Goal: Task Accomplishment & Management: Manage account settings

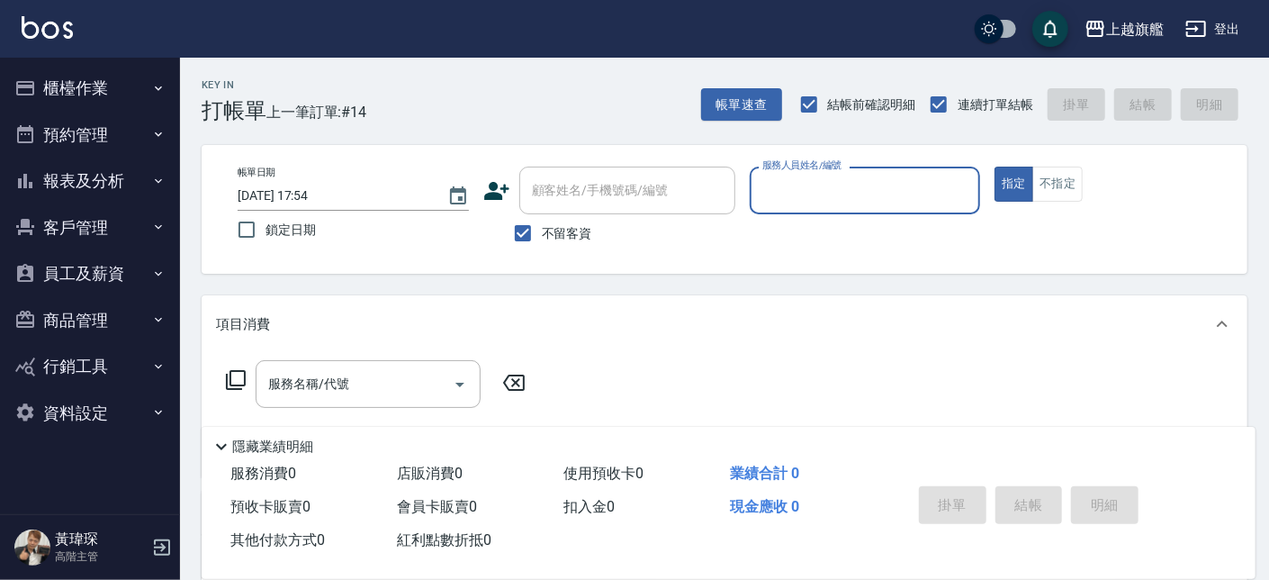
click at [112, 232] on button "客戶管理" at bounding box center [90, 227] width 166 height 47
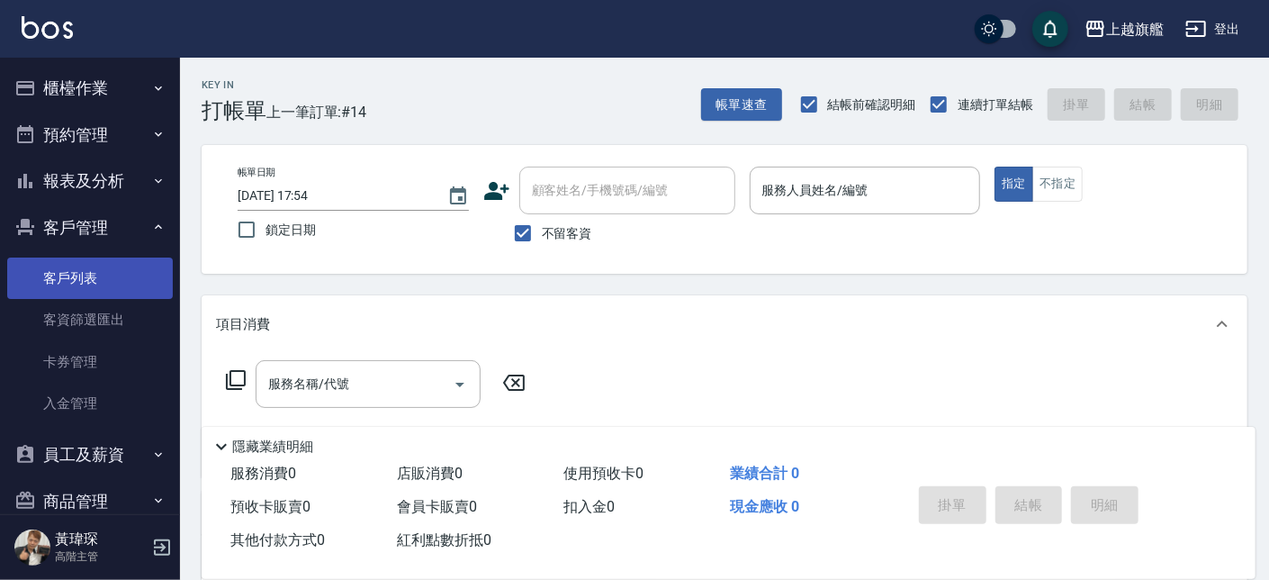
click at [112, 278] on link "客戶列表" at bounding box center [90, 277] width 166 height 41
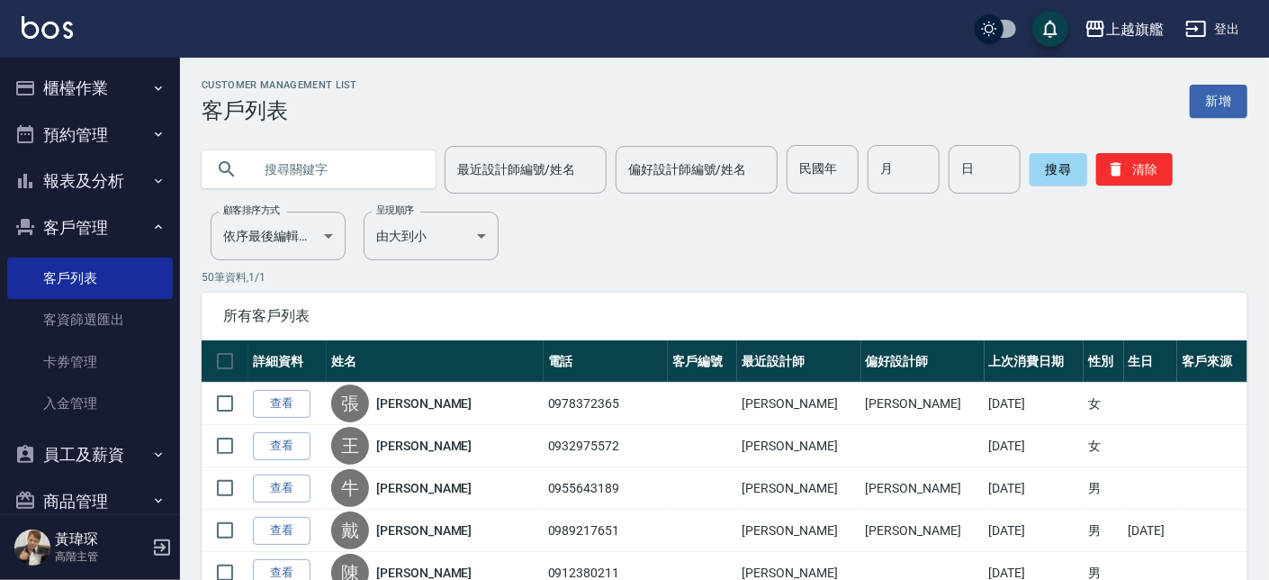
click at [393, 165] on input "text" at bounding box center [336, 169] width 169 height 49
type input "ㄌ"
type input "育珊"
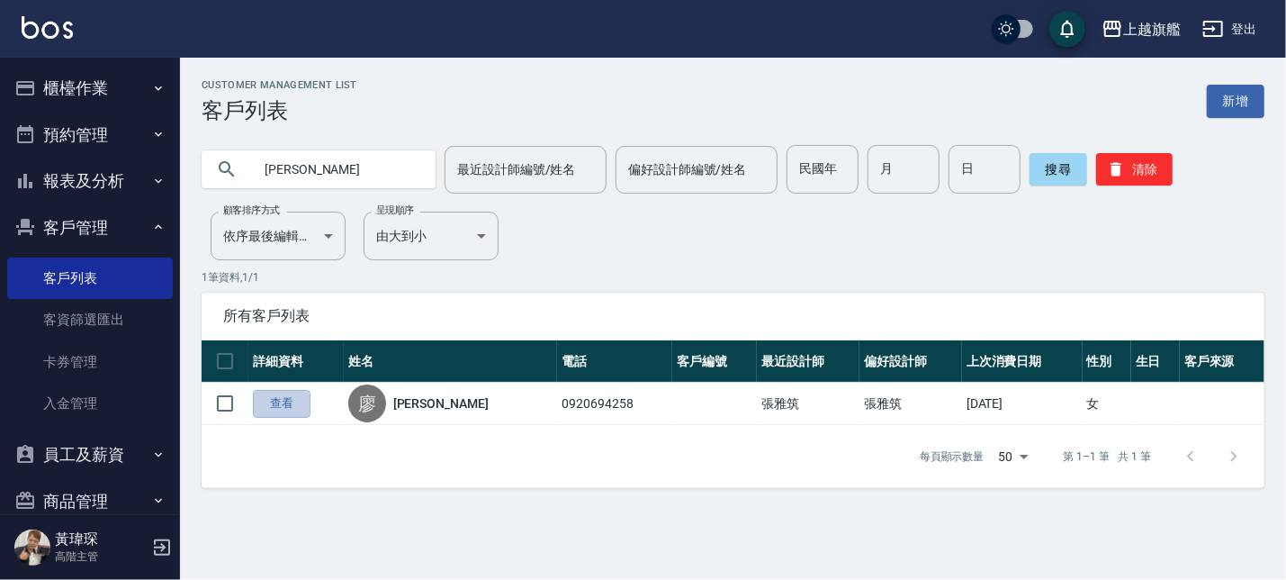
drag, startPoint x: 286, startPoint y: 401, endPoint x: 318, endPoint y: 477, distance: 81.9
click at [287, 401] on link "查看" at bounding box center [282, 404] width 58 height 28
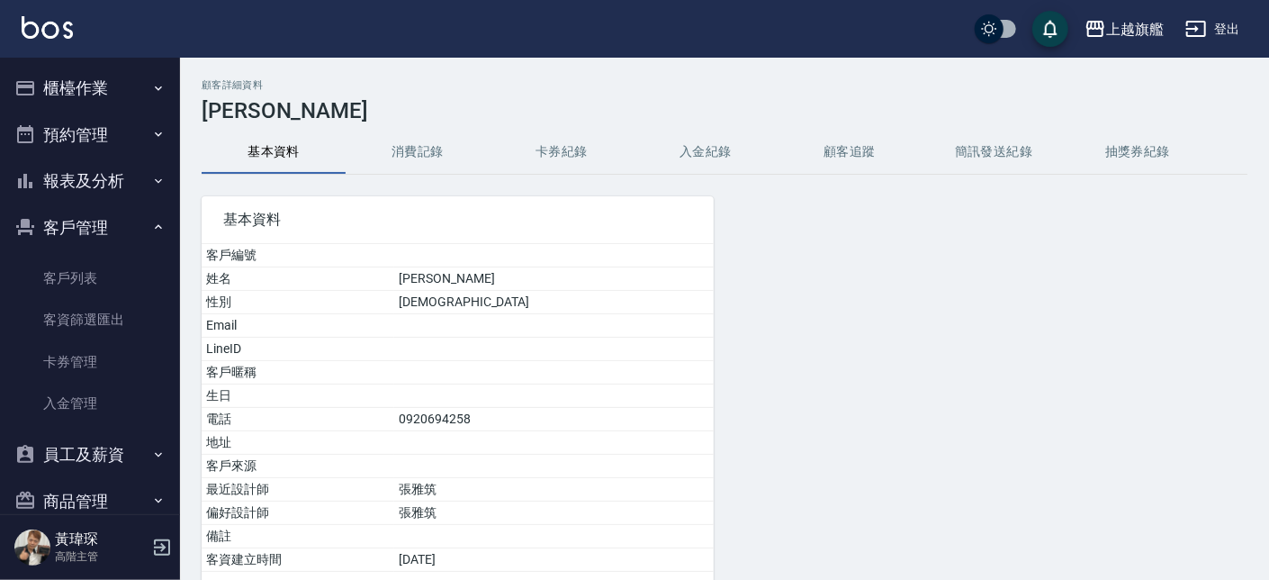
click at [689, 152] on button "入金紀錄" at bounding box center [706, 151] width 144 height 43
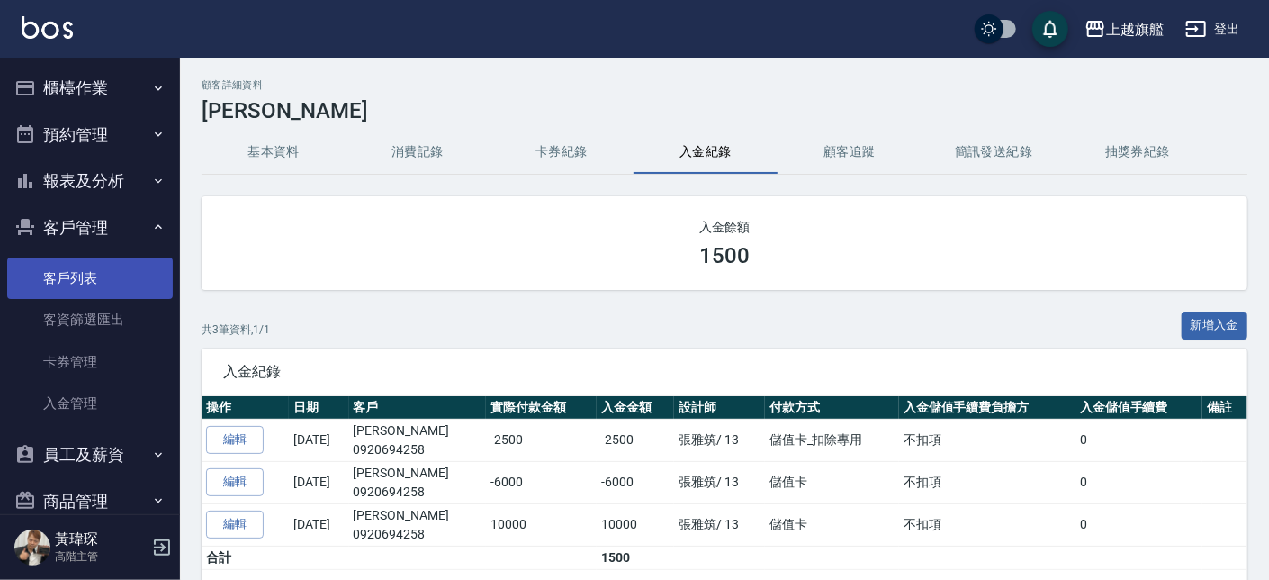
click at [76, 268] on link "客戶列表" at bounding box center [90, 277] width 166 height 41
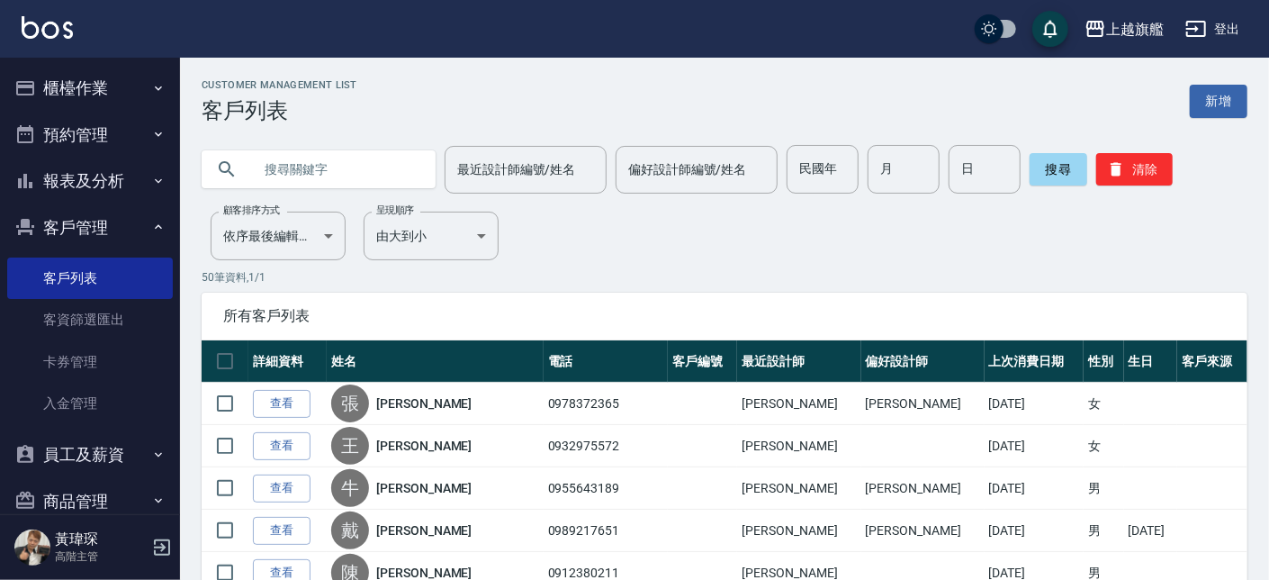
click at [312, 167] on input "text" at bounding box center [336, 169] width 169 height 49
type input "瀚"
type input "張"
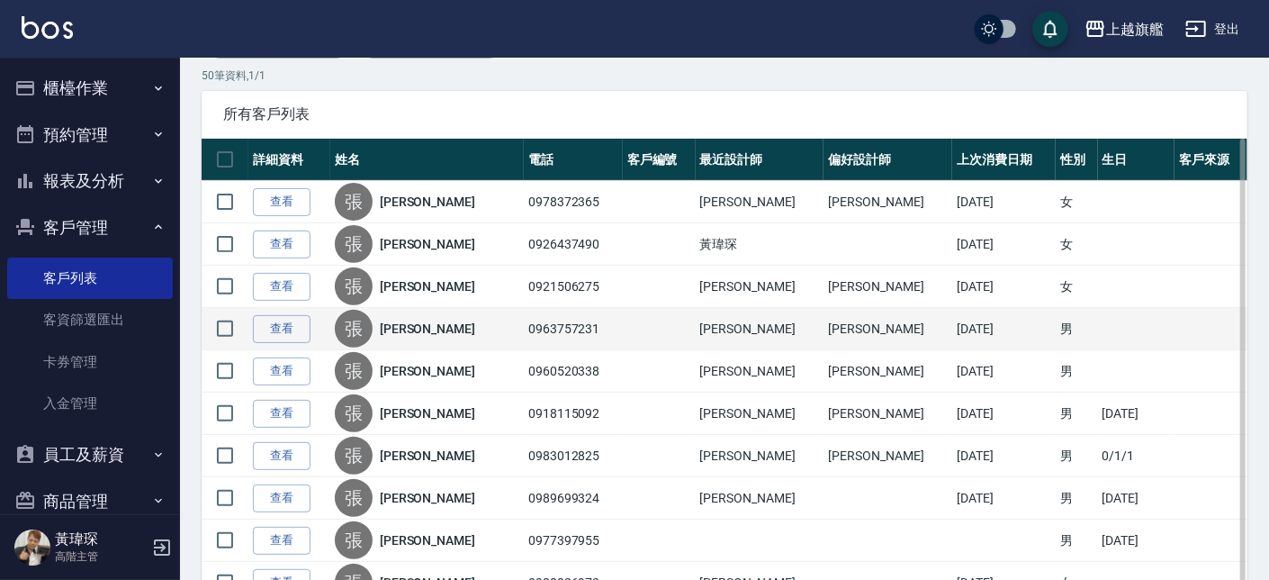
scroll to position [204, 0]
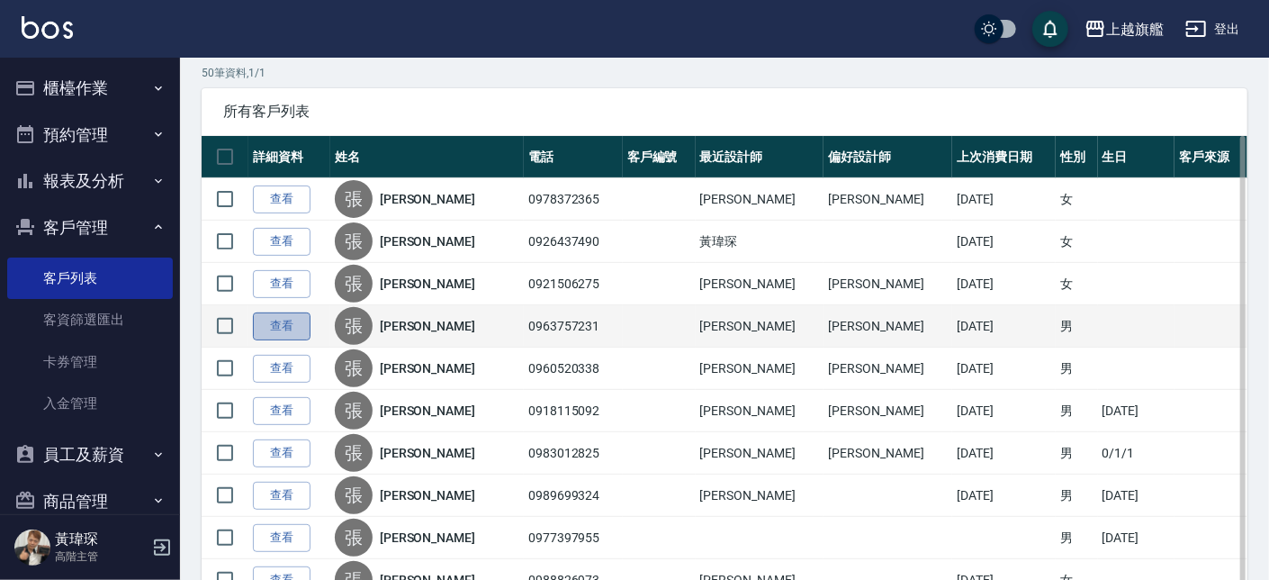
click at [279, 329] on link "查看" at bounding box center [282, 326] width 58 height 28
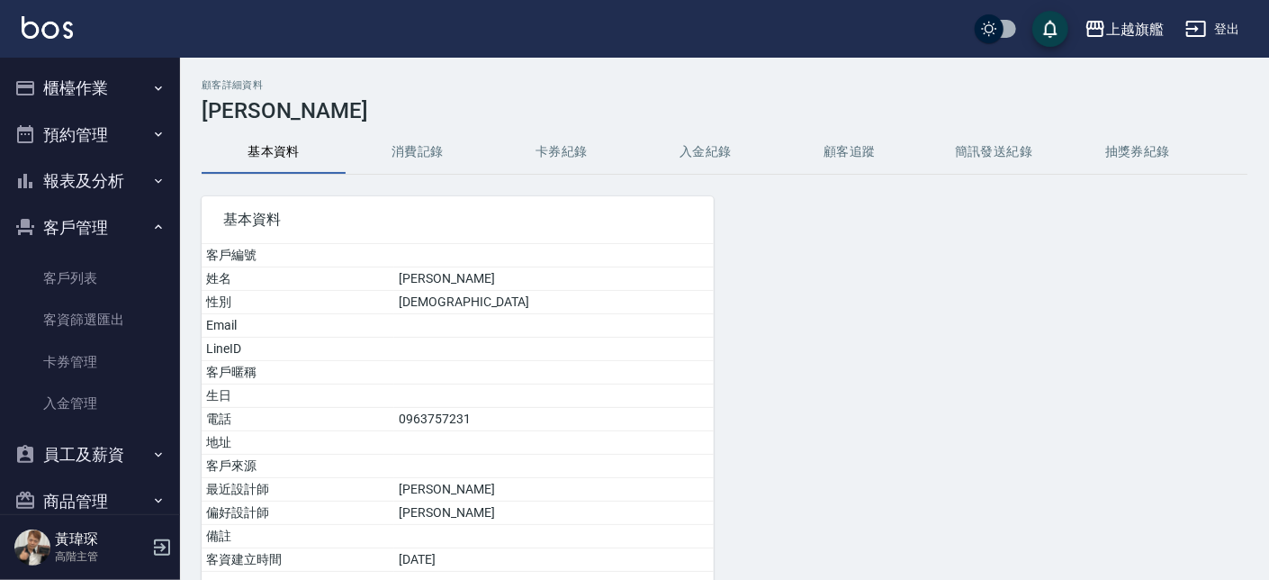
click at [636, 223] on span "基本資料" at bounding box center [457, 220] width 469 height 18
click at [118, 77] on button "櫃檯作業" at bounding box center [90, 88] width 166 height 47
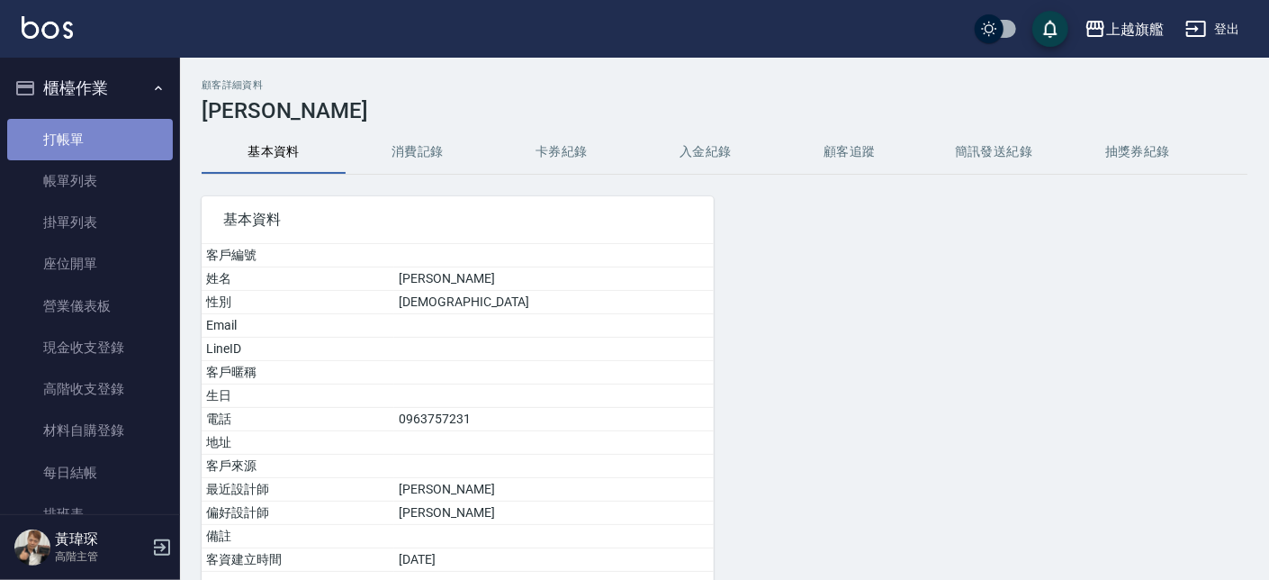
click at [94, 130] on link "打帳單" at bounding box center [90, 139] width 166 height 41
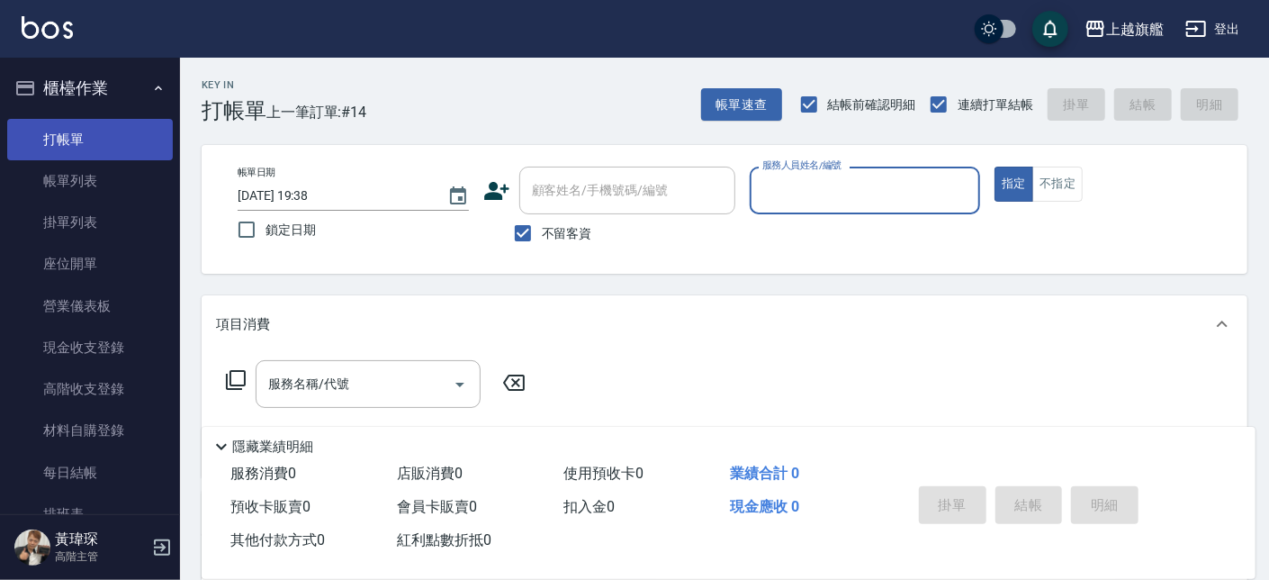
type input "ㄇ"
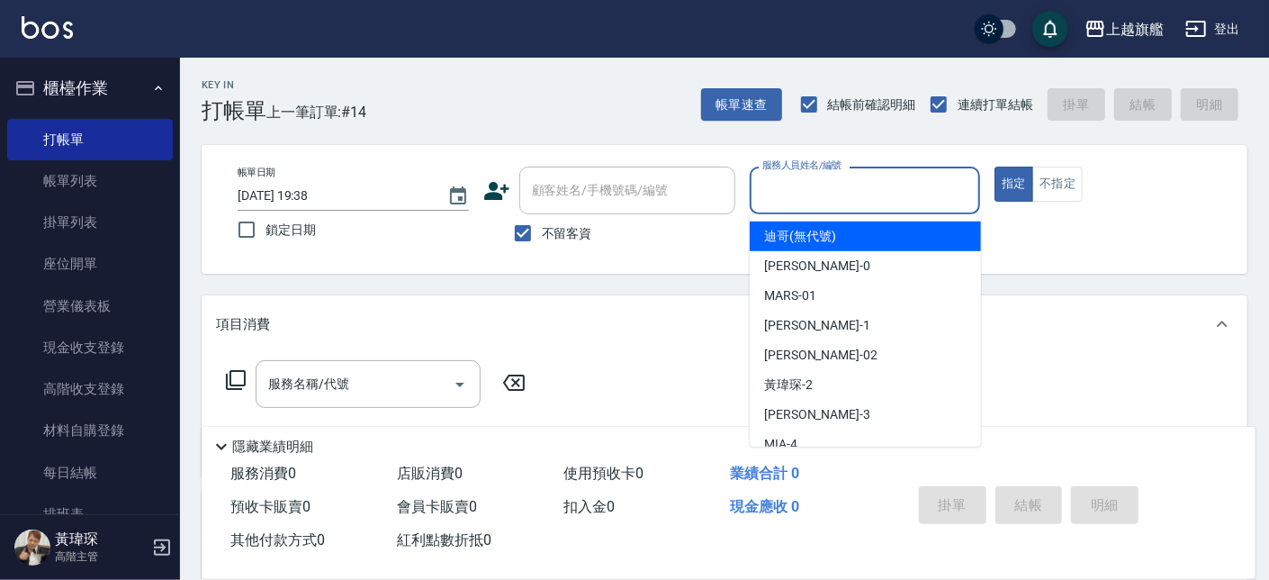
type input "ㄌ"
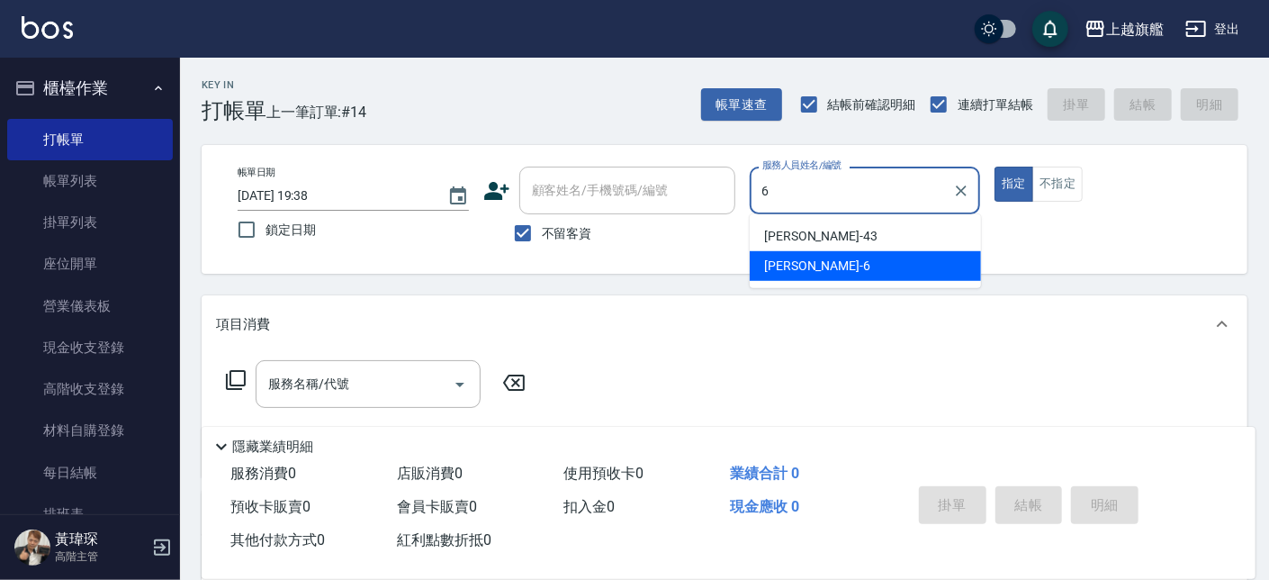
type input "張佳琳-6"
type button "true"
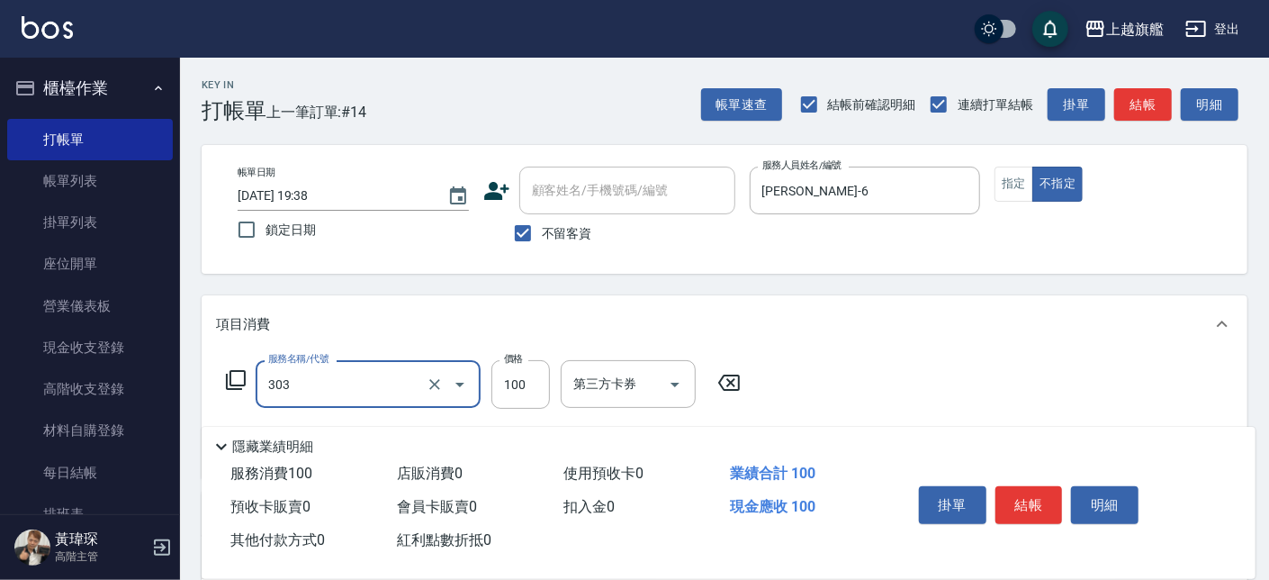
type input "剪髮100(303)"
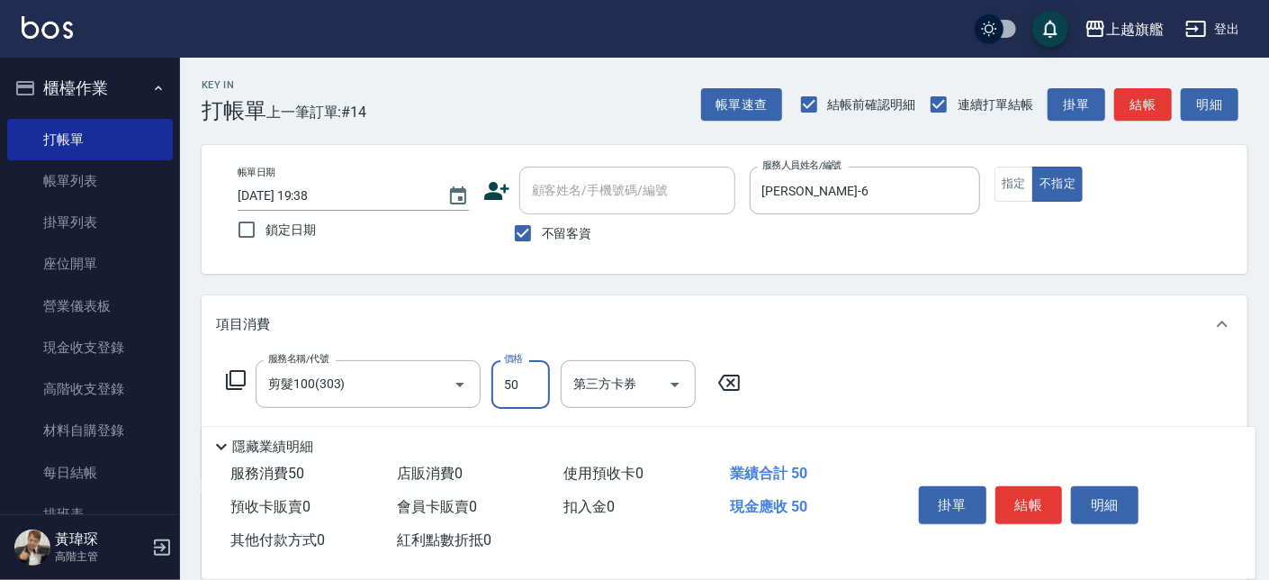
type input "50"
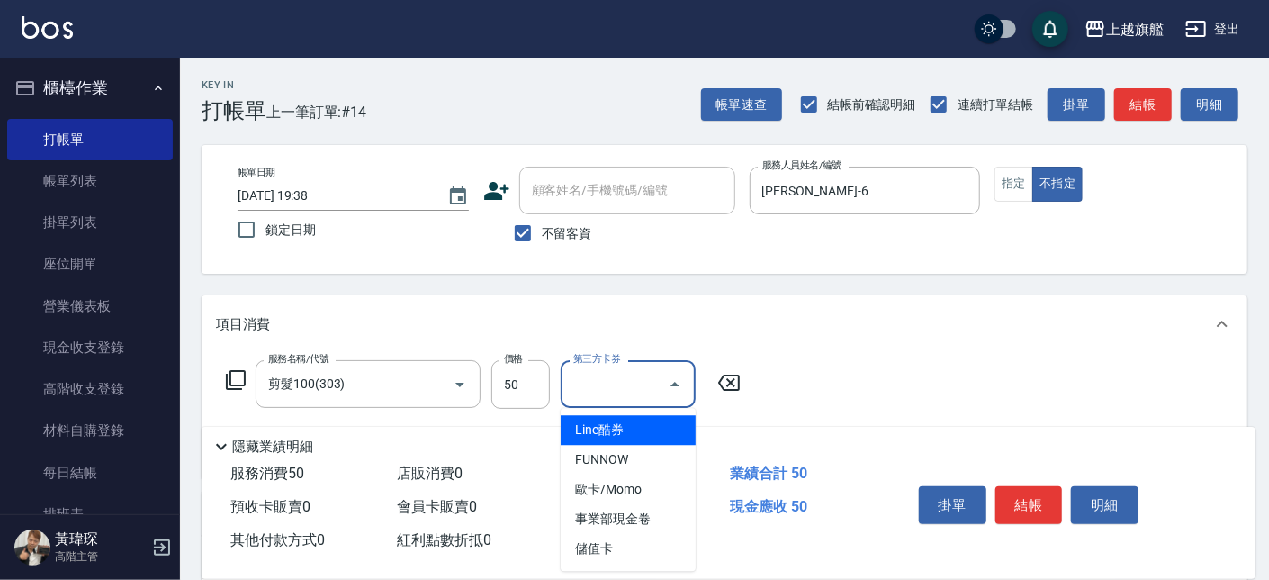
click at [818, 354] on div "服務名稱/代號 剪髮100(303) 服務名稱/代號 價格 50 價格 第三方卡券 第三方卡券" at bounding box center [725, 415] width 1046 height 125
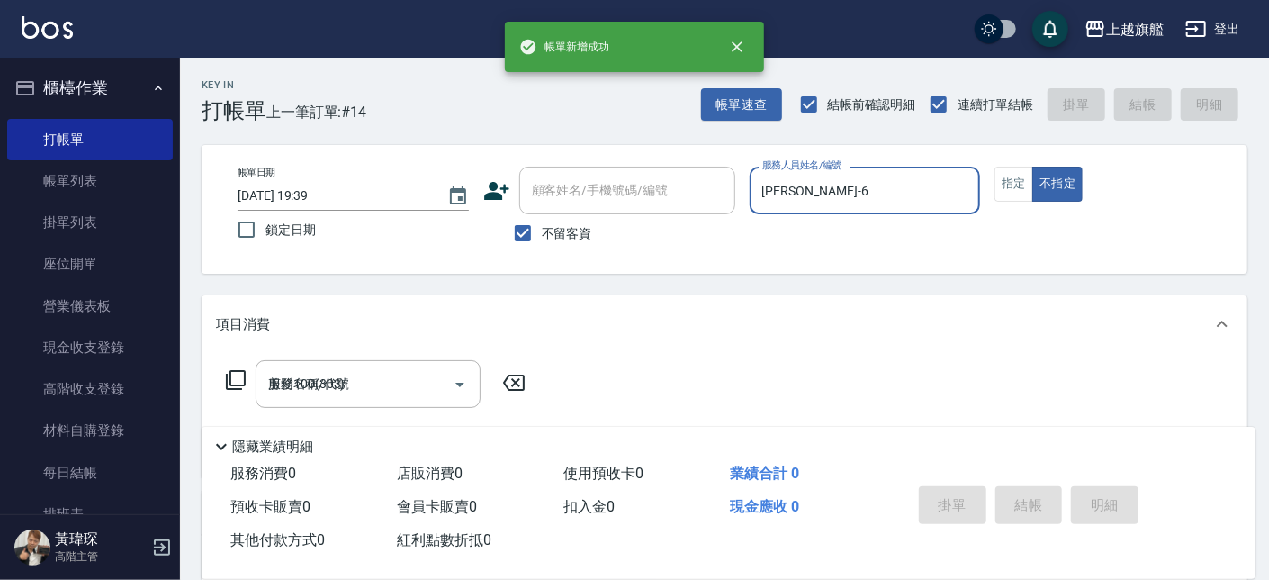
type input "2025/08/15 19:39"
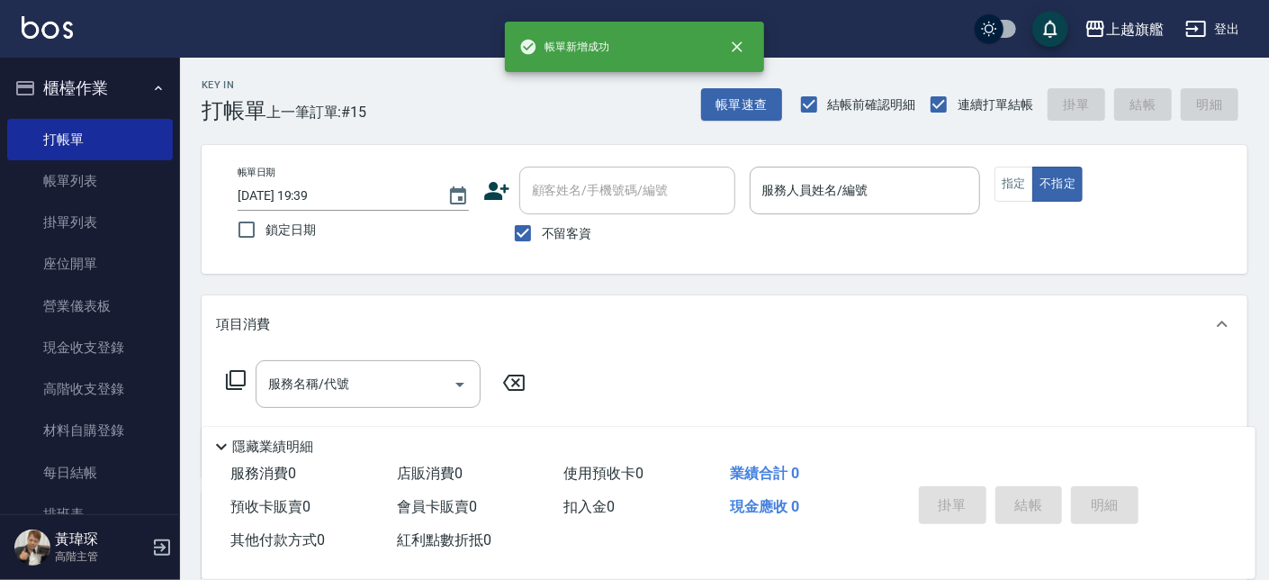
click at [557, 227] on span "不留客資" at bounding box center [567, 233] width 50 height 19
click at [542, 227] on input "不留客資" at bounding box center [523, 233] width 38 height 38
checkbox input "false"
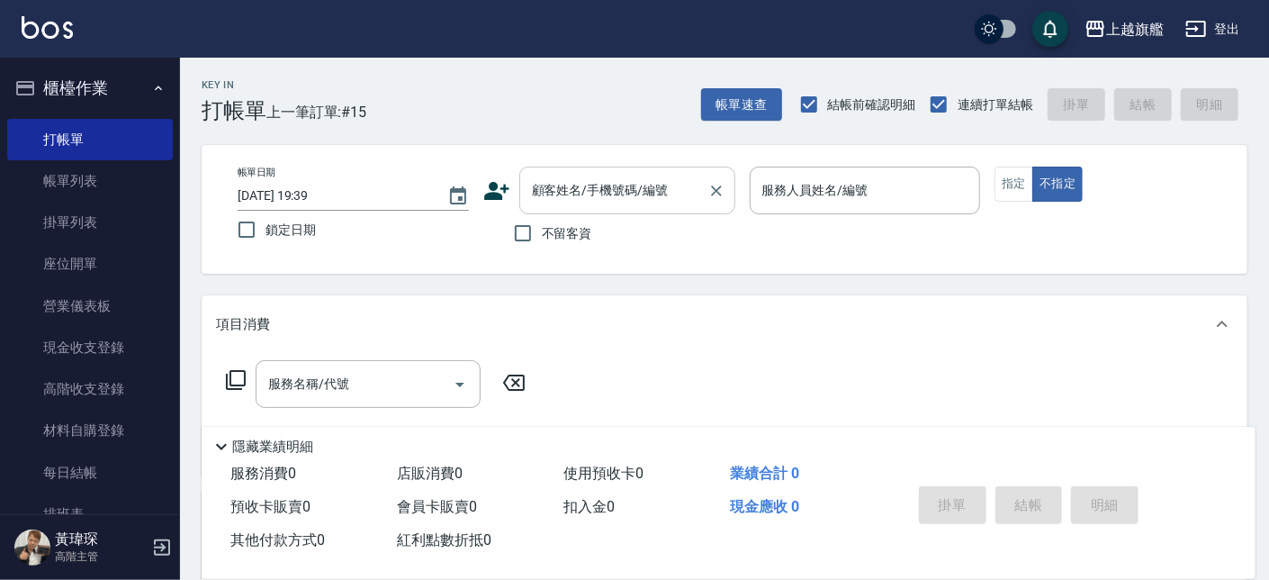
click at [543, 192] on input "顧客姓名/手機號碼/編號" at bounding box center [613, 190] width 173 height 31
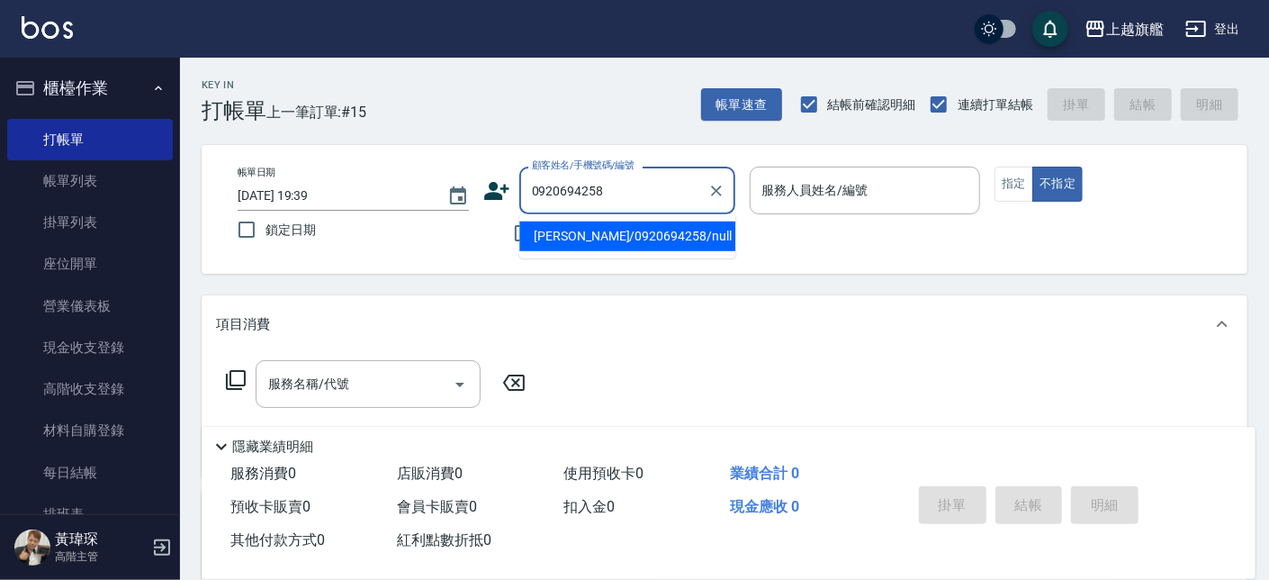
type input "廖育珊/0920694258/null"
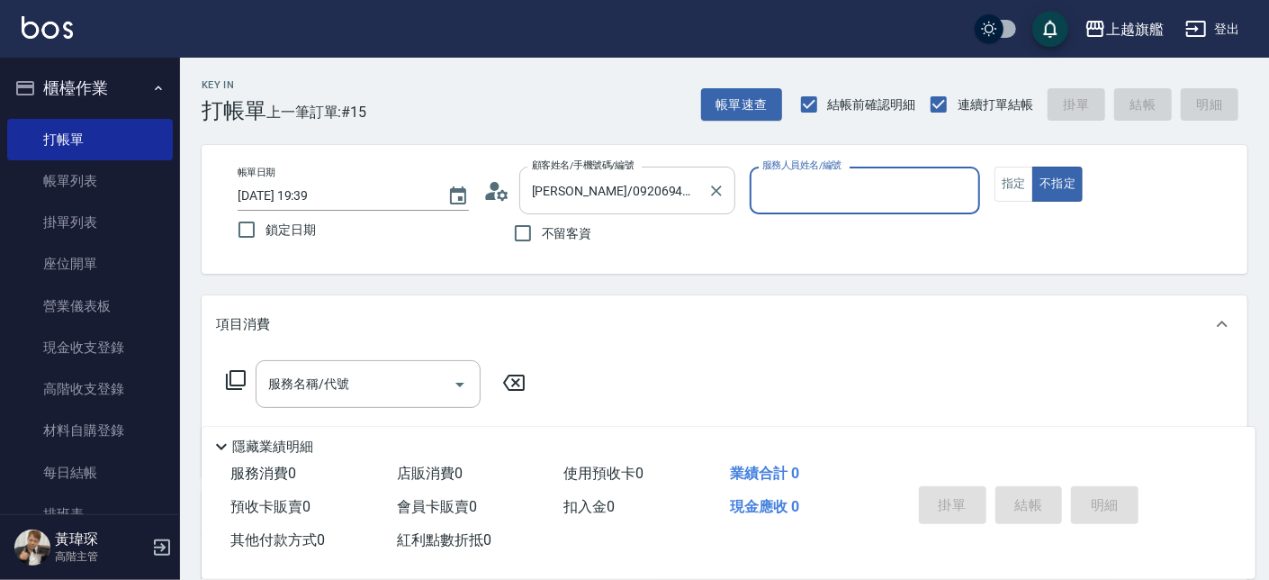
type input "[PERSON_NAME]-13"
click at [1032, 166] on button "不指定" at bounding box center [1057, 183] width 50 height 35
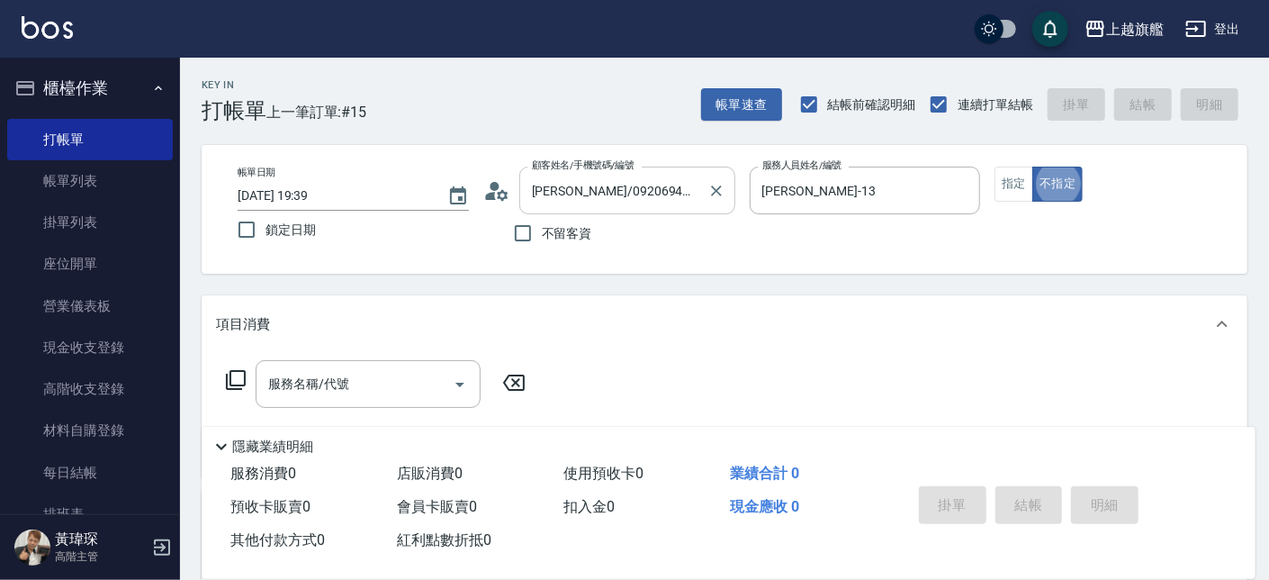
type button "false"
click at [1018, 186] on button "指定" at bounding box center [1013, 183] width 39 height 35
click at [322, 375] on input "服務名稱/代號" at bounding box center [355, 383] width 182 height 31
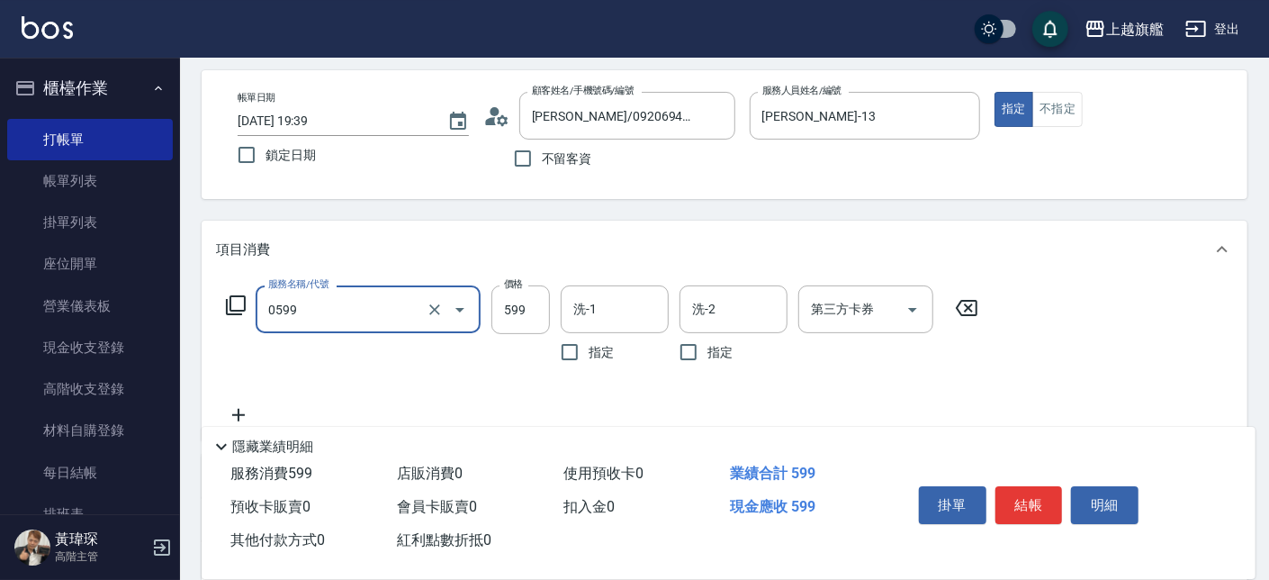
scroll to position [102, 0]
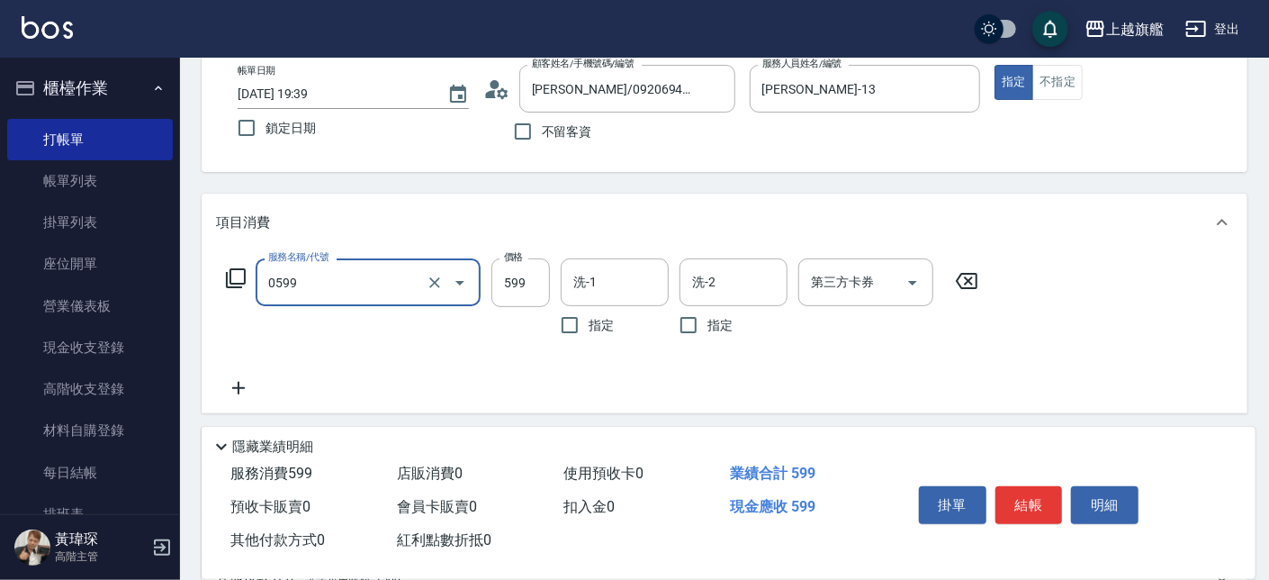
type input "去角質ITELY.(0599)"
click at [247, 380] on icon at bounding box center [238, 388] width 45 height 22
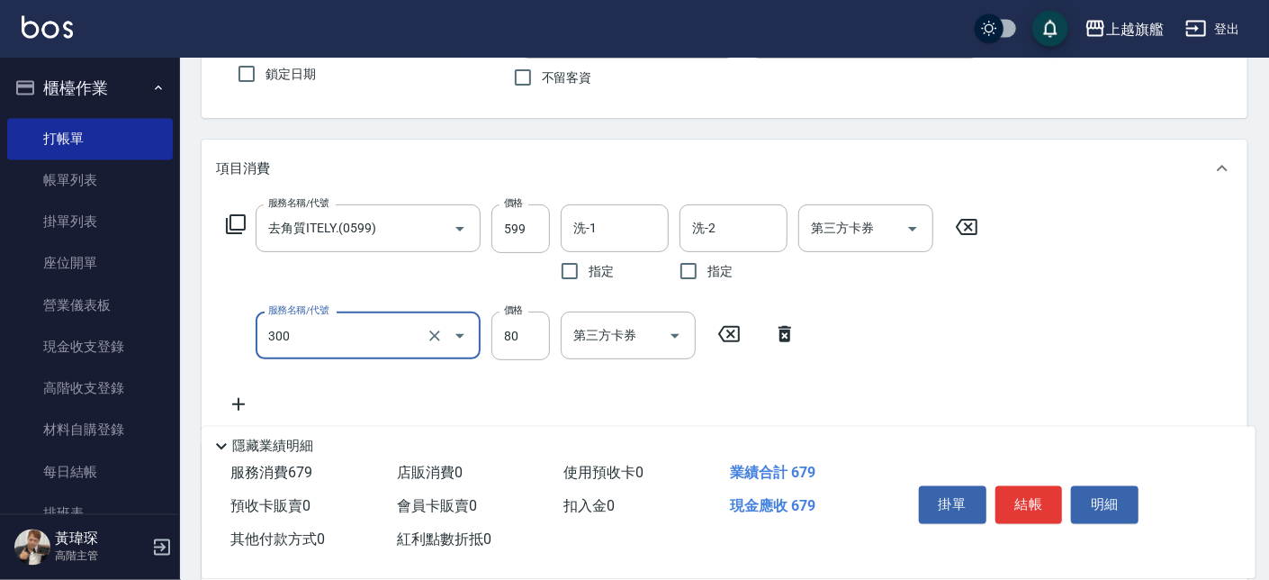
scroll to position [204, 0]
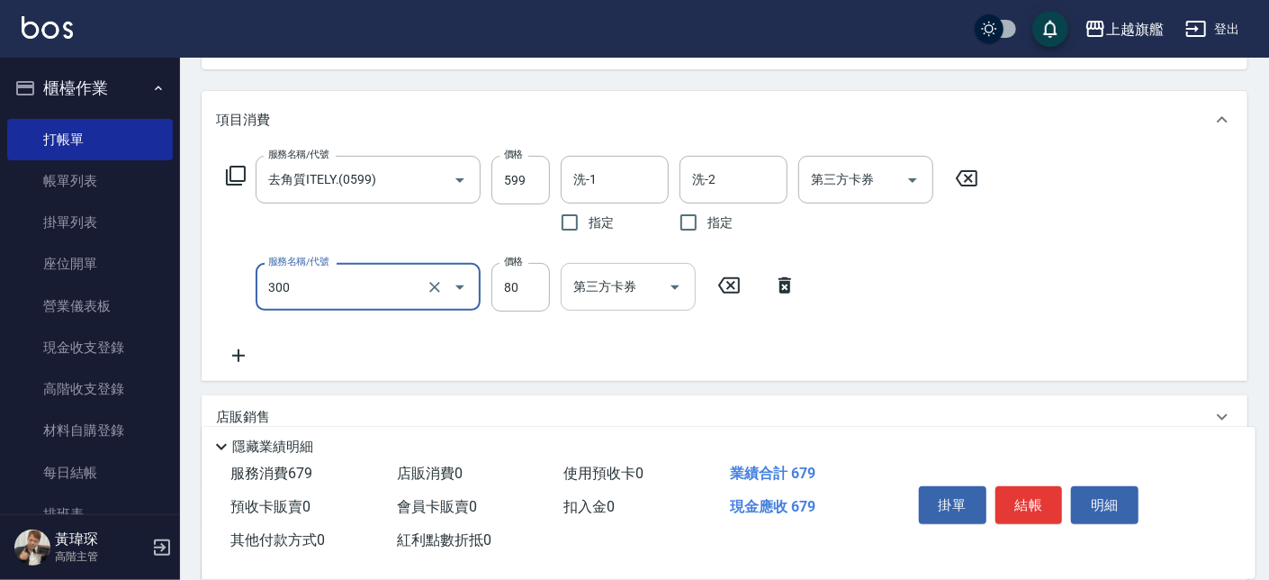
type input "剪髮80(300)"
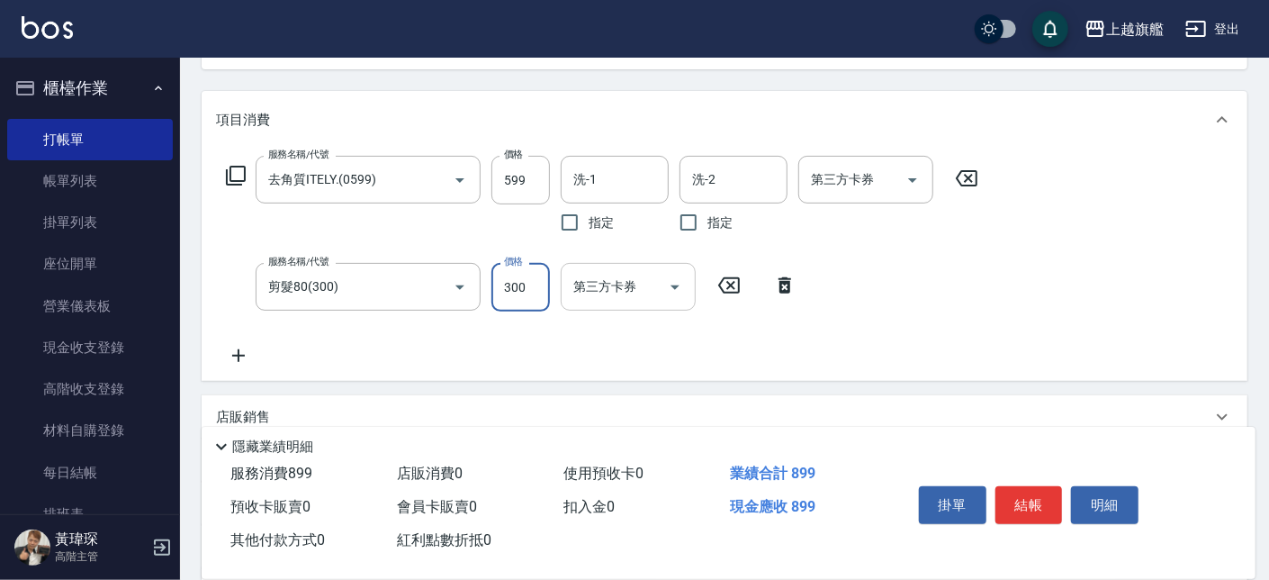
type input "300"
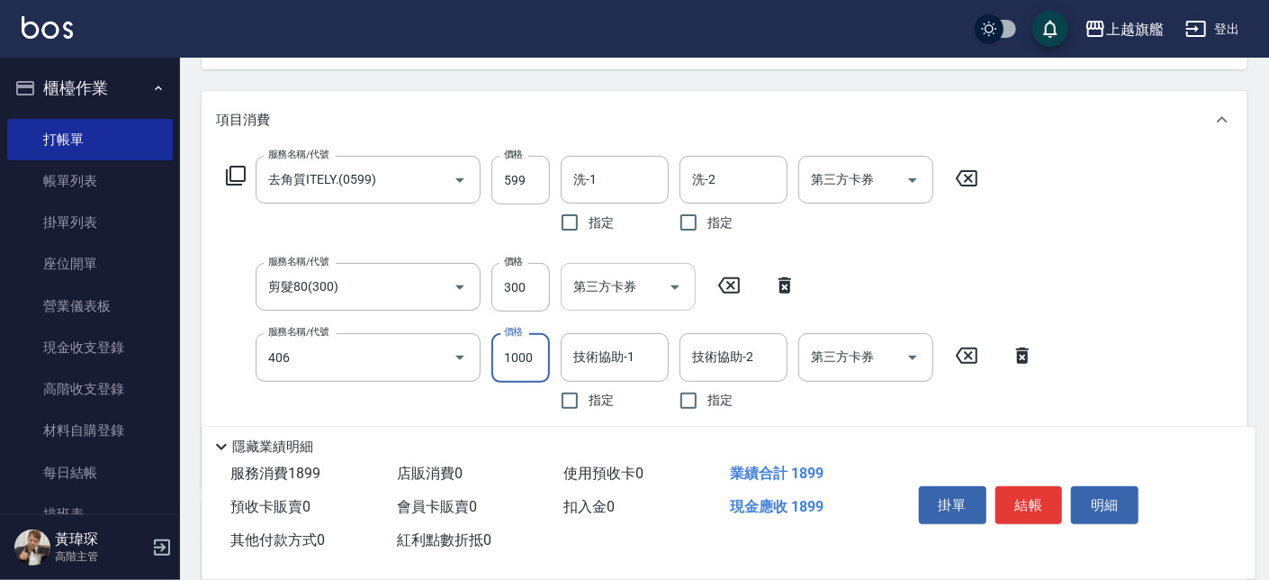
type input "水漾護1000(406)"
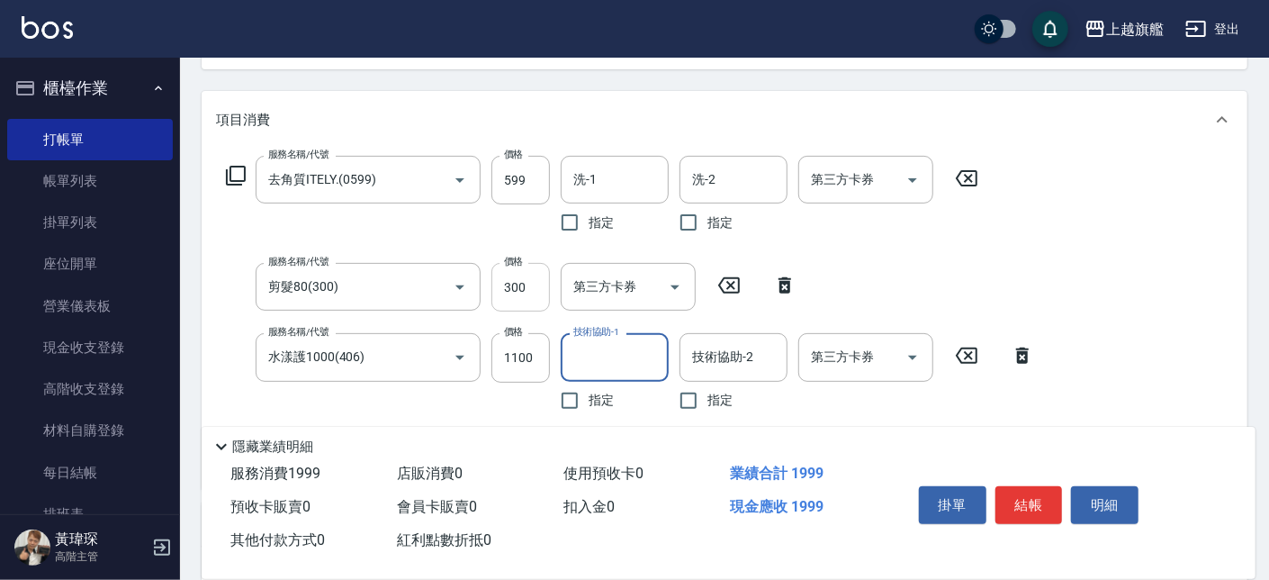
click at [534, 274] on input "300" at bounding box center [520, 287] width 58 height 49
click at [526, 361] on input "1100" at bounding box center [520, 357] width 58 height 49
click at [523, 351] on input "1100" at bounding box center [520, 357] width 58 height 49
click at [534, 361] on input "1100" at bounding box center [520, 357] width 58 height 49
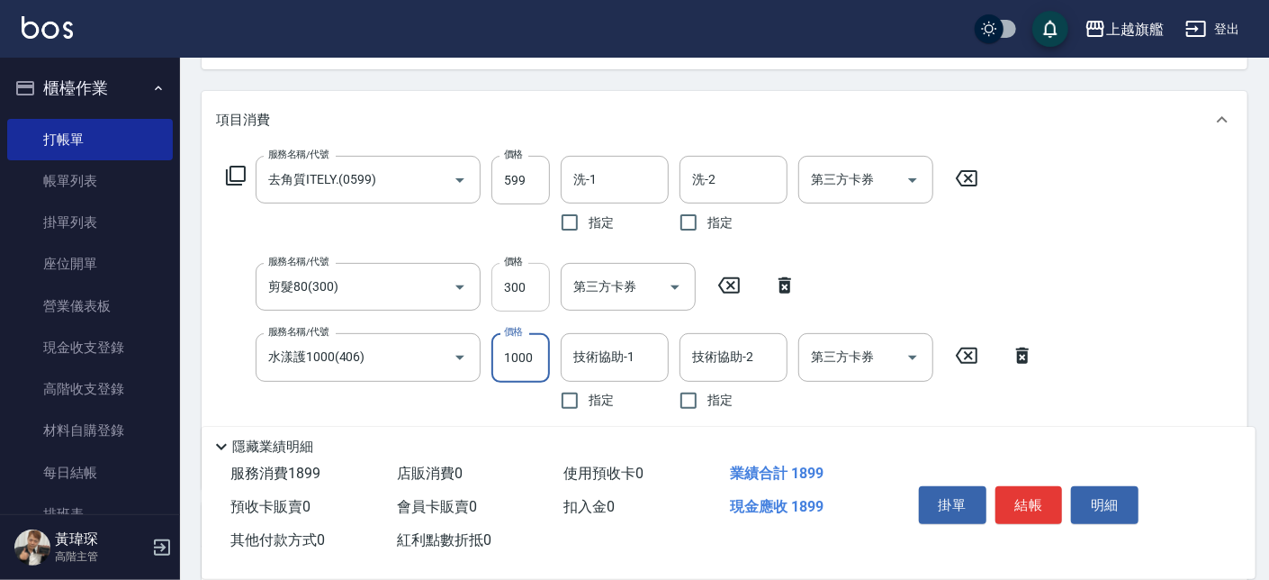
type input "1000"
click at [527, 288] on input "300" at bounding box center [520, 287] width 58 height 49
type input "500"
click at [518, 180] on input "599" at bounding box center [520, 180] width 58 height 49
type input "499"
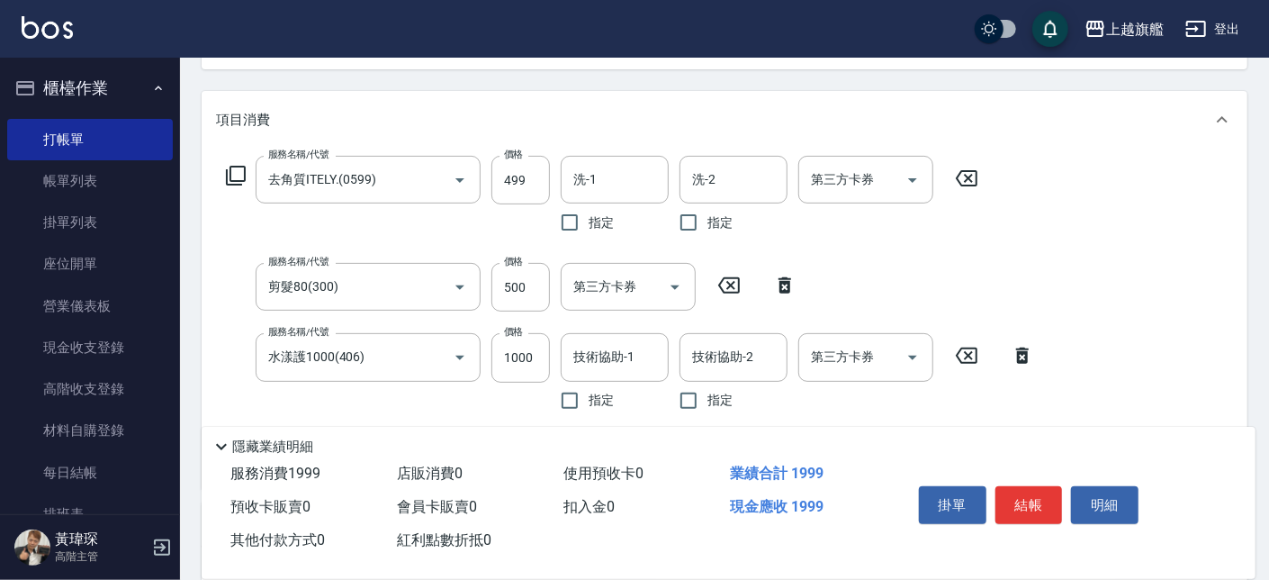
click at [1063, 250] on div "服務名稱/代號 去角質ITELY.(0599) 服務名稱/代號 價格 499 價格 洗-1 洗-1 指定 洗-2 洗-2 指定 第三方卡券 第三方卡券 服務名…" at bounding box center [725, 317] width 1046 height 339
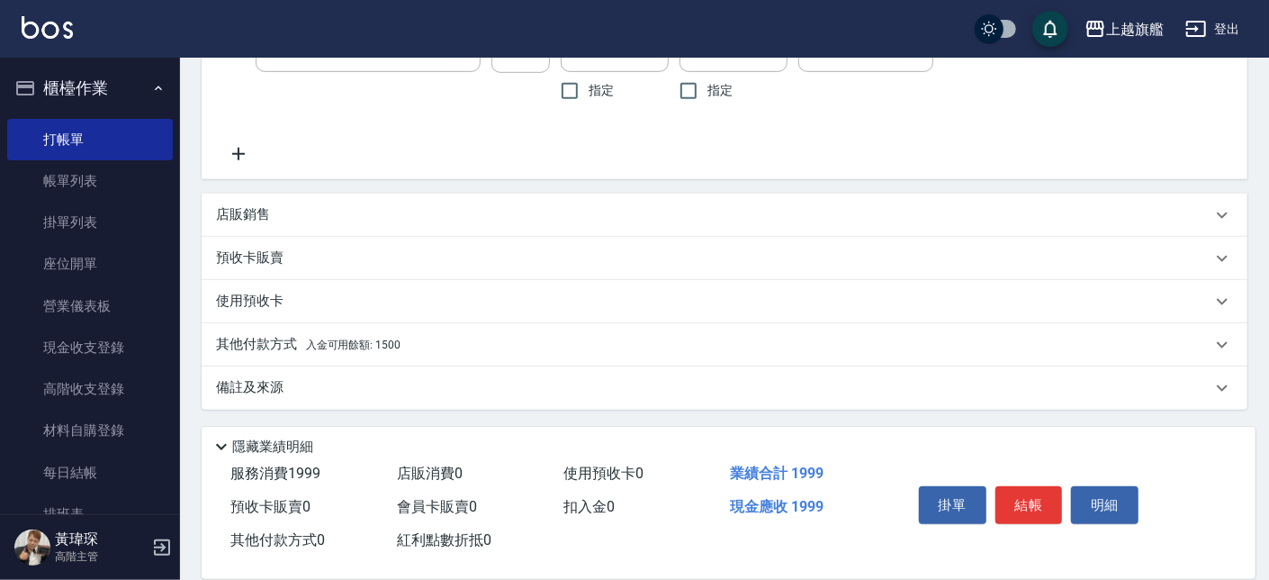
click at [377, 350] on span "入金可用餘額: 1500" at bounding box center [353, 344] width 94 height 13
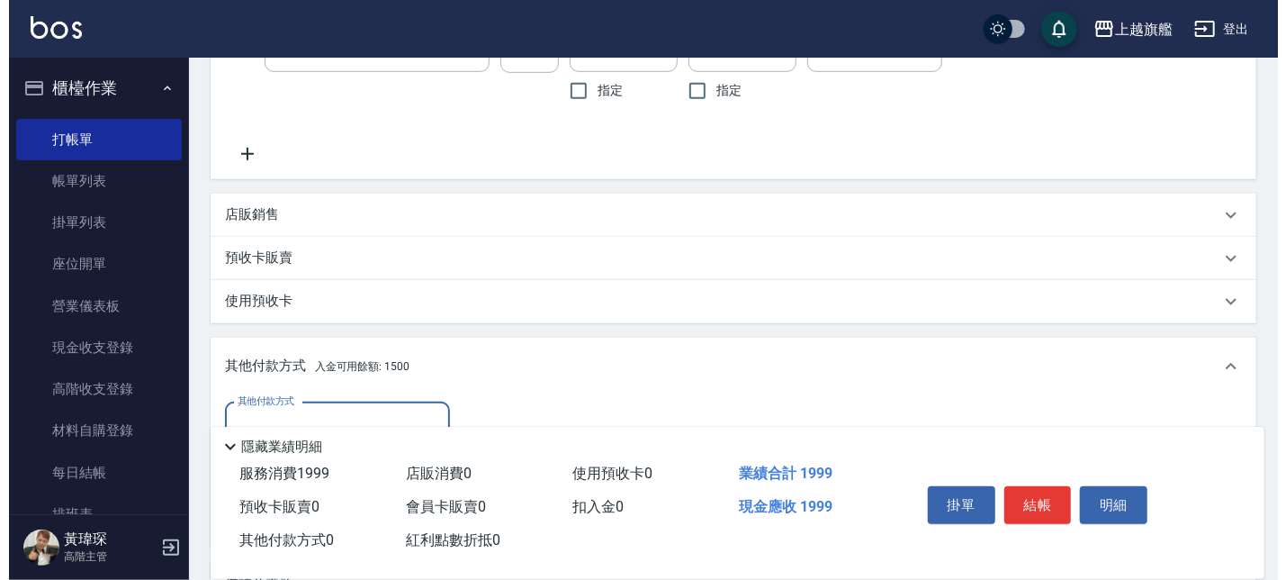
scroll to position [709, 0]
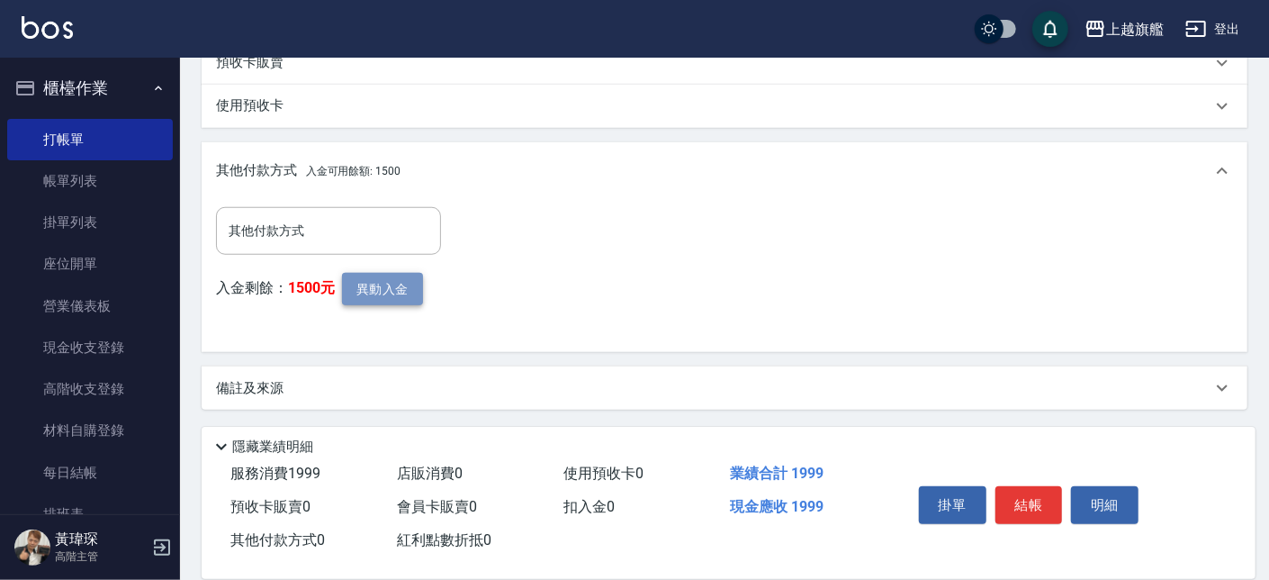
click at [367, 294] on button "異動入金" at bounding box center [382, 289] width 81 height 33
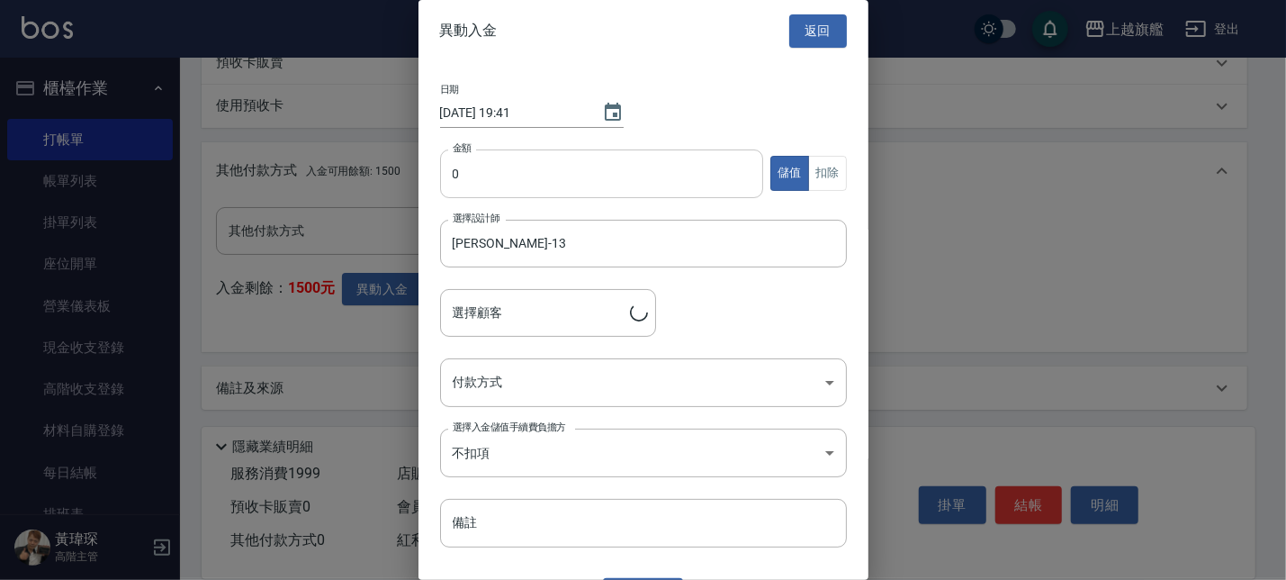
type input "[PERSON_NAME]/0920694258"
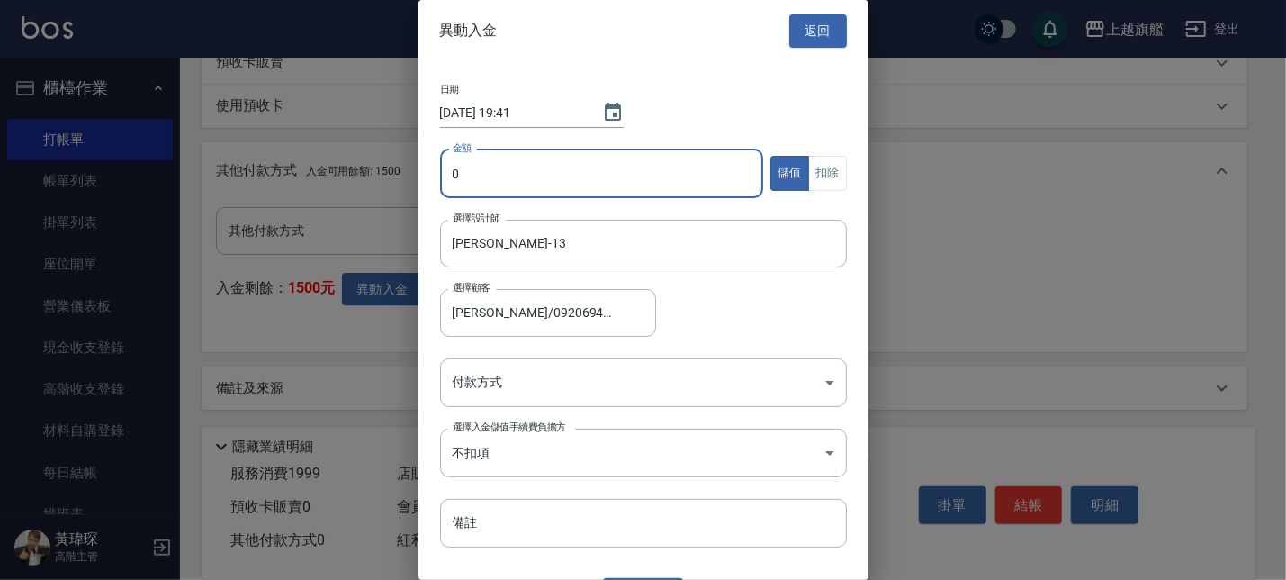
click at [536, 184] on input "0" at bounding box center [602, 173] width 324 height 49
type input "1500"
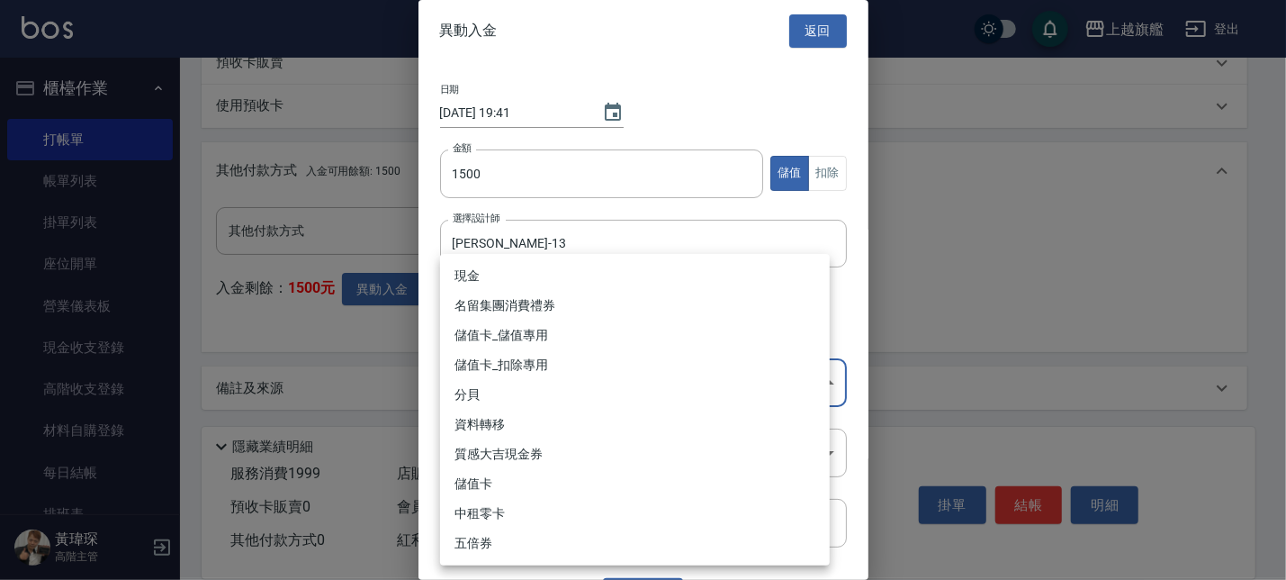
click at [570, 355] on li "儲值卡_扣除專用" at bounding box center [635, 365] width 390 height 30
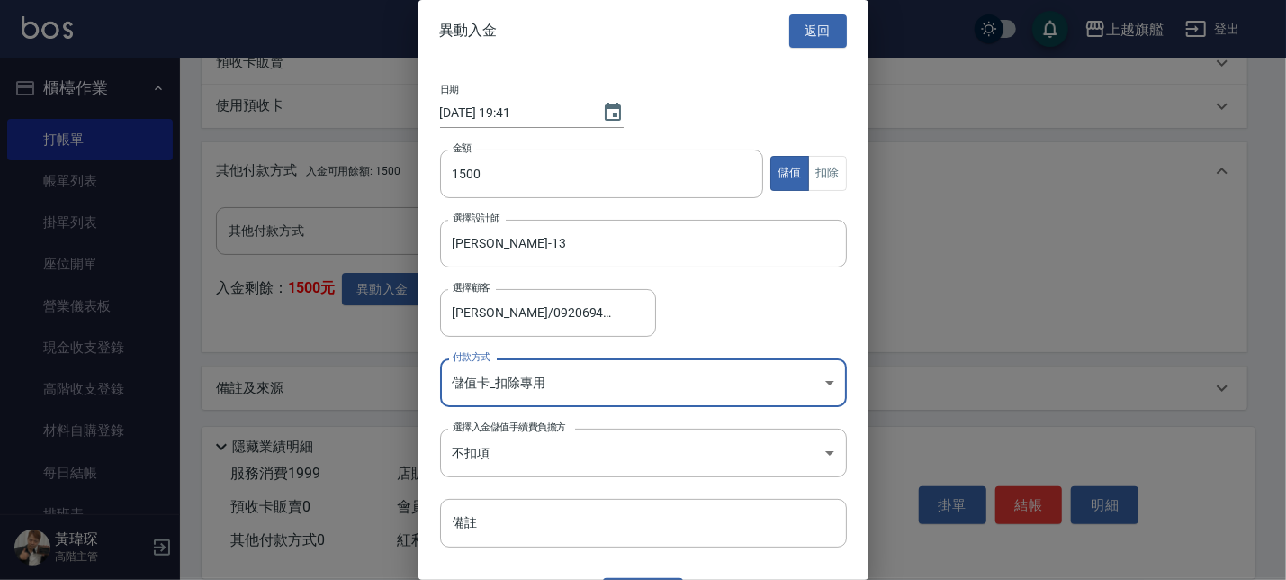
type input "儲值卡_扣除專用"
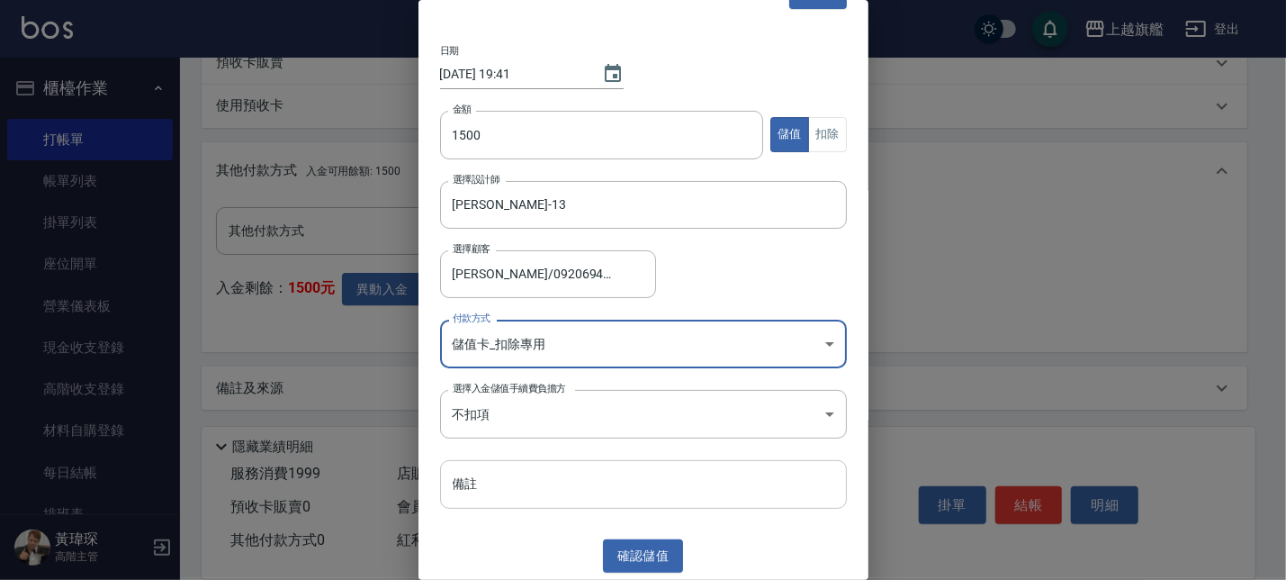
scroll to position [40, 0]
click at [635, 561] on button "確認 儲值" at bounding box center [643, 554] width 81 height 33
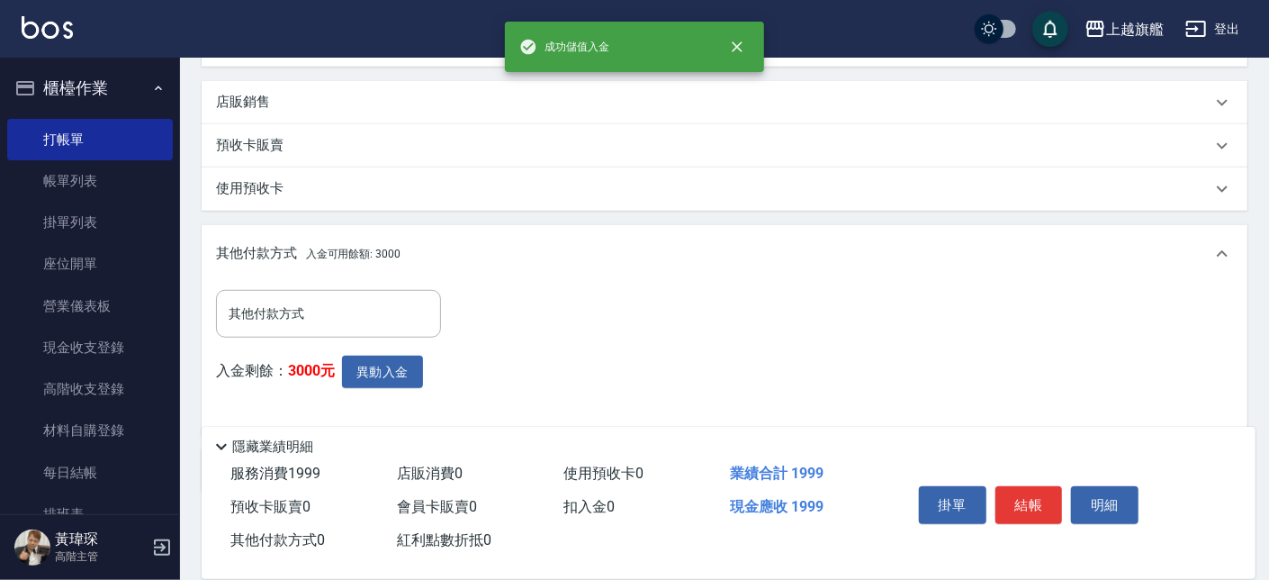
scroll to position [709, 0]
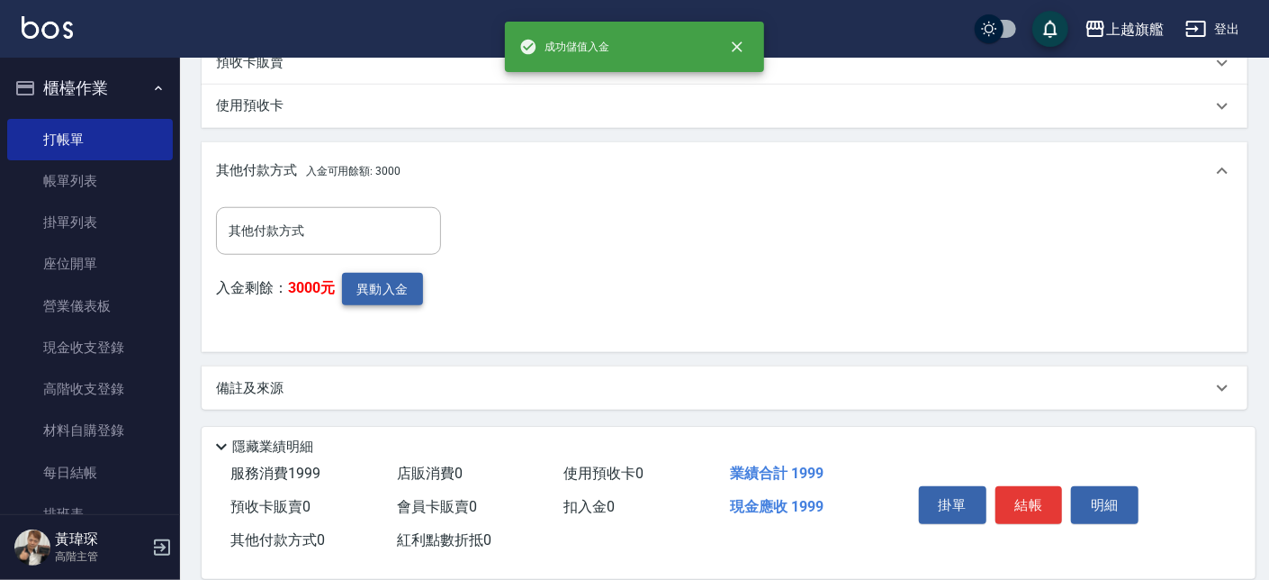
click at [381, 288] on button "異動入金" at bounding box center [382, 289] width 81 height 33
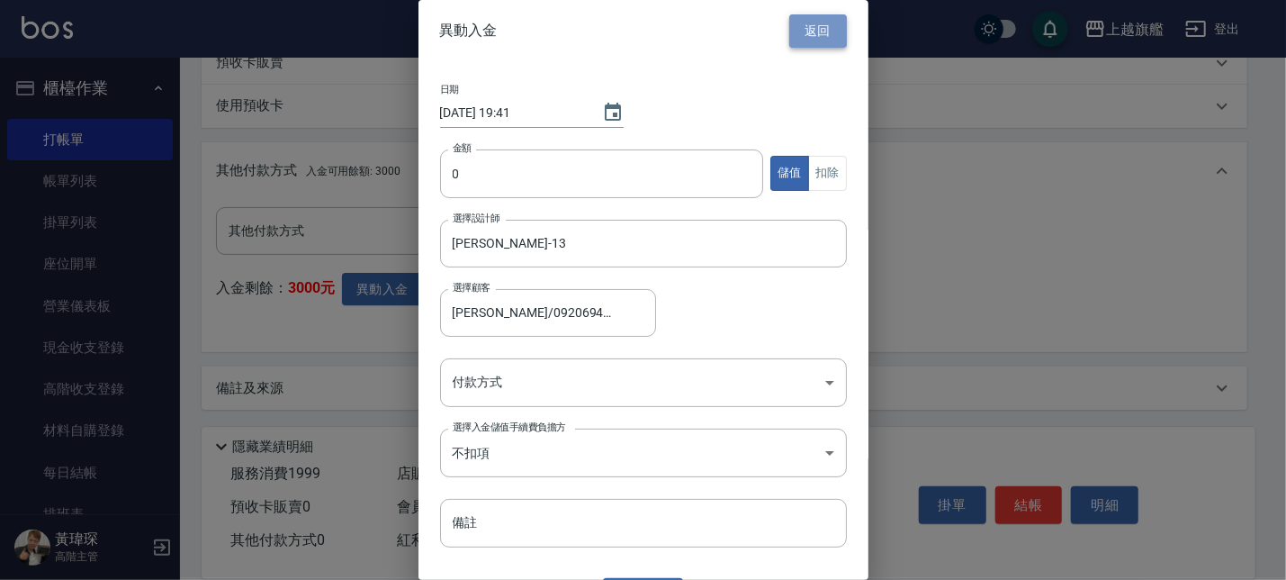
click at [789, 31] on button "返回" at bounding box center [818, 30] width 58 height 33
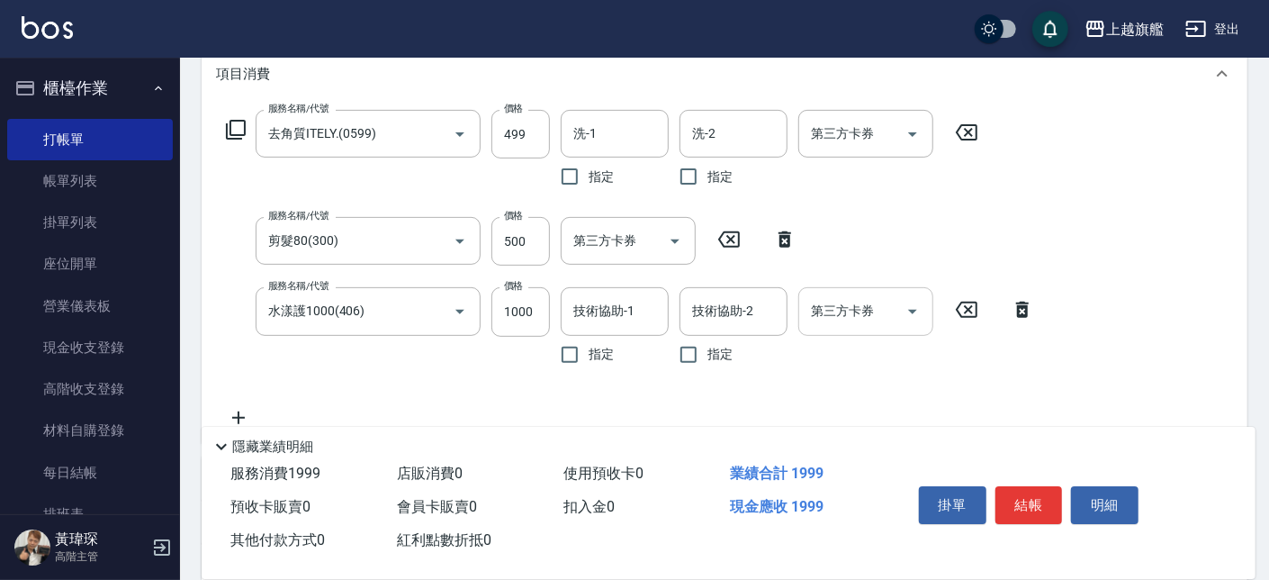
scroll to position [299, 0]
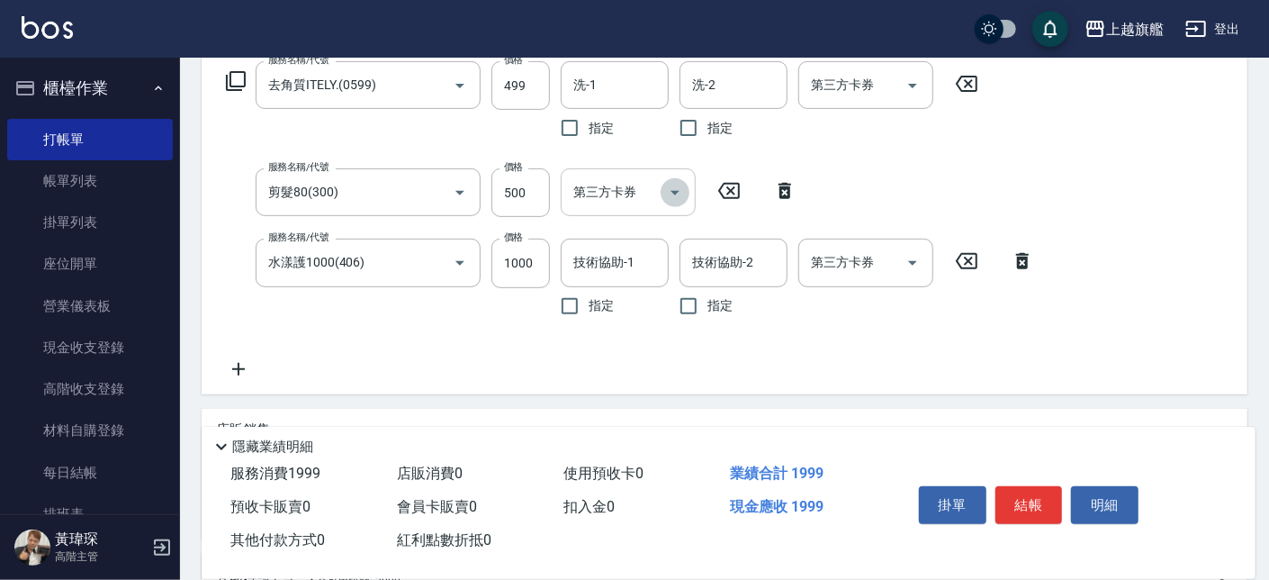
click at [679, 191] on icon "Open" at bounding box center [674, 193] width 9 height 4
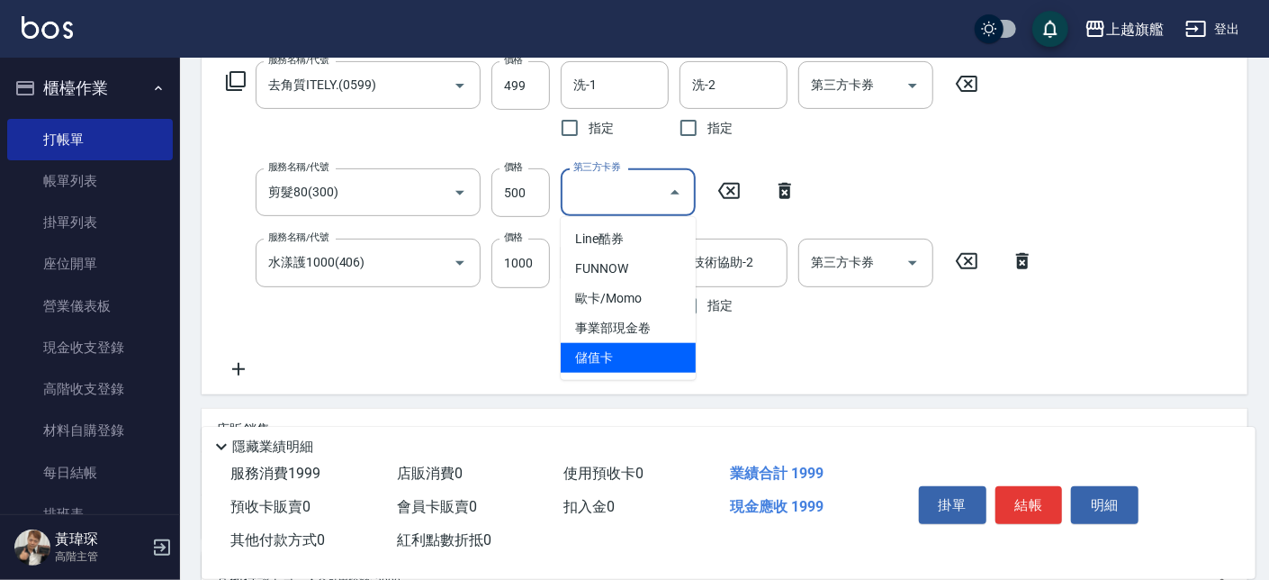
click at [613, 361] on span "儲值卡" at bounding box center [628, 358] width 135 height 30
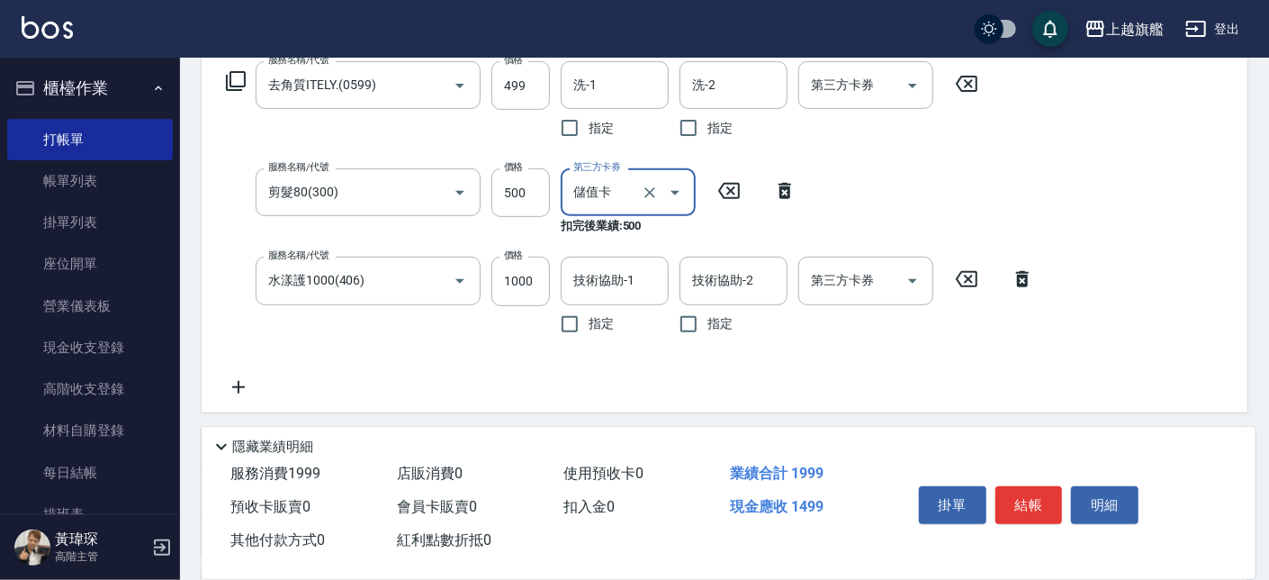
type input "儲值卡"
click at [904, 282] on icon "Open" at bounding box center [913, 281] width 22 height 22
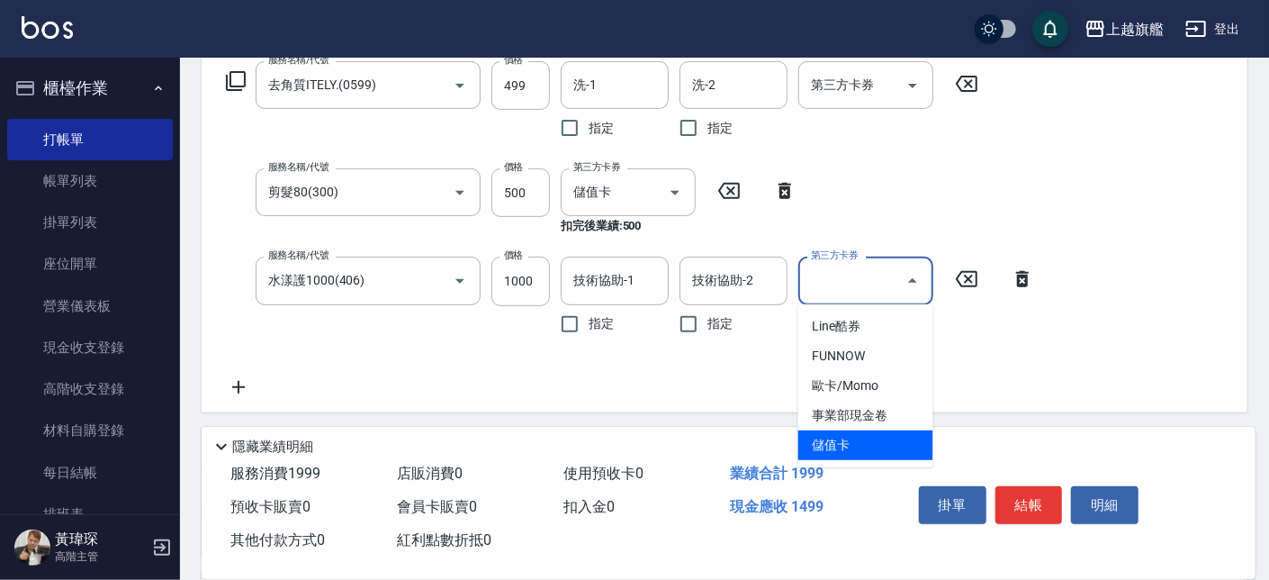
click at [834, 441] on span "儲值卡" at bounding box center [865, 445] width 135 height 30
type input "儲值卡"
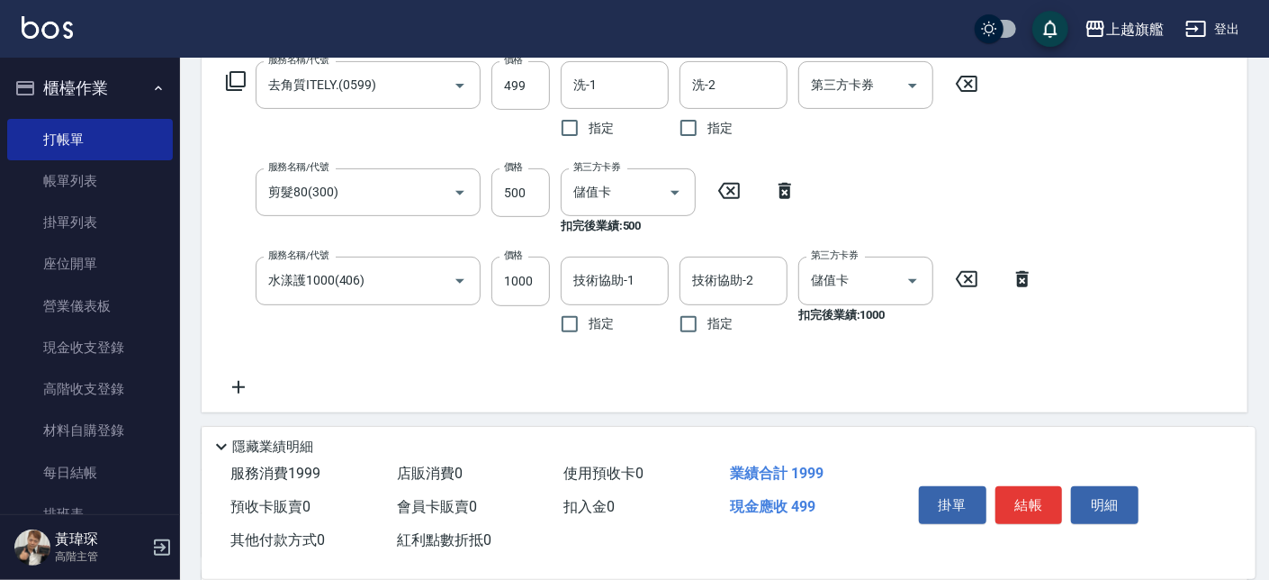
click at [1058, 342] on div "服務名稱/代號 去角質ITELY.(0599) 服務名稱/代號 價格 499 價格 洗-1 洗-1 指定 洗-2 洗-2 指定 第三方卡券 第三方卡券 服務名…" at bounding box center [725, 232] width 1046 height 357
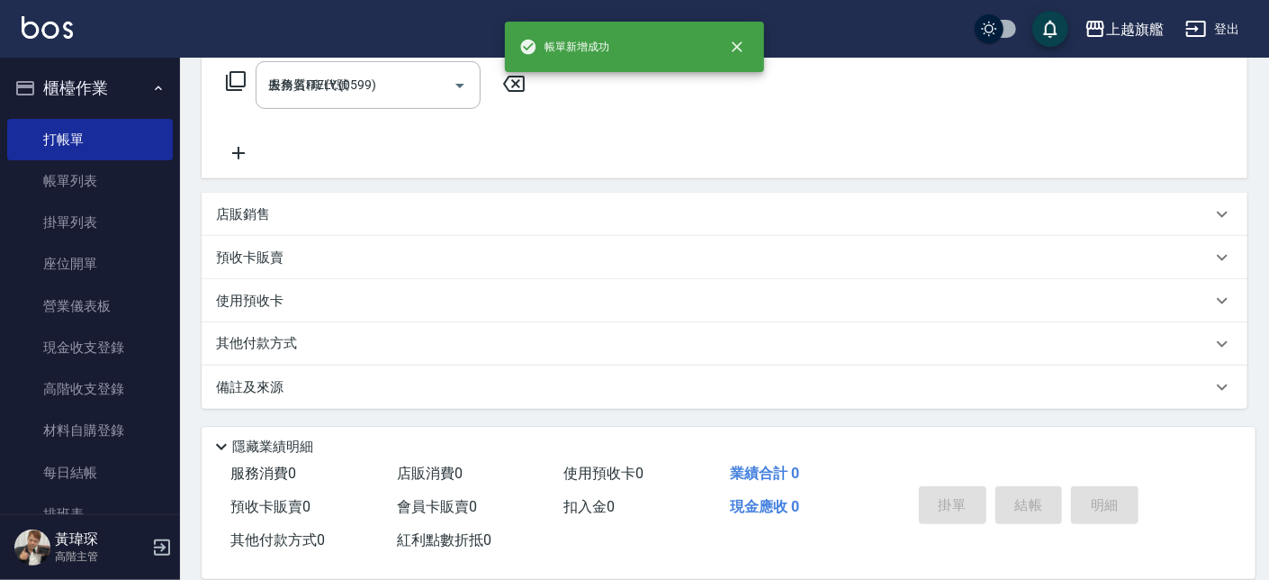
type input "2025/08/15 19:42"
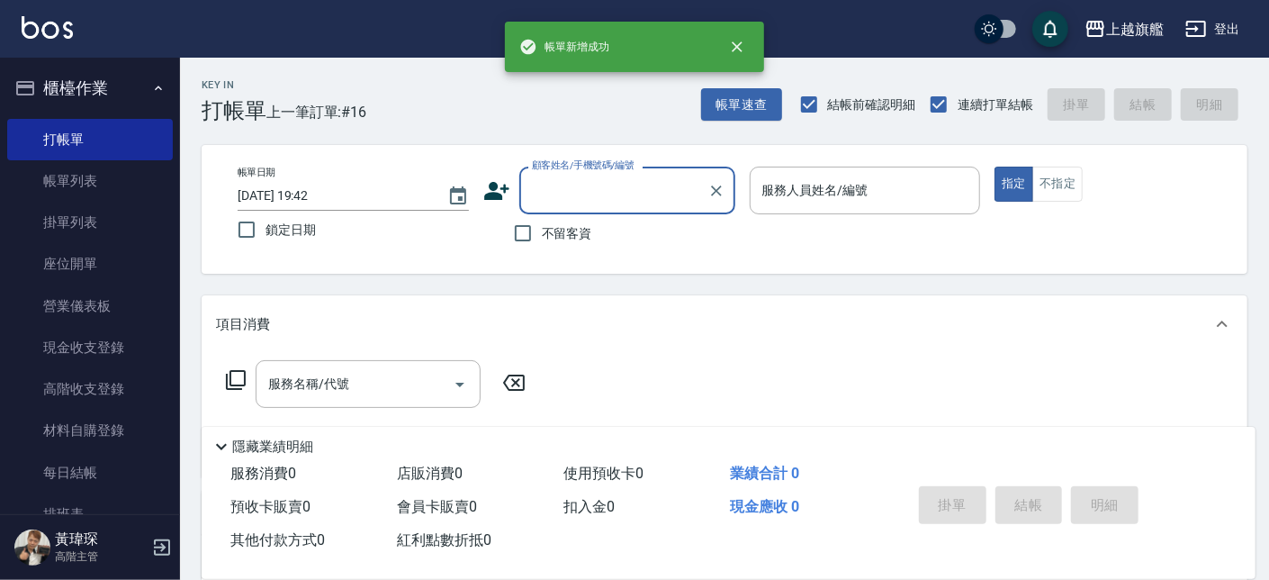
click at [63, 86] on button "櫃檯作業" at bounding box center [90, 88] width 166 height 47
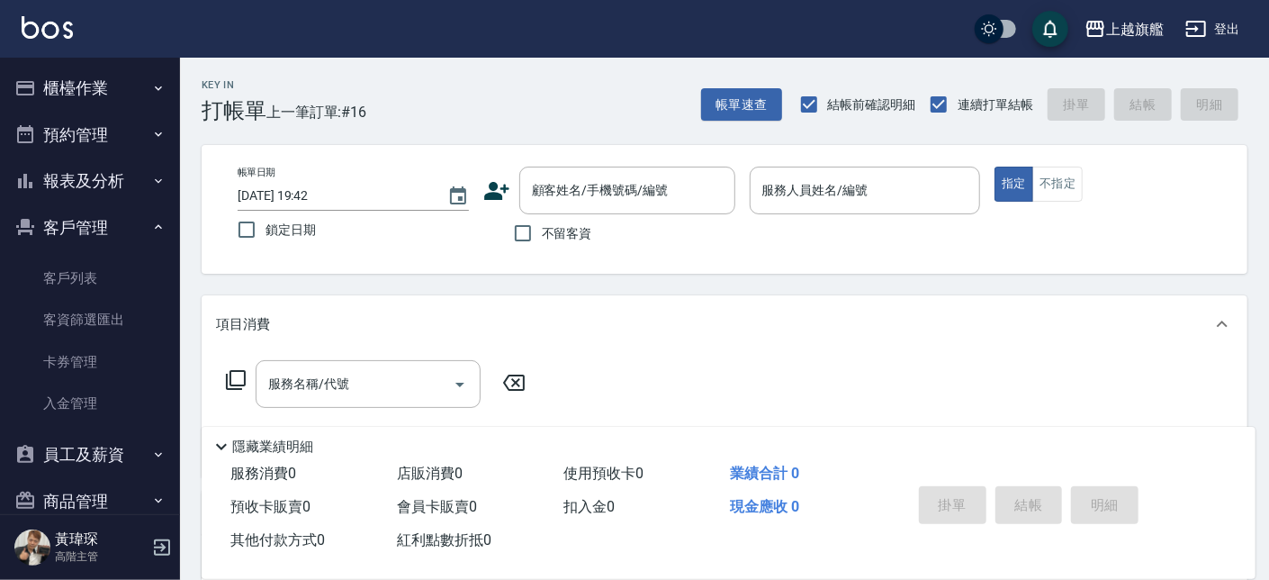
click at [89, 230] on button "客戶管理" at bounding box center [90, 227] width 166 height 47
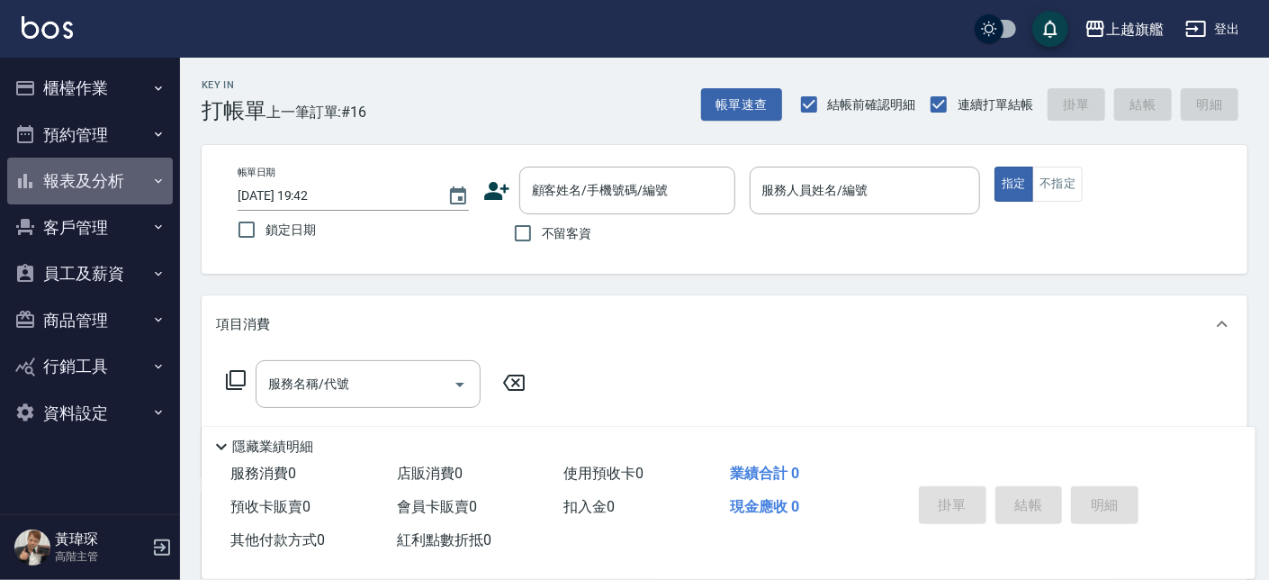
click at [86, 178] on button "報表及分析" at bounding box center [90, 180] width 166 height 47
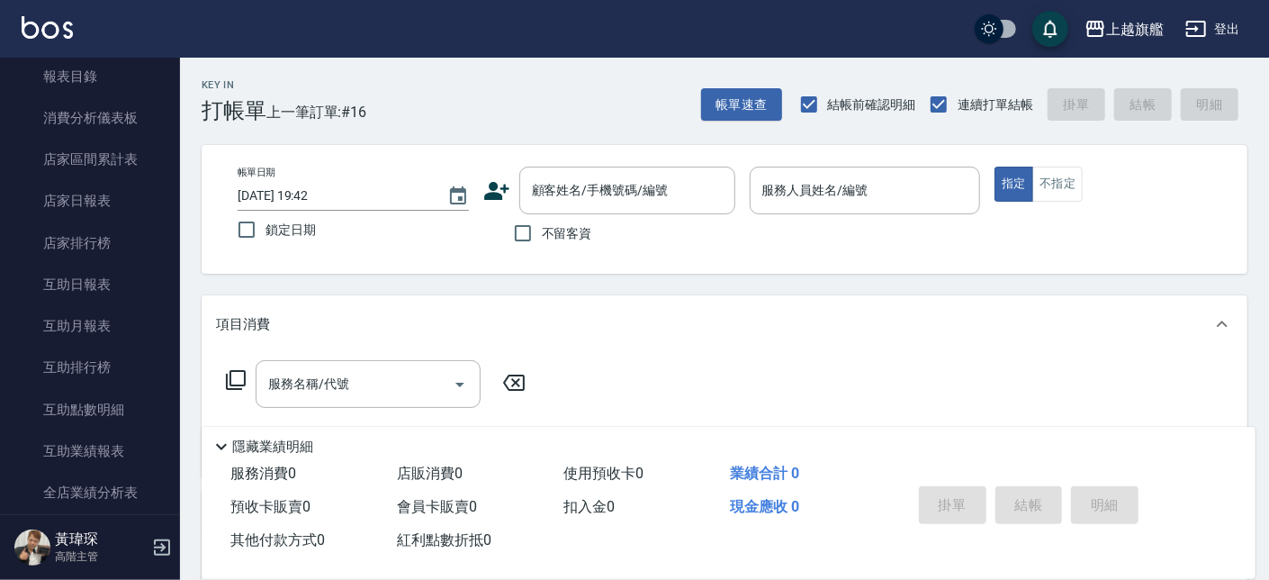
scroll to position [108, 0]
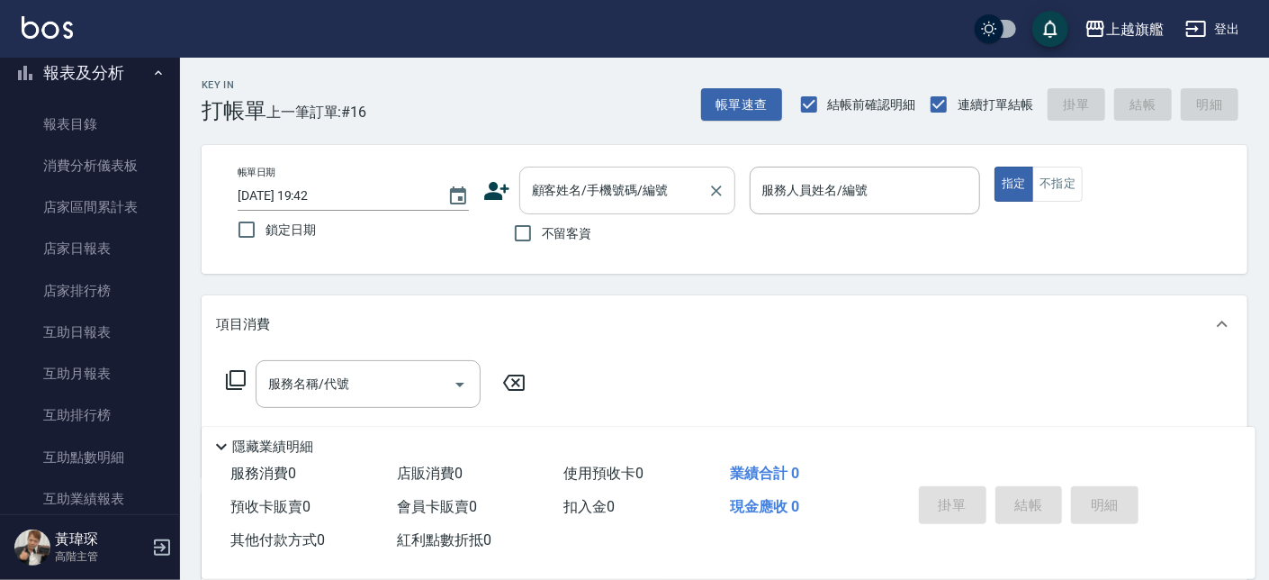
click at [580, 183] on input "顧客姓名/手機號碼/編號" at bounding box center [613, 190] width 173 height 31
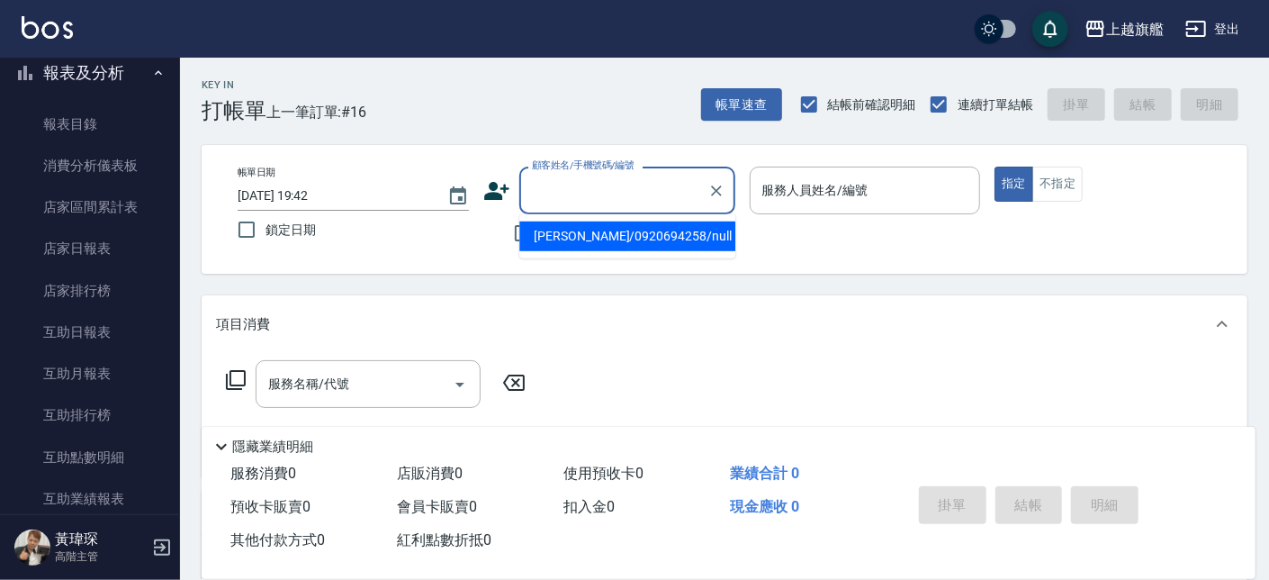
click at [577, 240] on li "廖育珊/0920694258/null" at bounding box center [627, 236] width 216 height 30
type input "廖育珊/0920694258/null"
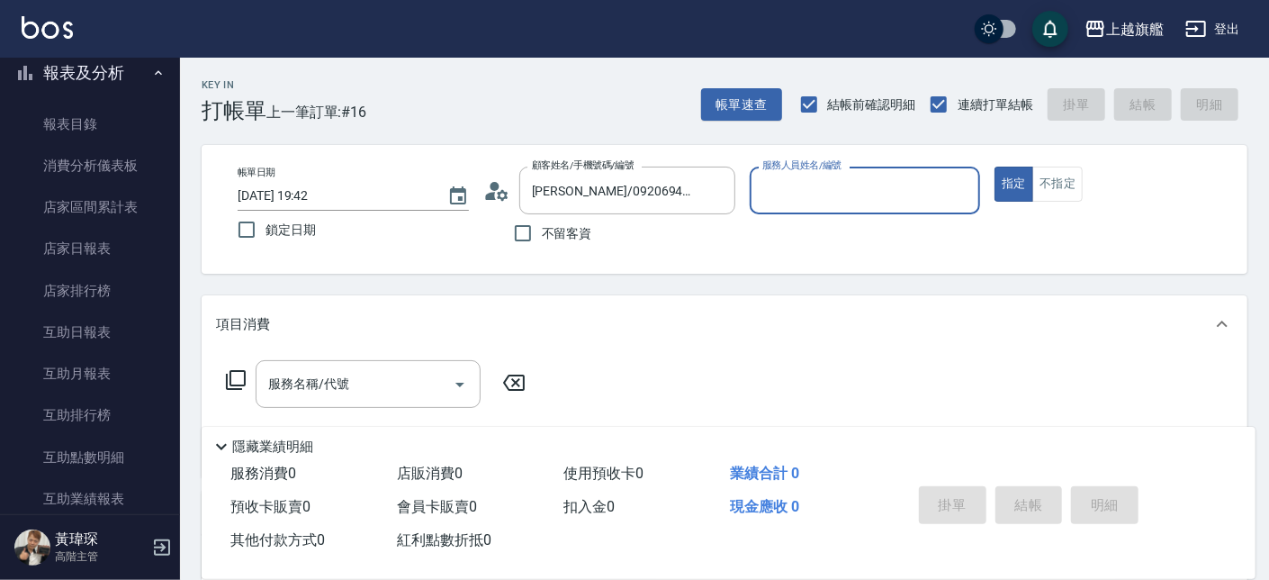
type input "[PERSON_NAME]-13"
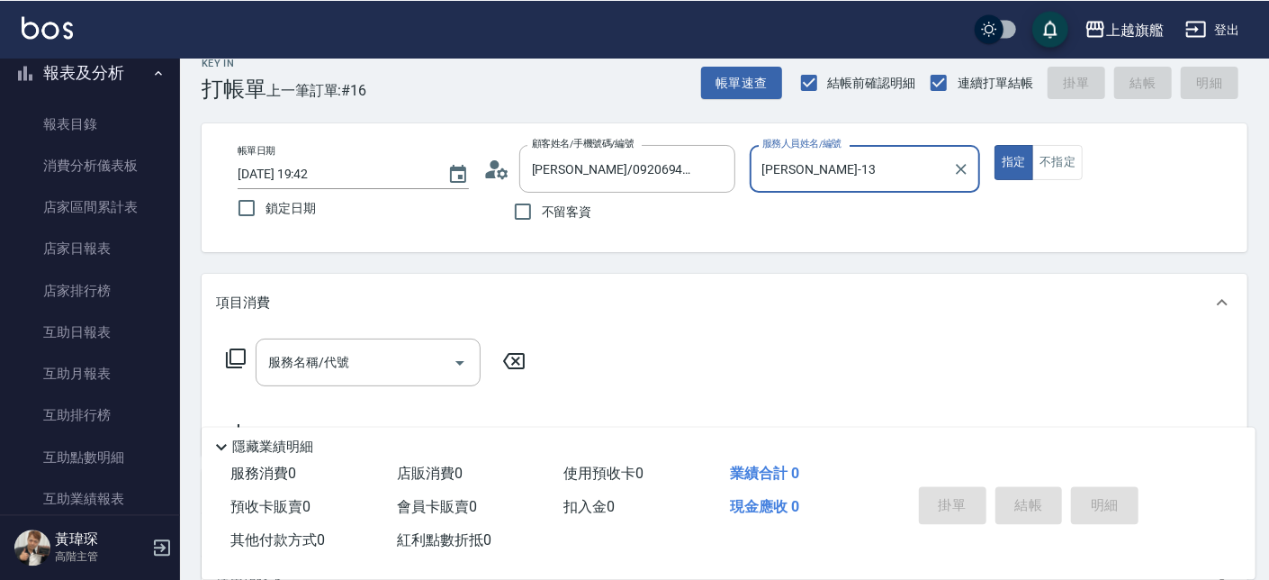
scroll to position [0, 0]
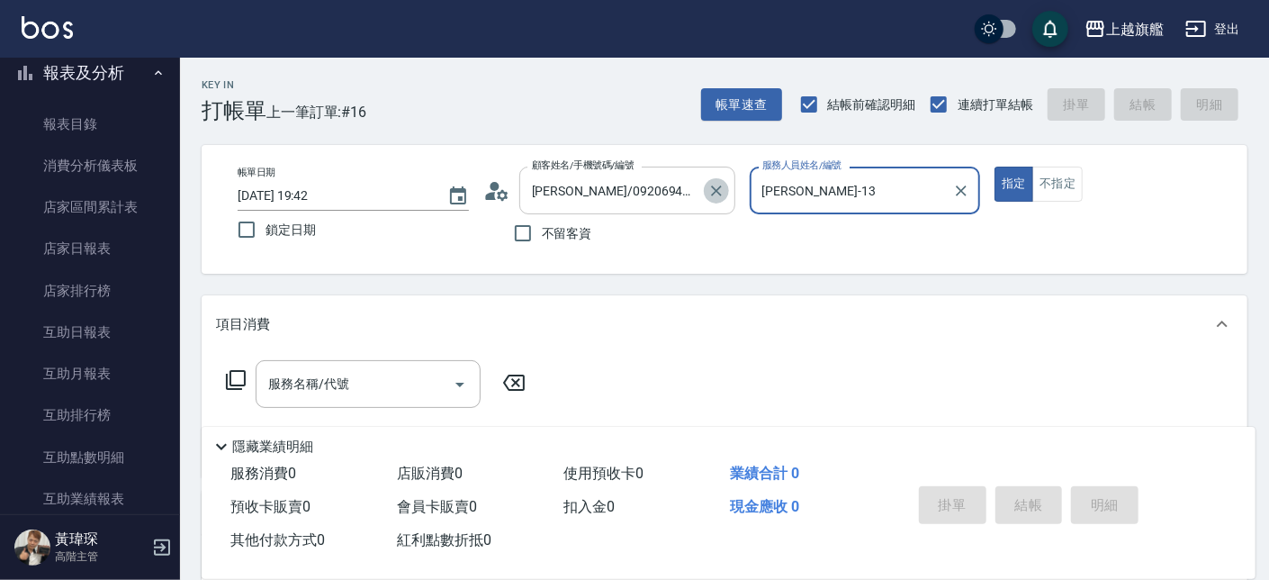
click at [716, 186] on icon "Clear" at bounding box center [716, 191] width 18 height 18
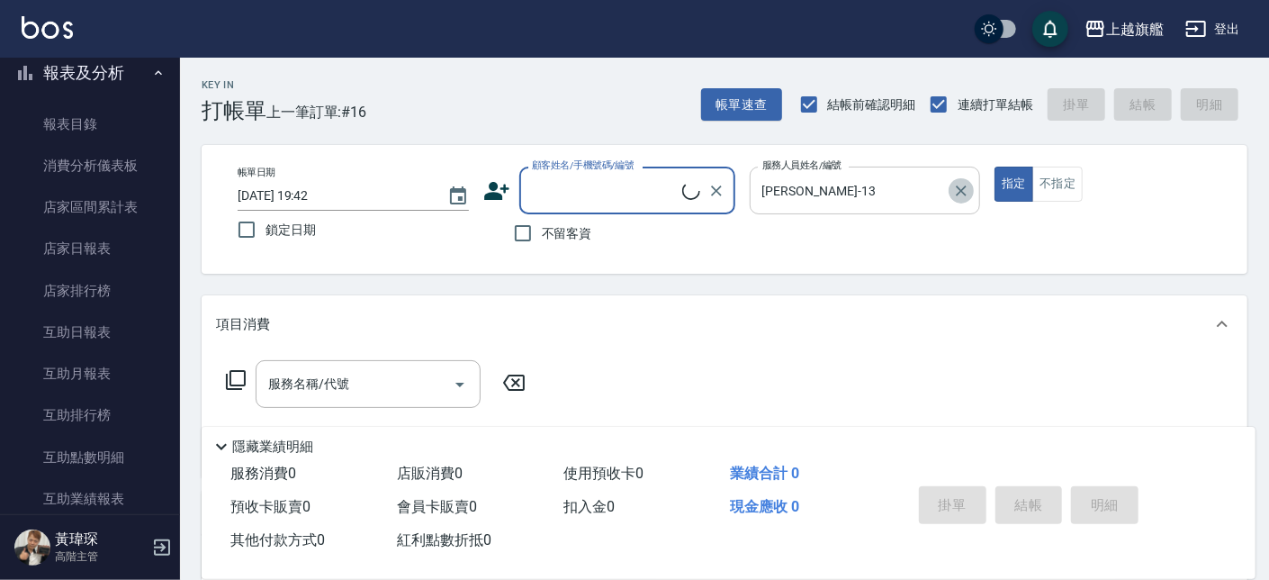
click at [964, 190] on icon "Clear" at bounding box center [961, 191] width 18 height 18
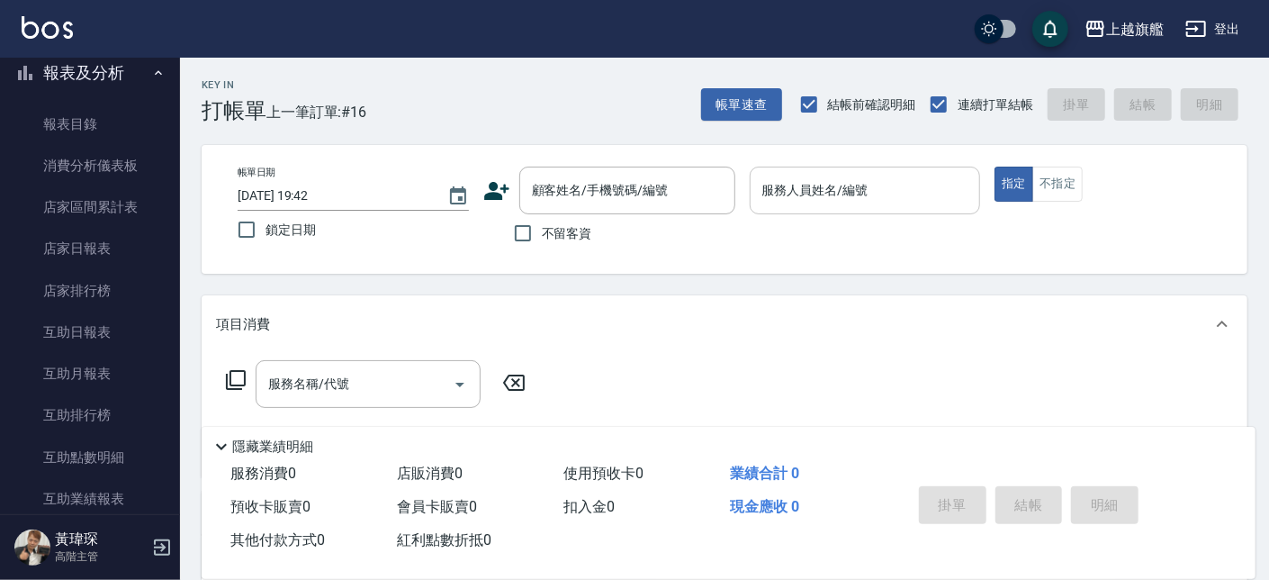
click at [585, 235] on span "不留客資" at bounding box center [567, 233] width 50 height 19
click at [542, 235] on input "不留客資" at bounding box center [523, 233] width 38 height 38
checkbox input "true"
type input "陳佩君-12"
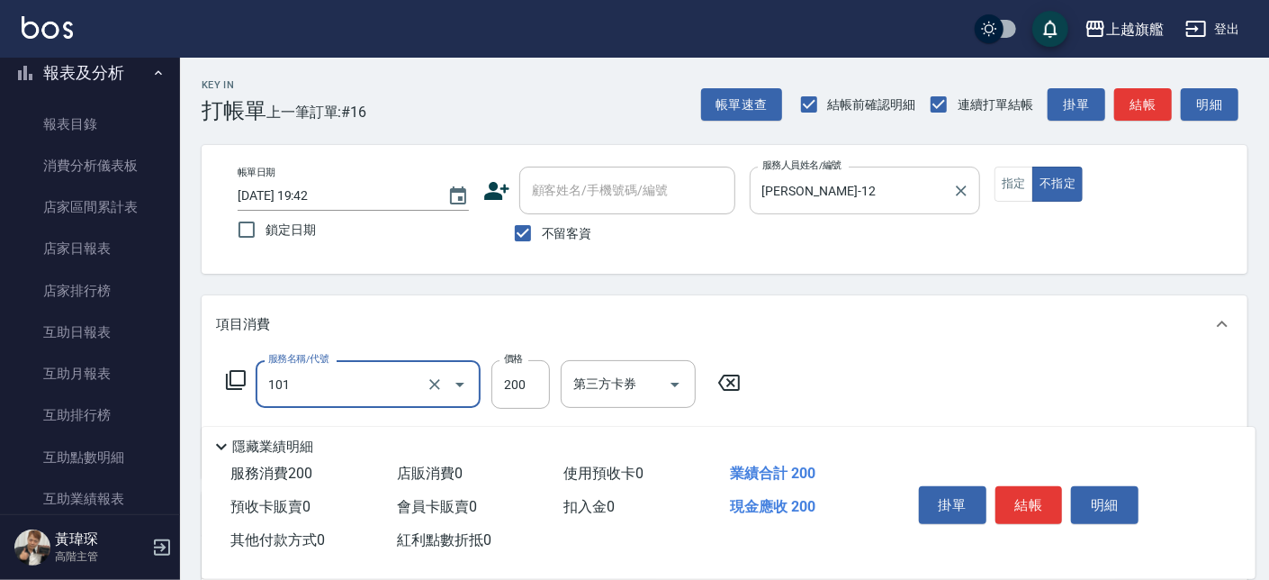
type input "一般洗(101)"
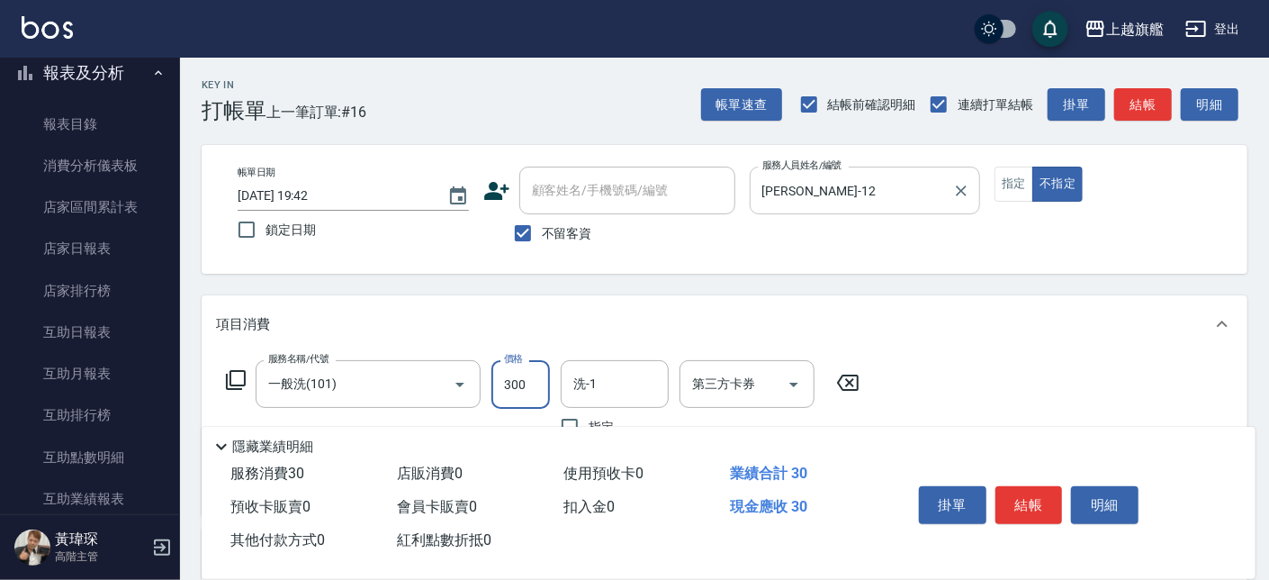
type input "300"
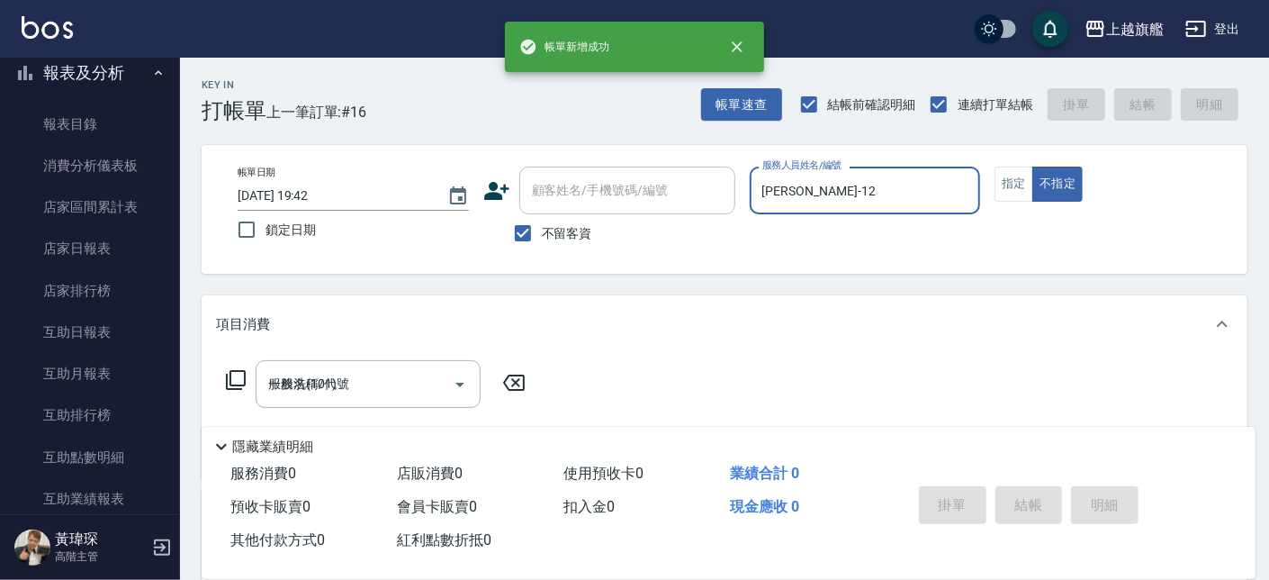
type input "2025/08/15 19:44"
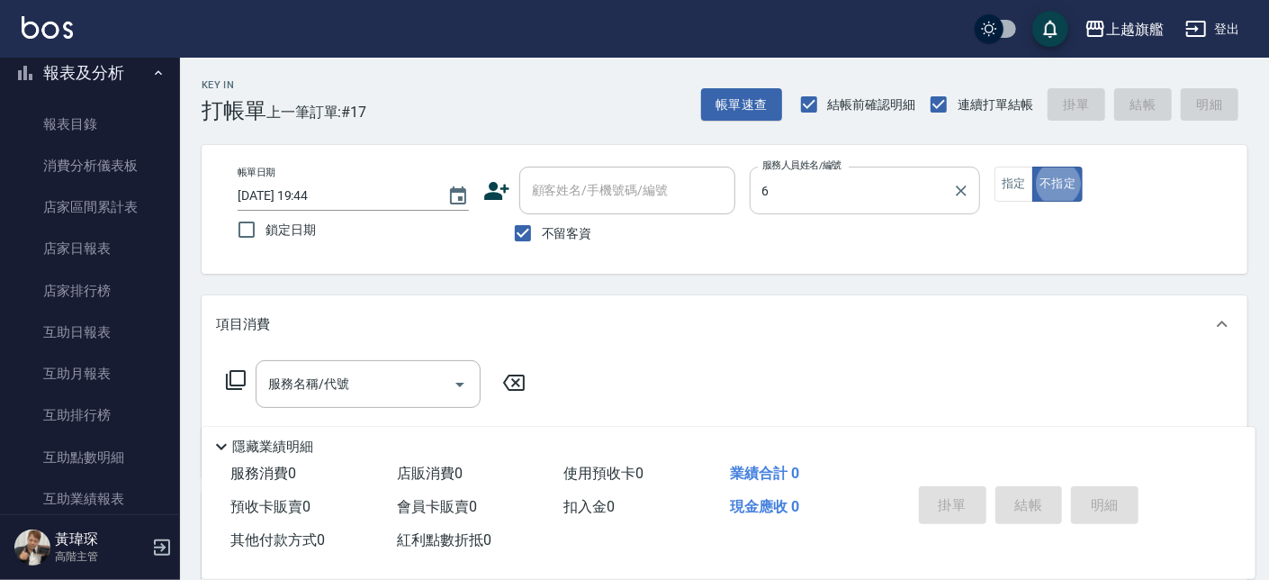
type input "張佳琳-6"
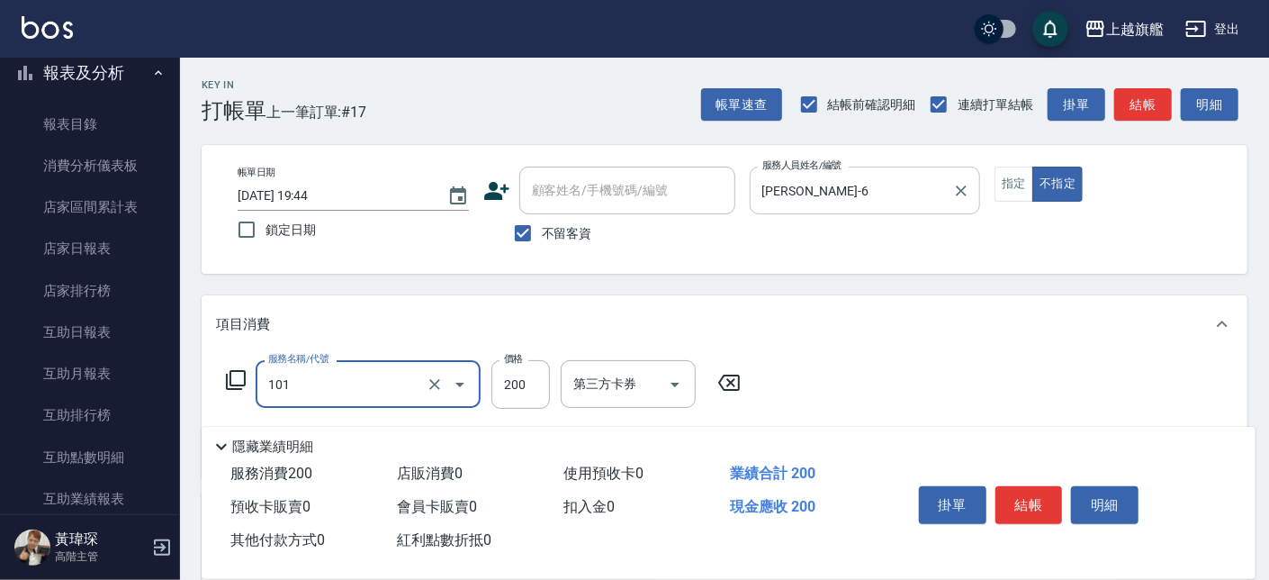
type input "一般洗(101)"
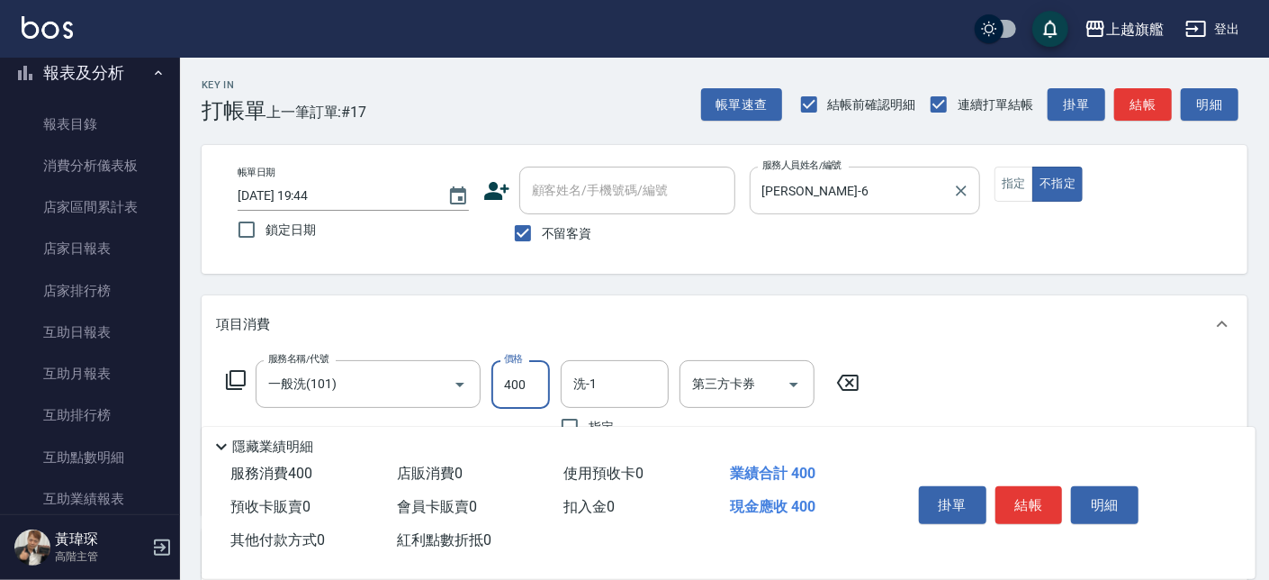
type input "400"
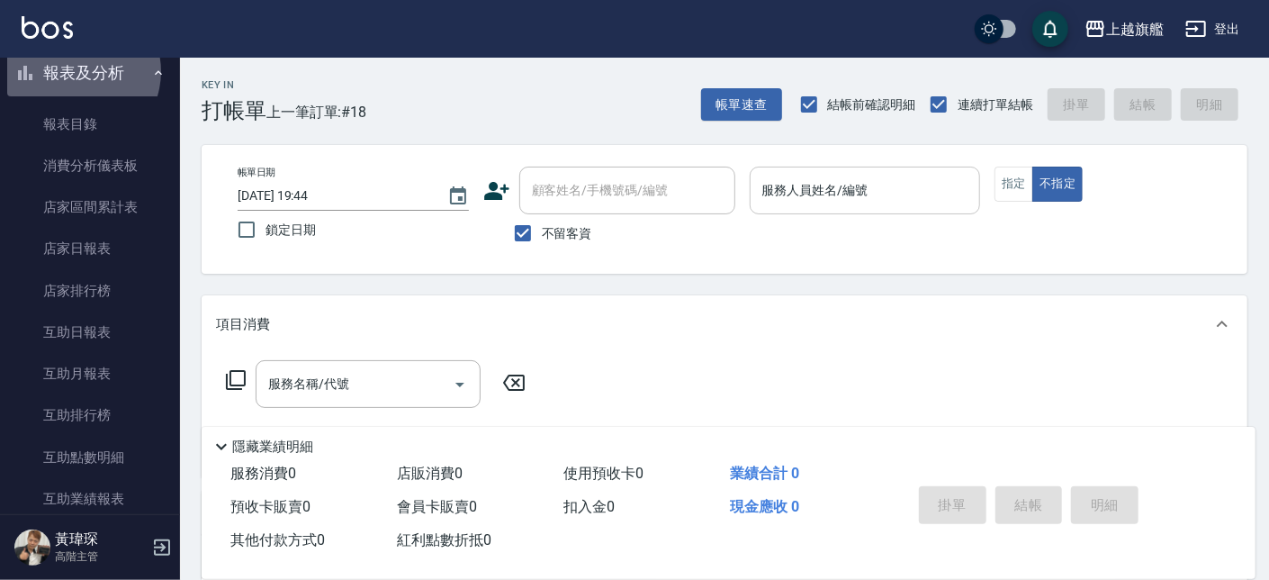
click at [75, 70] on button "報表及分析" at bounding box center [90, 72] width 166 height 47
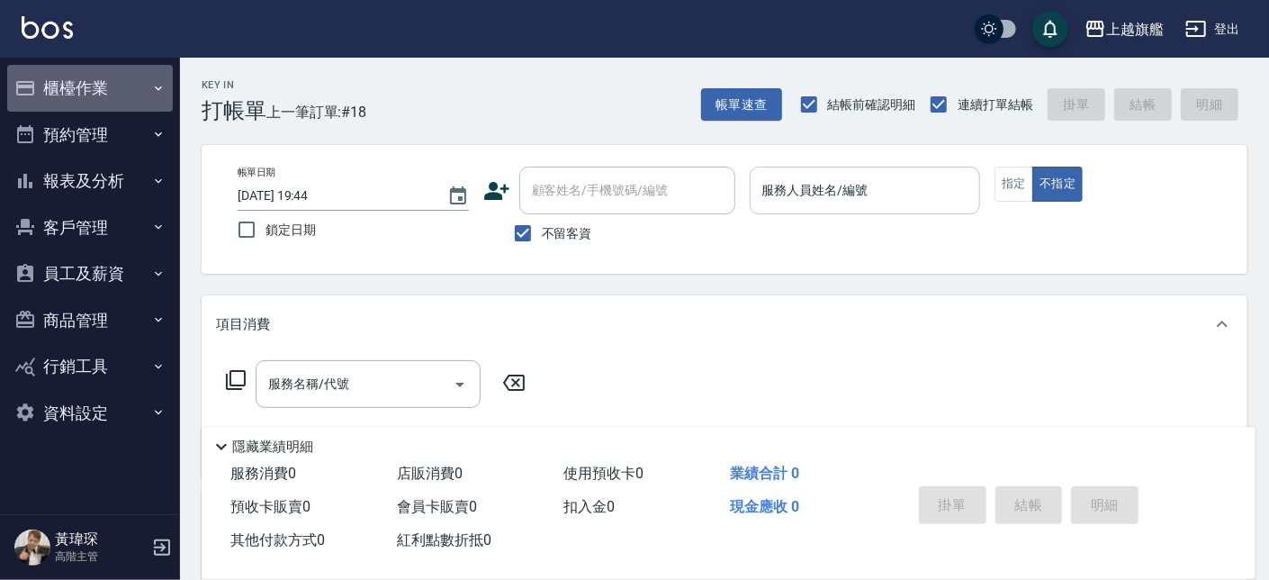
click at [92, 104] on button "櫃檯作業" at bounding box center [90, 88] width 166 height 47
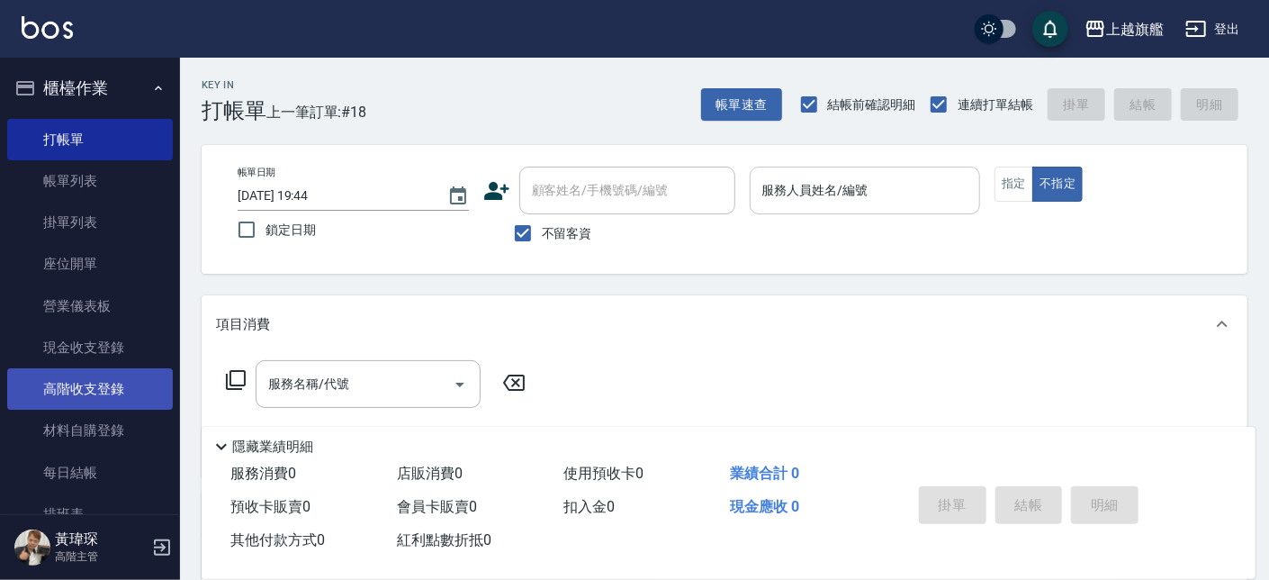
scroll to position [108, 0]
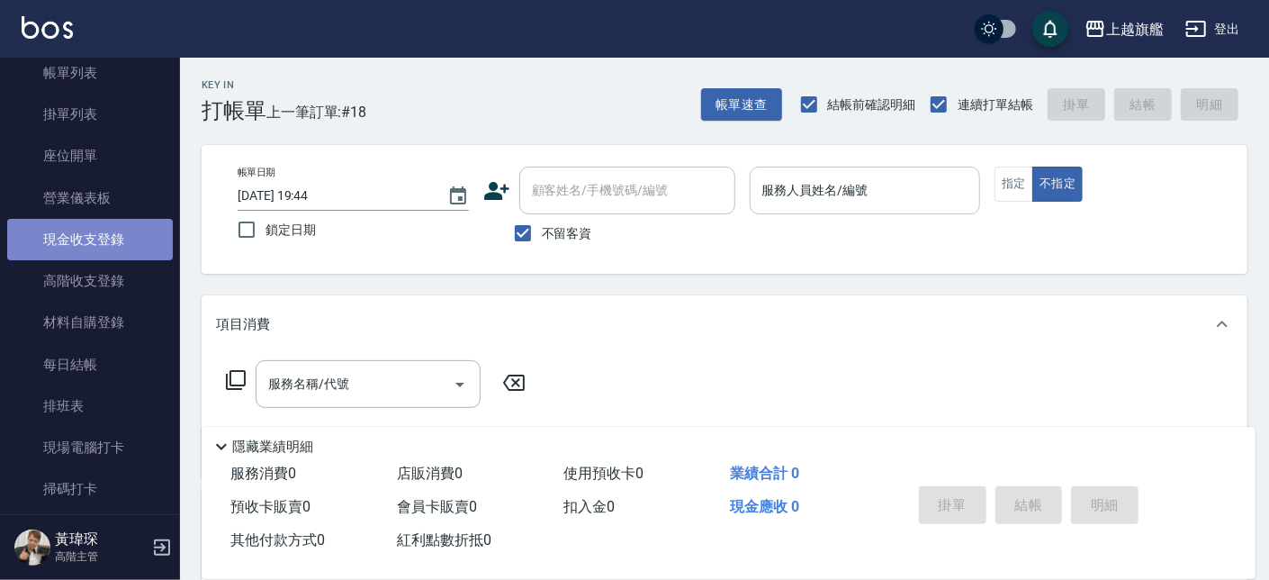
click at [103, 241] on link "現金收支登錄" at bounding box center [90, 239] width 166 height 41
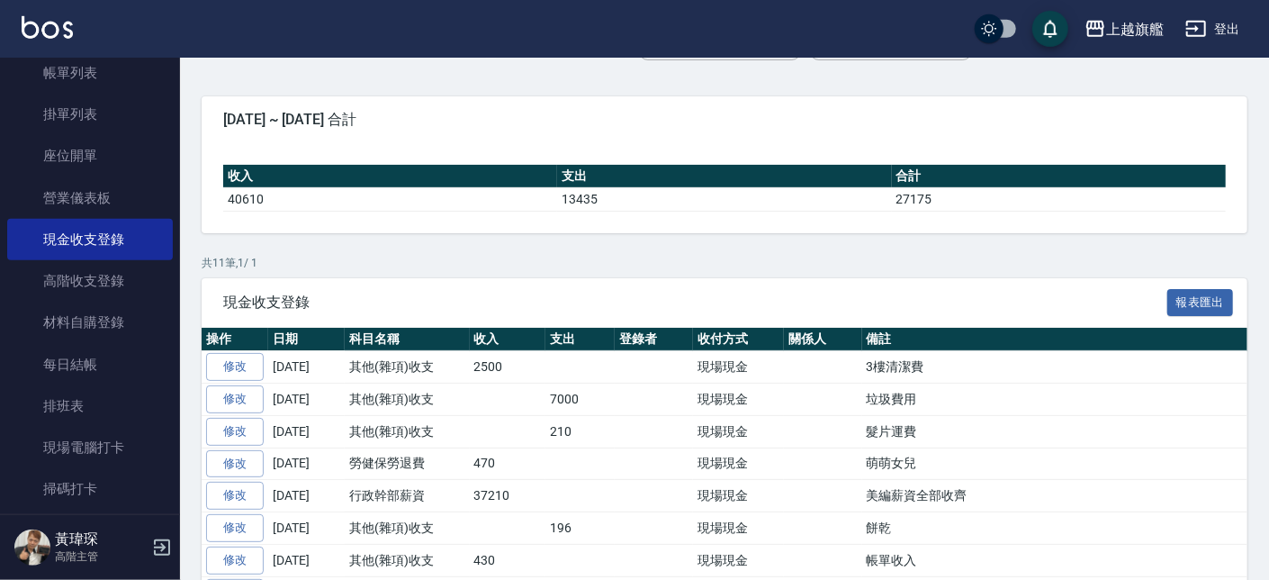
scroll to position [102, 0]
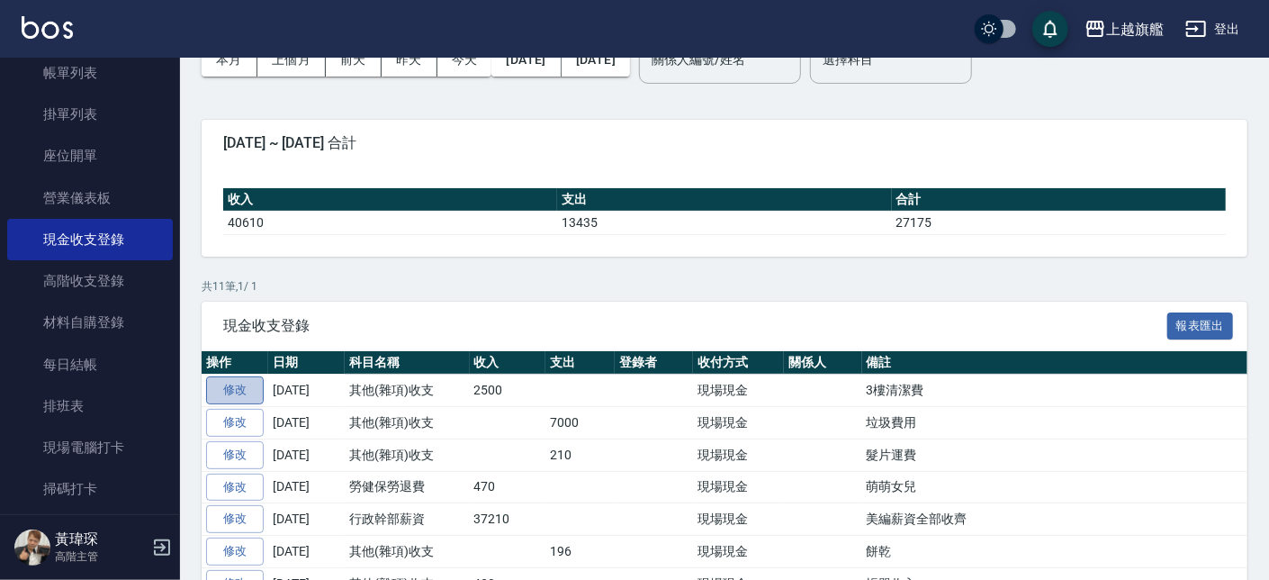
click at [249, 390] on link "修改" at bounding box center [235, 390] width 58 height 28
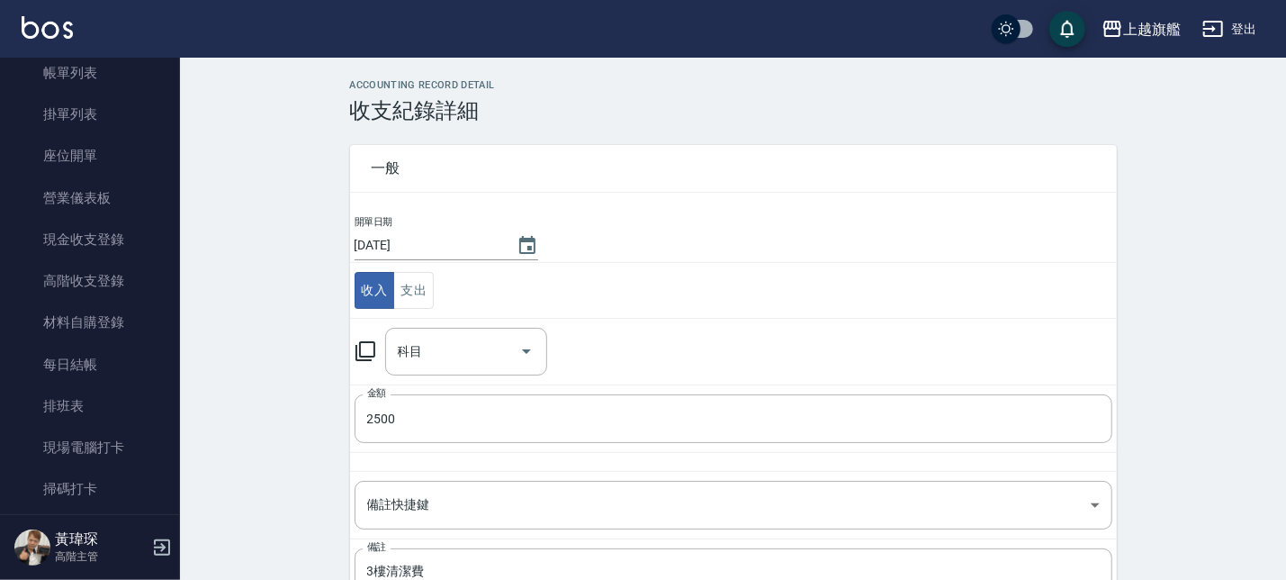
type input "26 其他(雜項)收支"
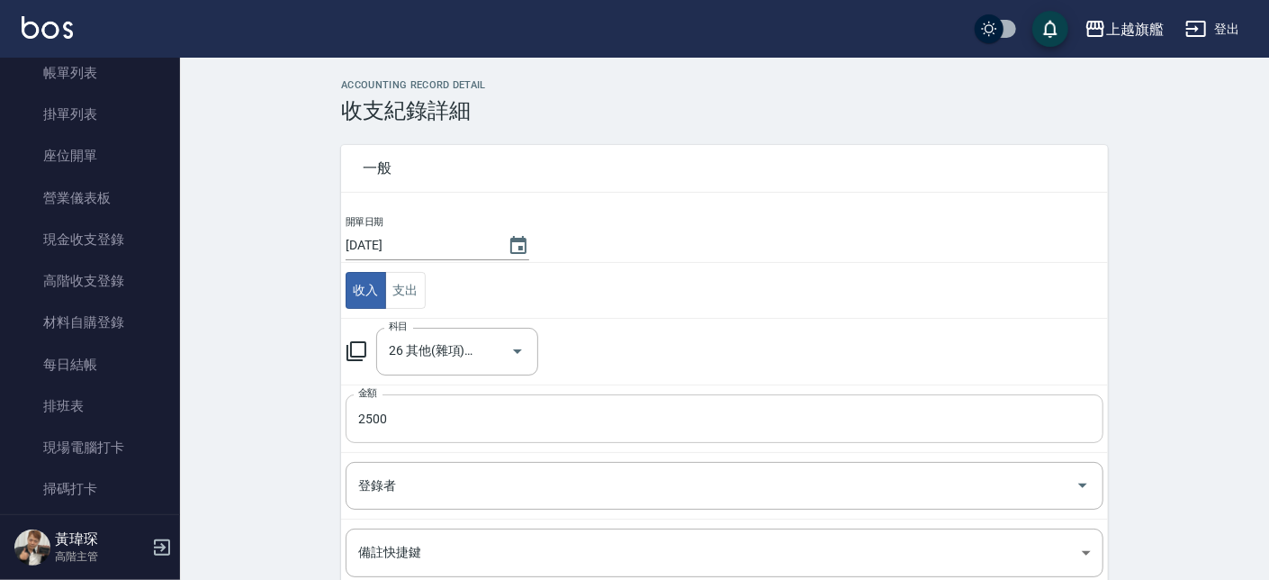
click at [404, 420] on input "2500" at bounding box center [725, 418] width 758 height 49
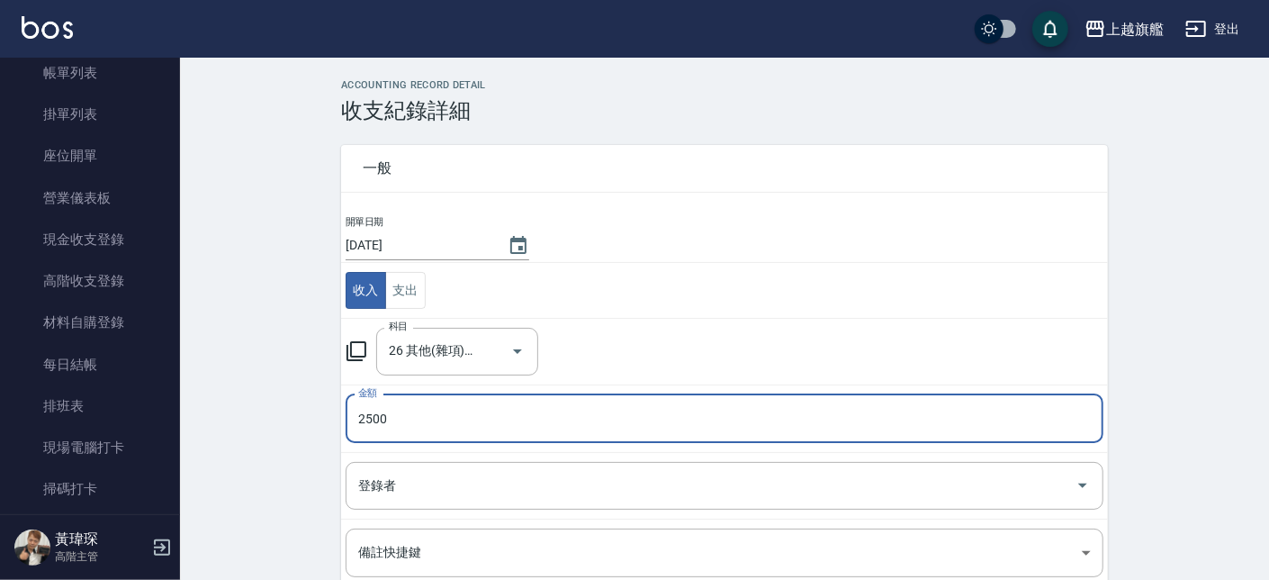
click at [363, 419] on input "2500" at bounding box center [725, 418] width 758 height 49
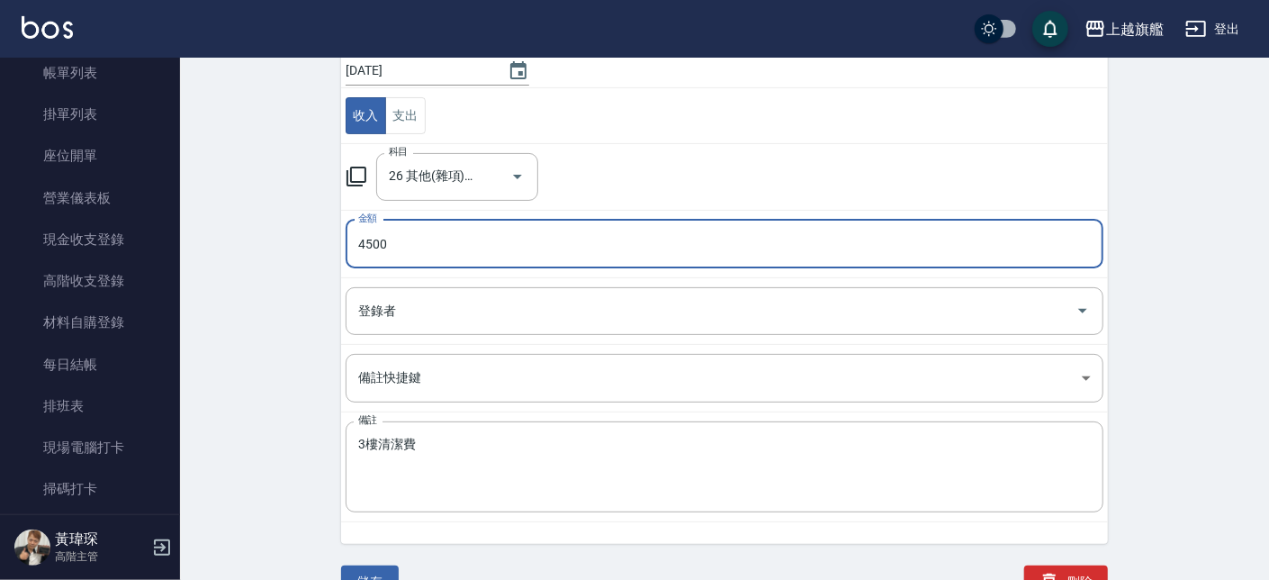
scroll to position [193, 0]
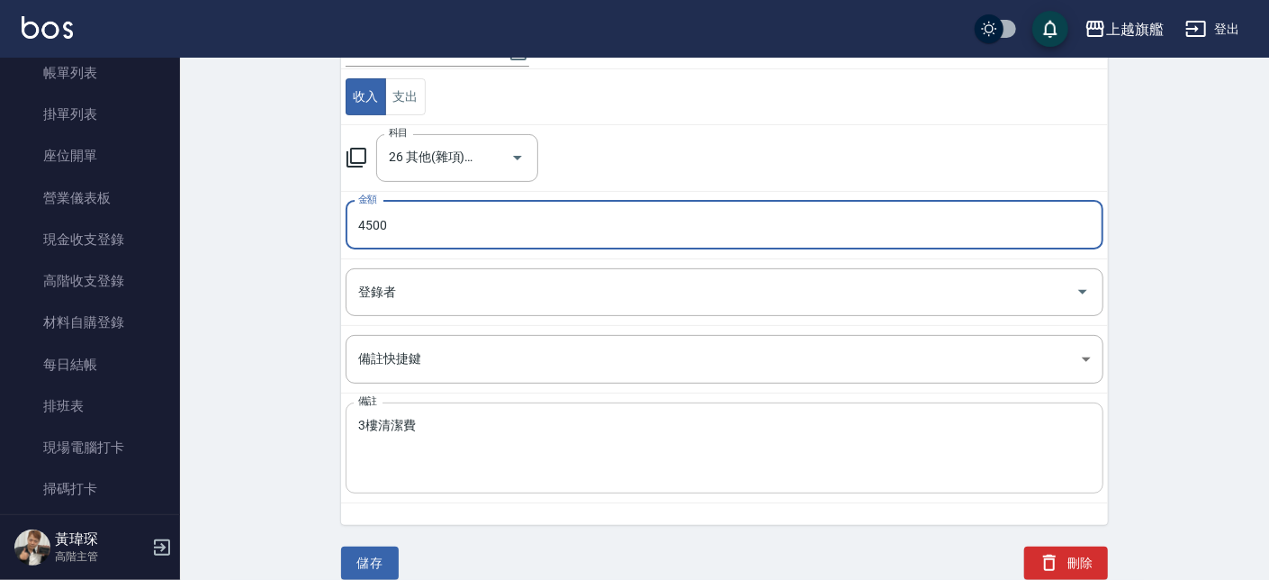
type input "4500"
click at [476, 424] on textarea "3樓清潔費" at bounding box center [724, 448] width 733 height 61
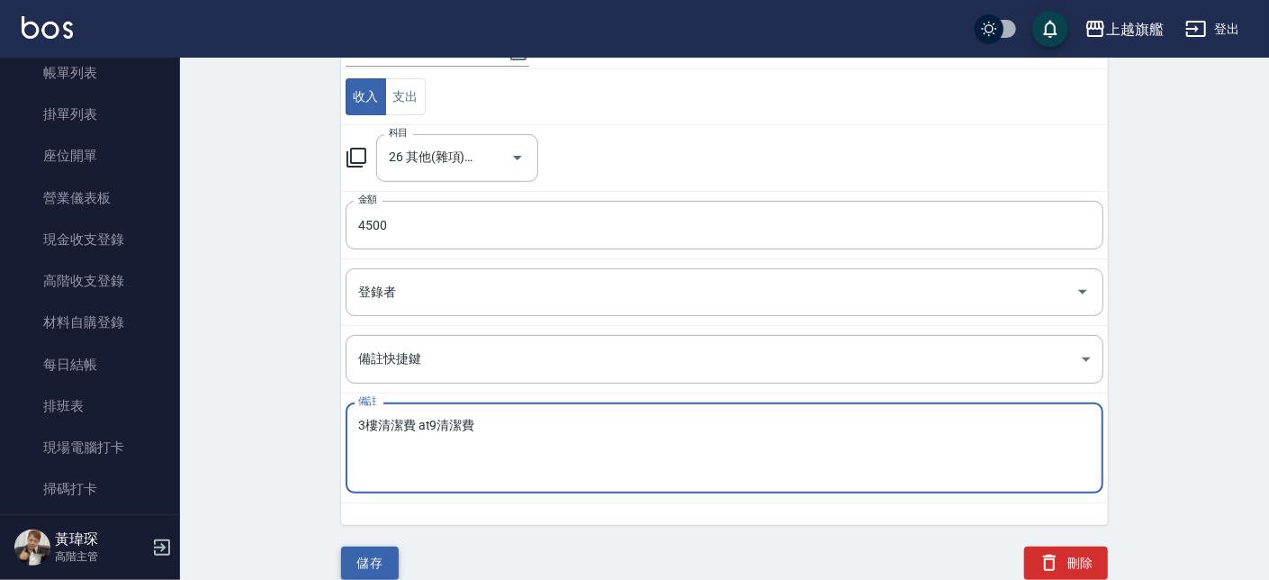
type textarea "3樓清潔費 at9清潔費"
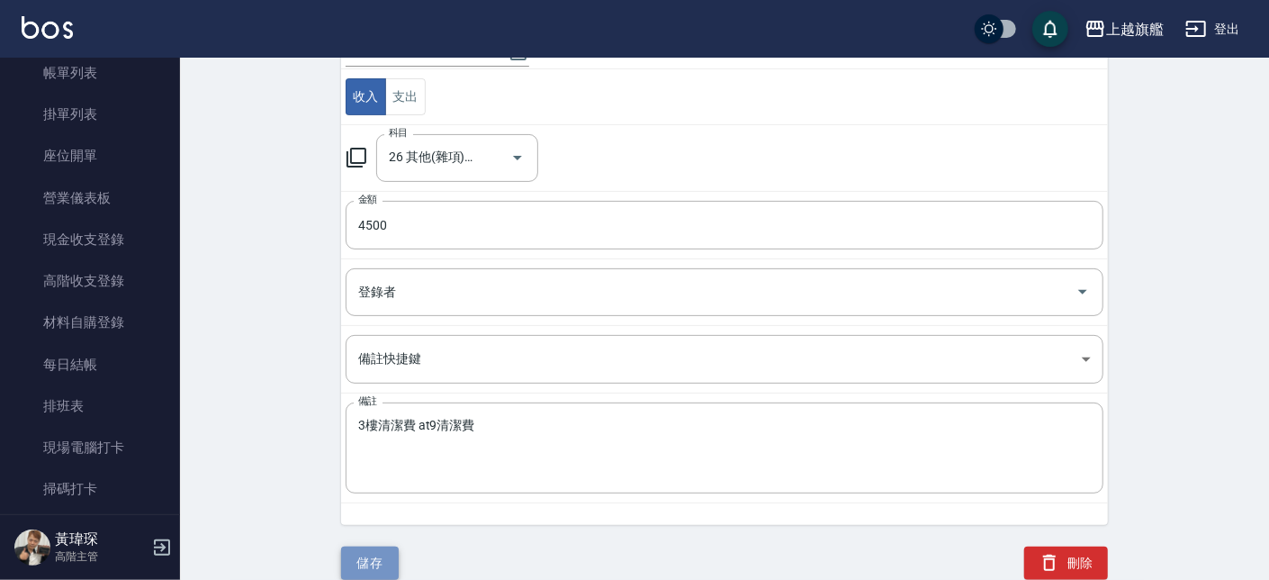
click at [384, 553] on button "儲存" at bounding box center [370, 562] width 58 height 33
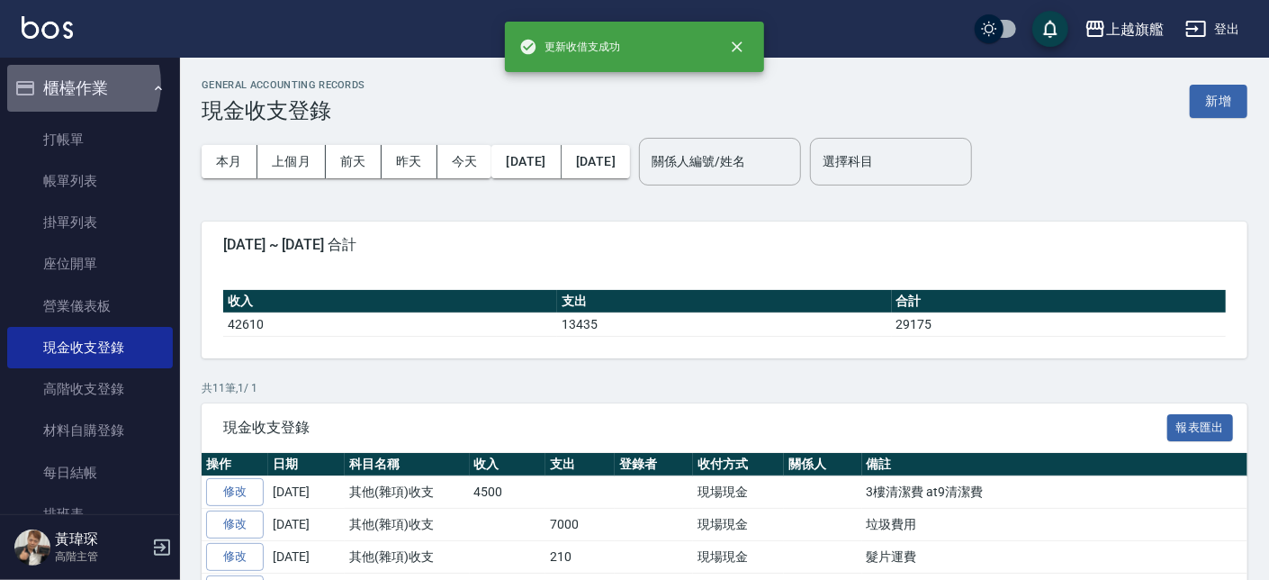
click at [76, 84] on button "櫃檯作業" at bounding box center [90, 88] width 166 height 47
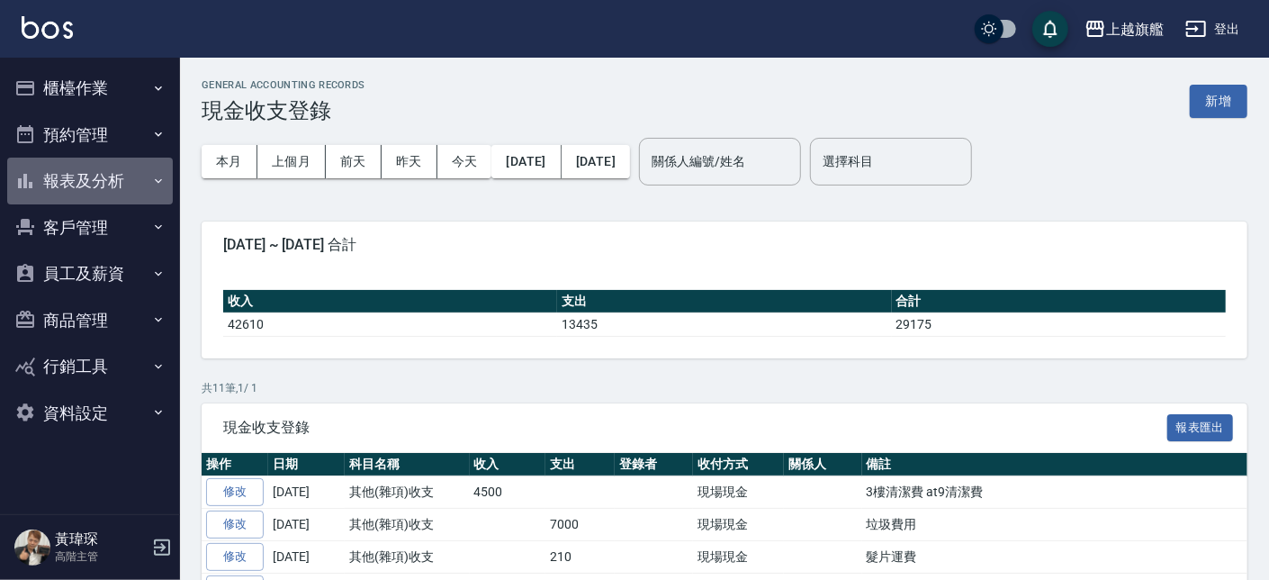
click at [74, 175] on button "報表及分析" at bounding box center [90, 180] width 166 height 47
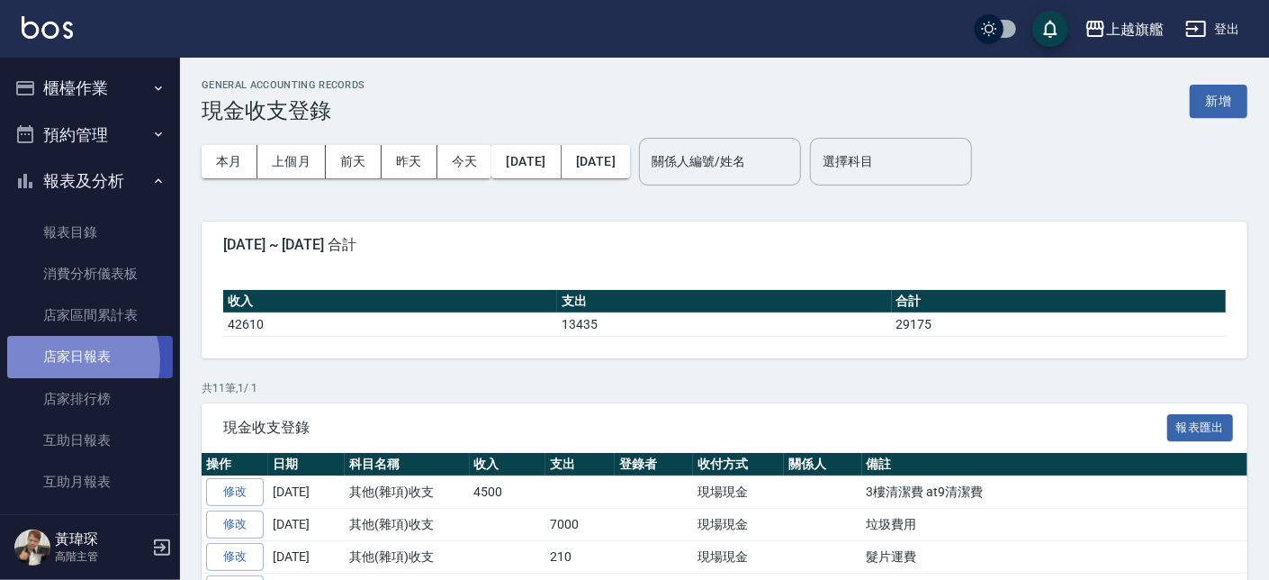
click at [68, 361] on link "店家日報表" at bounding box center [90, 356] width 166 height 41
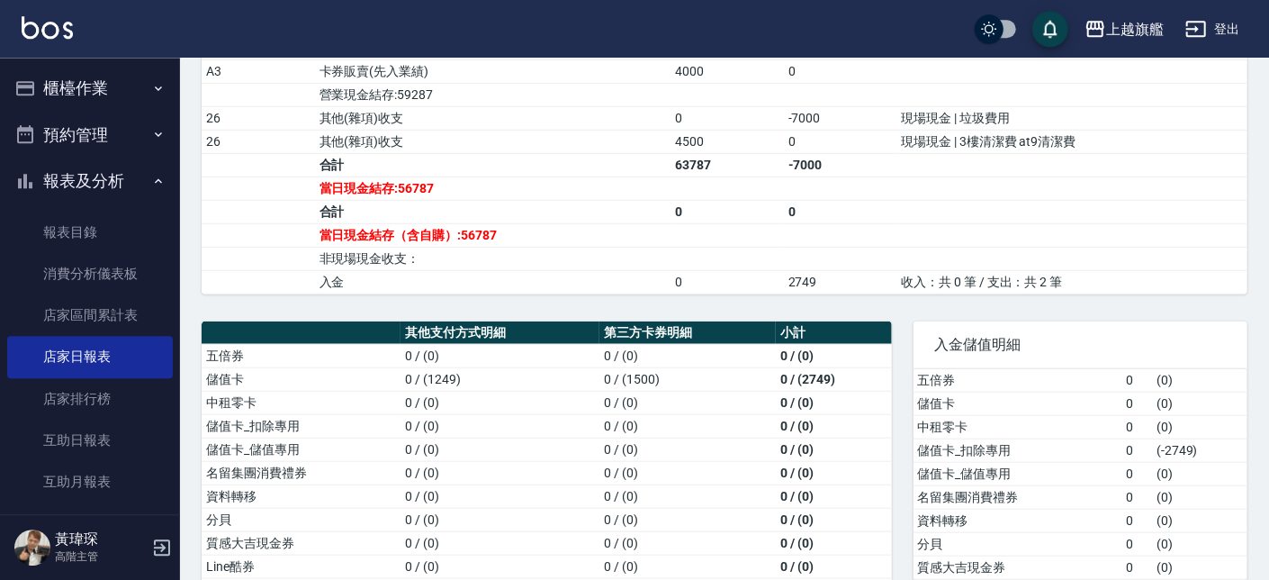
scroll to position [717, 0]
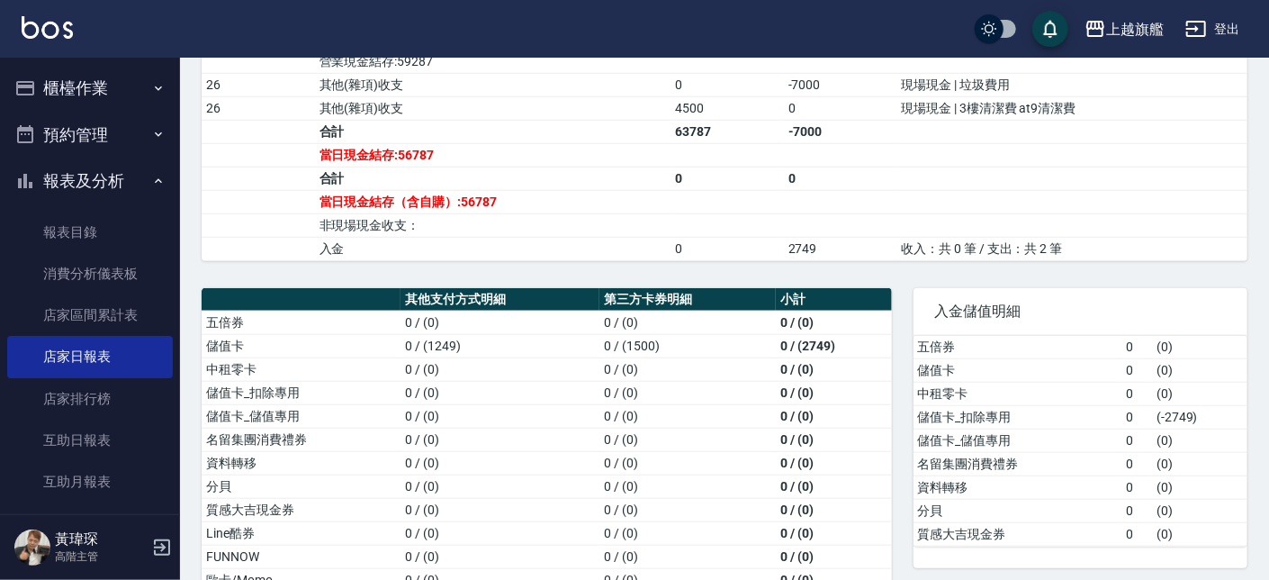
click at [415, 213] on td "當日現金結存（含自購）:56787" at bounding box center [492, 201] width 355 height 23
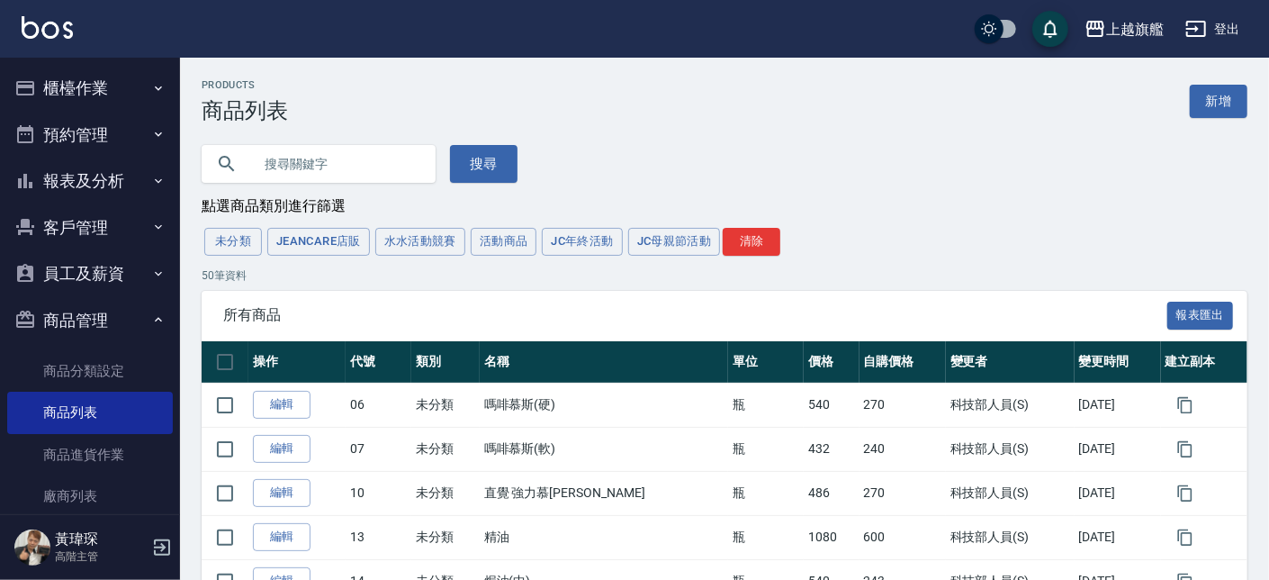
click at [87, 175] on button "報表及分析" at bounding box center [90, 180] width 166 height 47
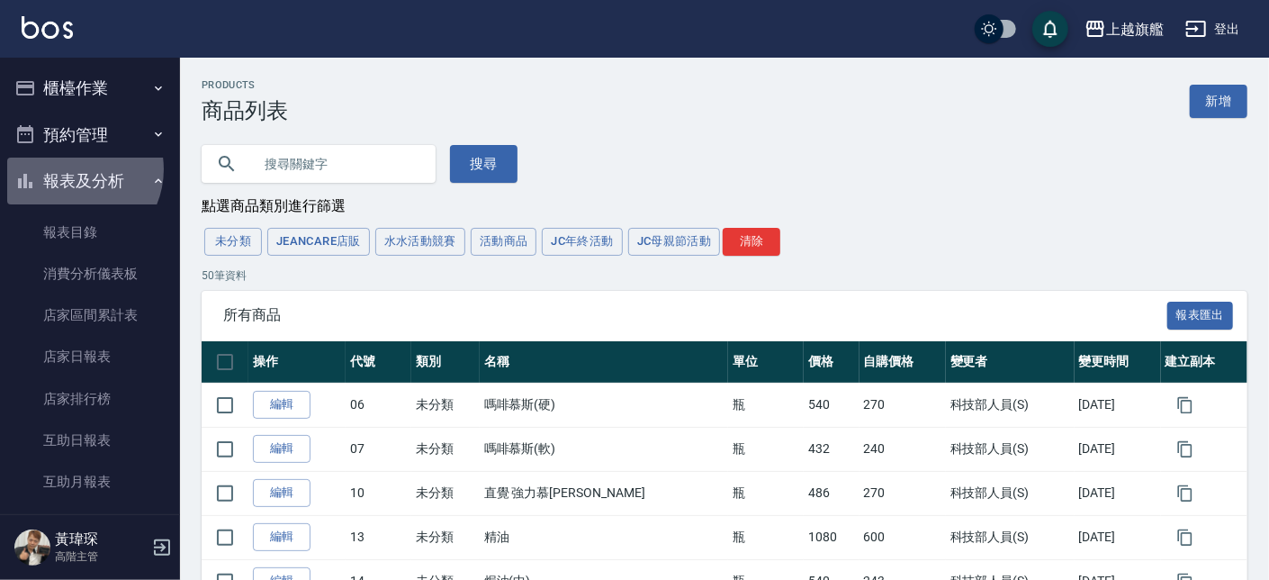
click at [71, 169] on button "報表及分析" at bounding box center [90, 180] width 166 height 47
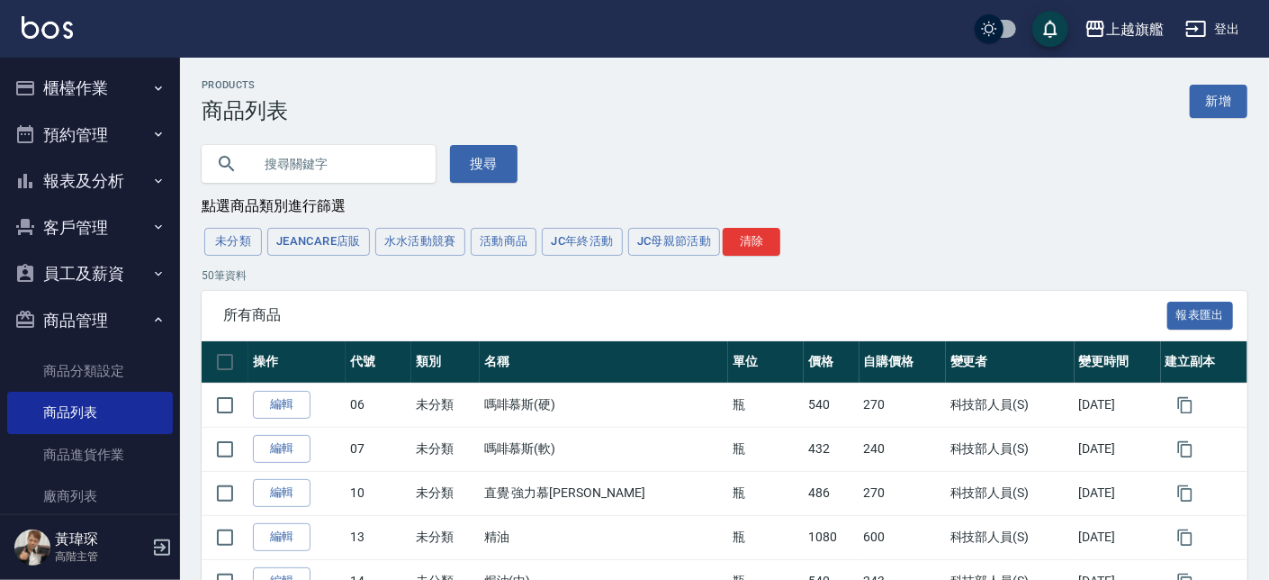
click at [88, 233] on button "客戶管理" at bounding box center [90, 227] width 166 height 47
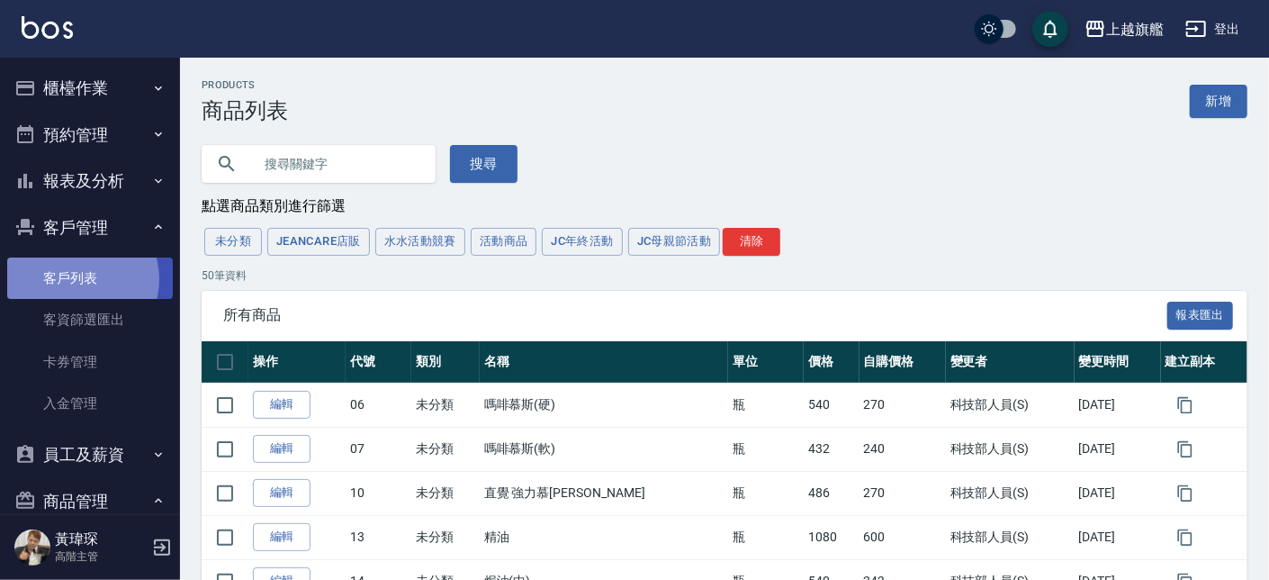
click at [77, 279] on link "客戶列表" at bounding box center [90, 277] width 166 height 41
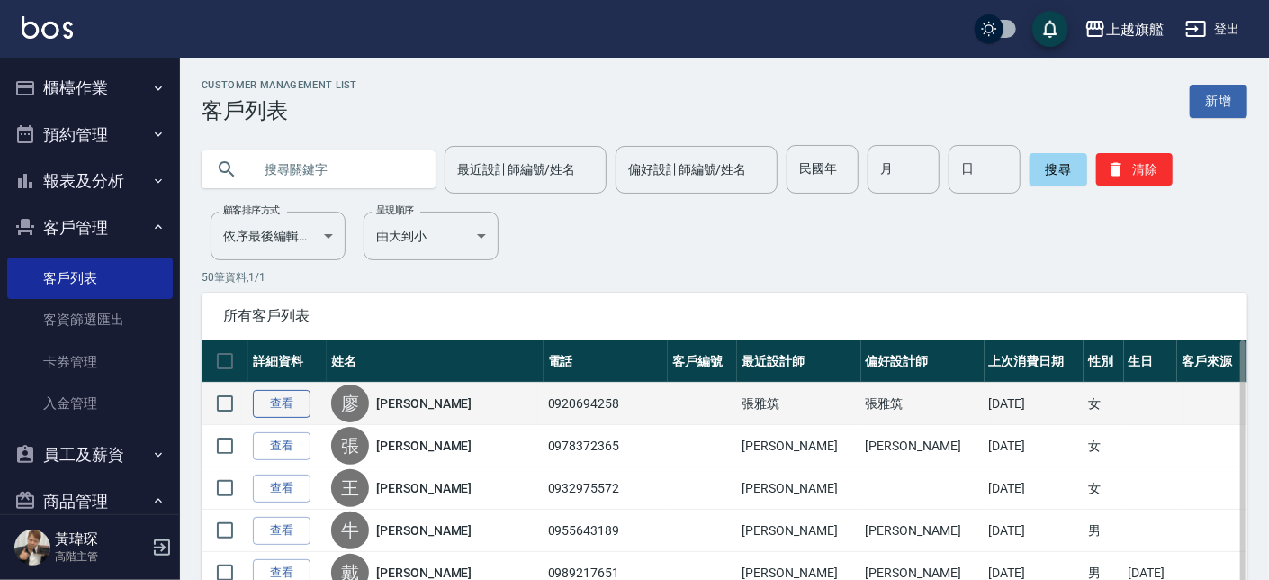
click at [279, 398] on link "查看" at bounding box center [282, 404] width 58 height 28
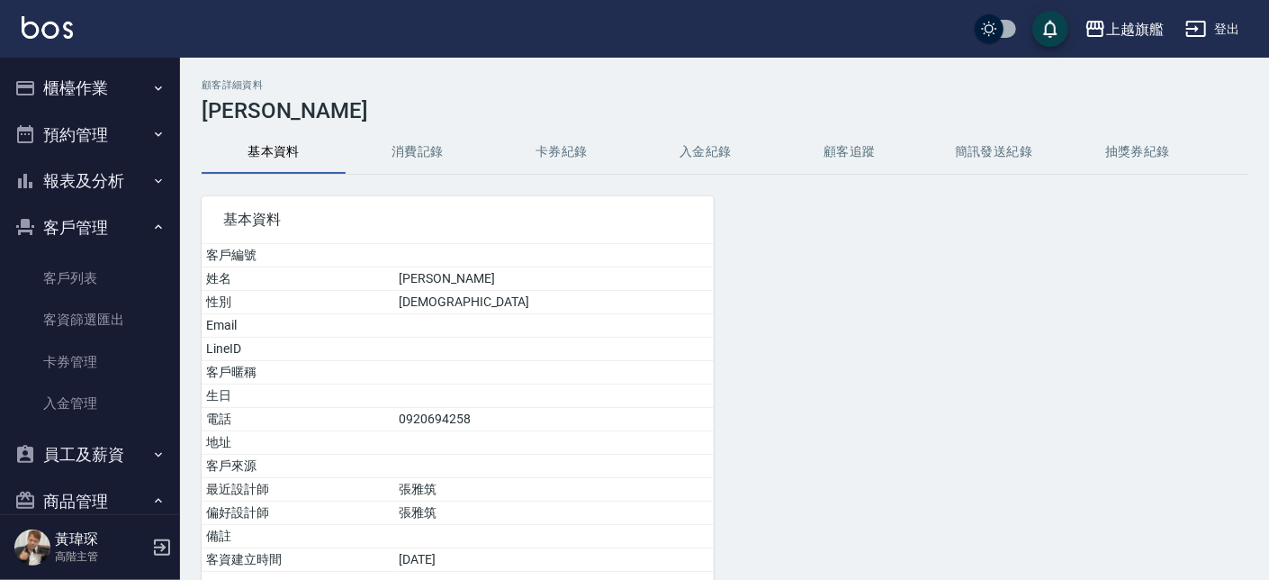
click at [695, 148] on button "入金紀錄" at bounding box center [706, 151] width 144 height 43
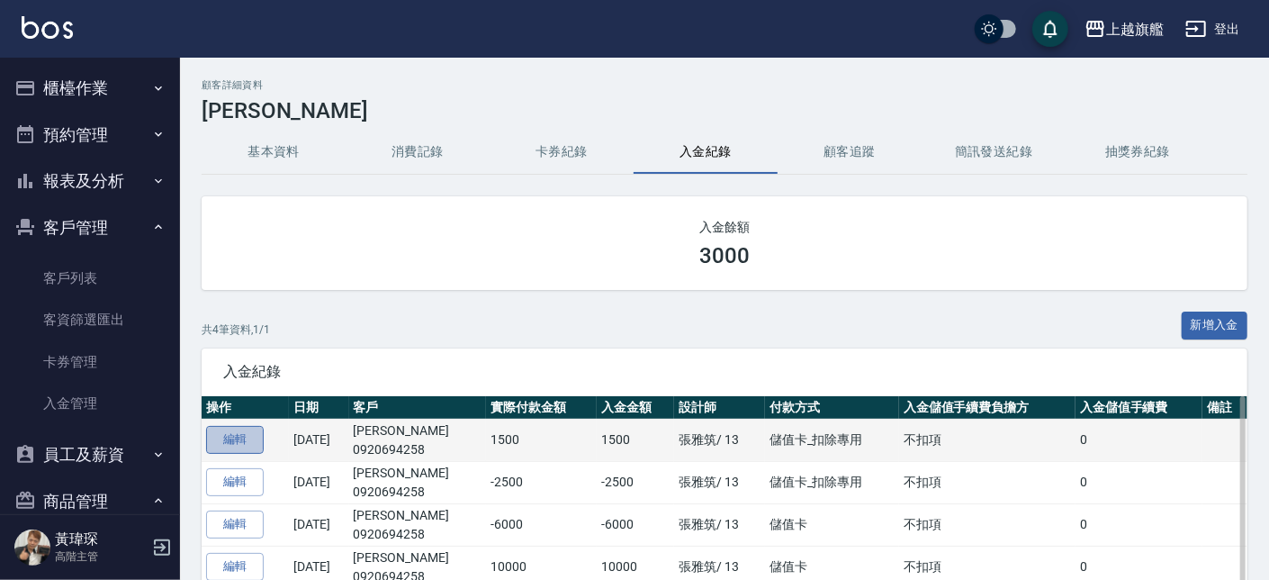
click at [247, 436] on link "編輯" at bounding box center [235, 440] width 58 height 28
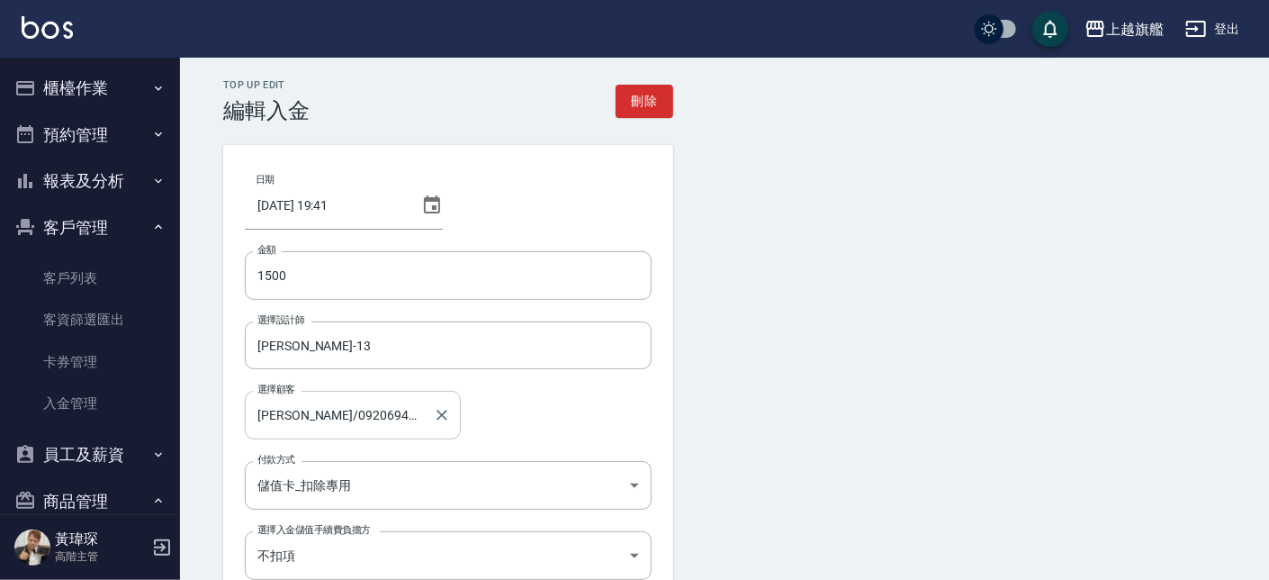
scroll to position [102, 0]
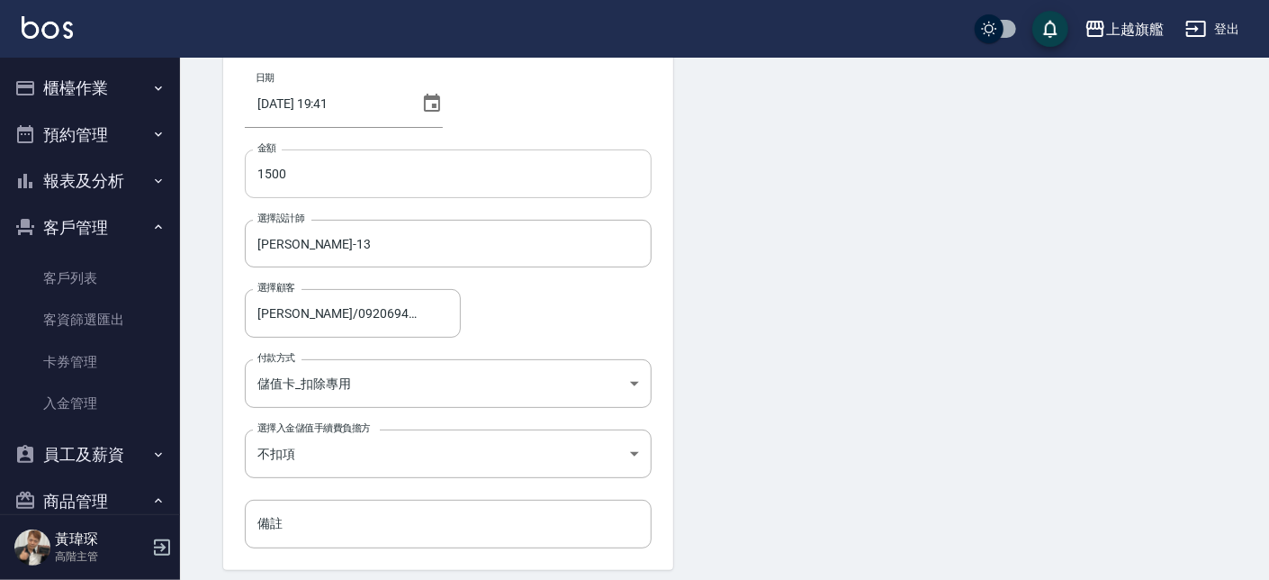
click at [253, 175] on input "1500" at bounding box center [448, 173] width 407 height 49
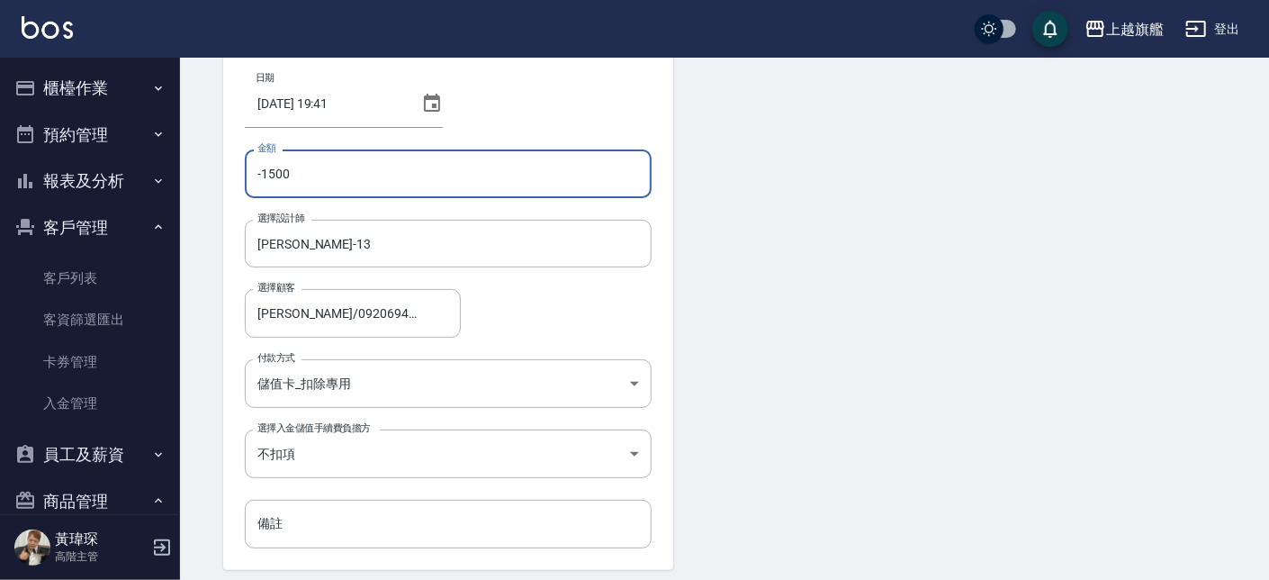
type input "-1500"
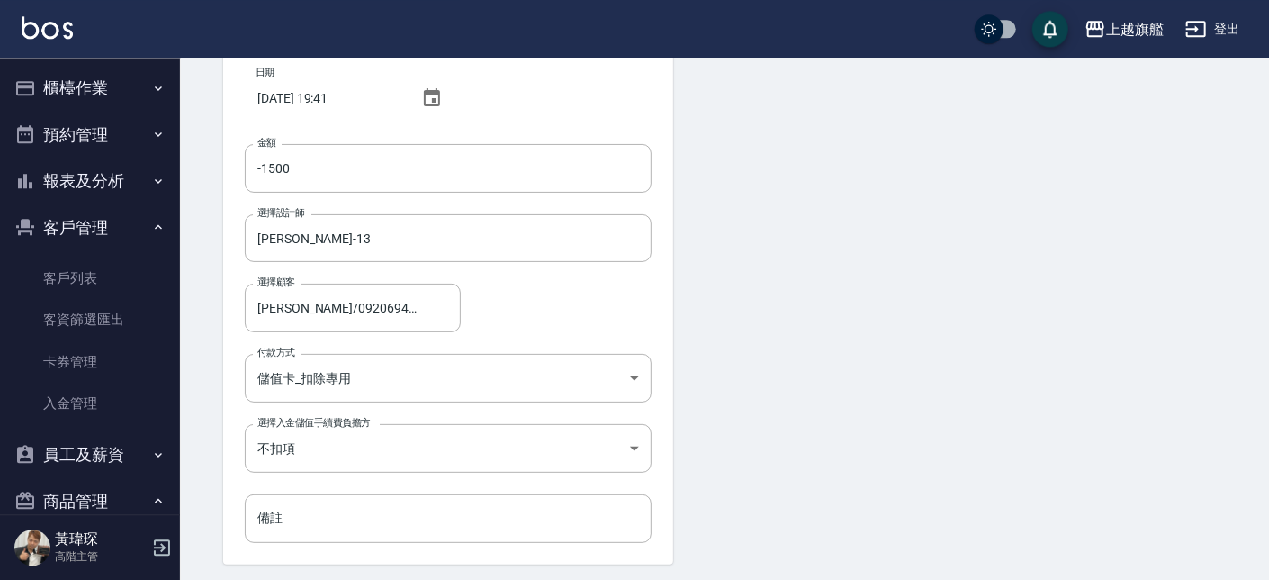
scroll to position [167, 0]
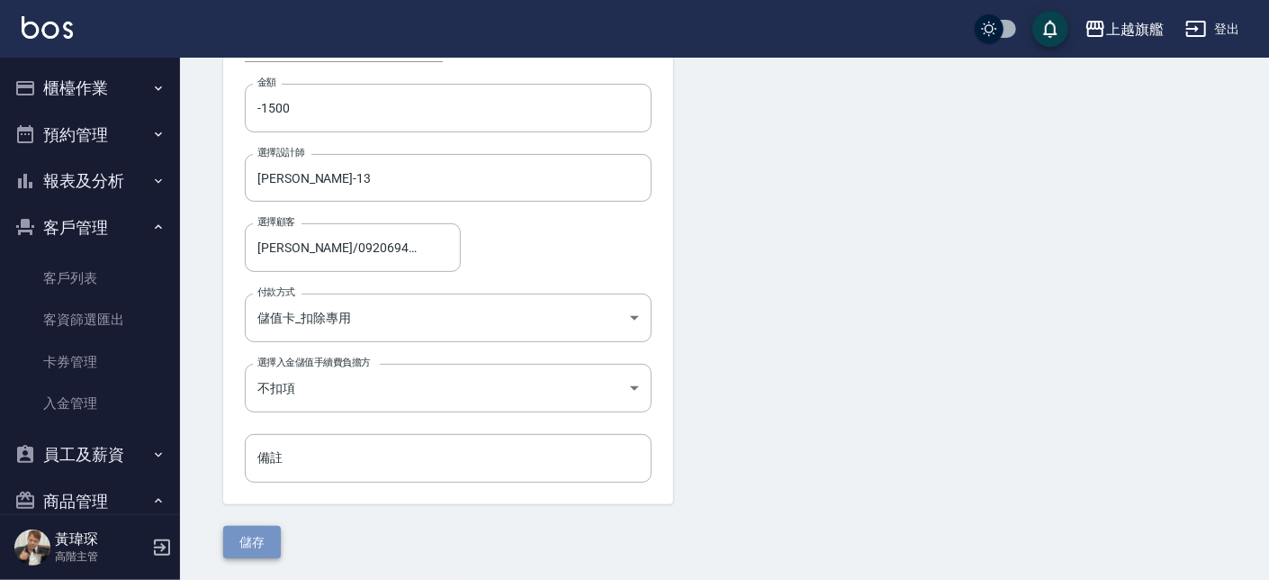
click at [248, 540] on button "儲存" at bounding box center [252, 542] width 58 height 33
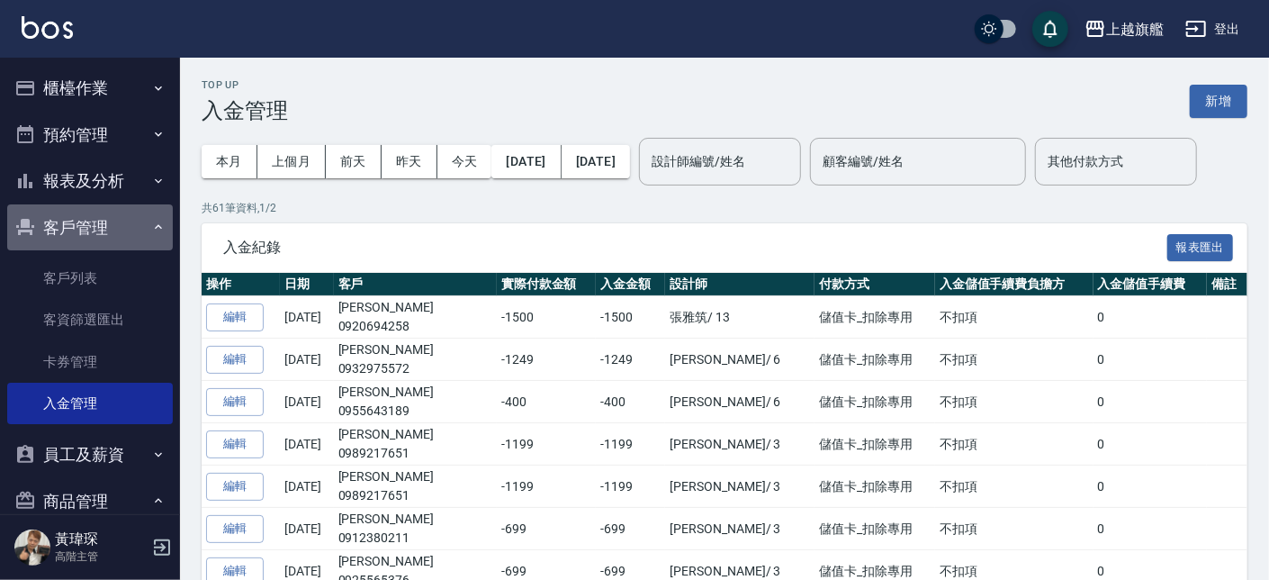
click at [110, 232] on button "客戶管理" at bounding box center [90, 227] width 166 height 47
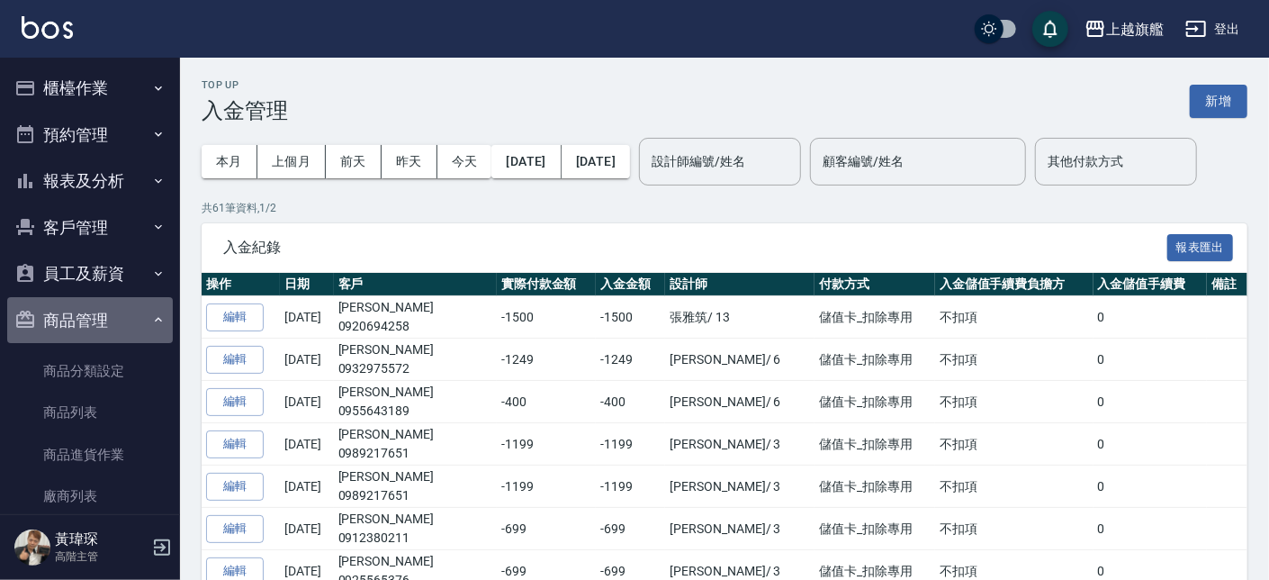
click at [95, 319] on button "商品管理" at bounding box center [90, 320] width 166 height 47
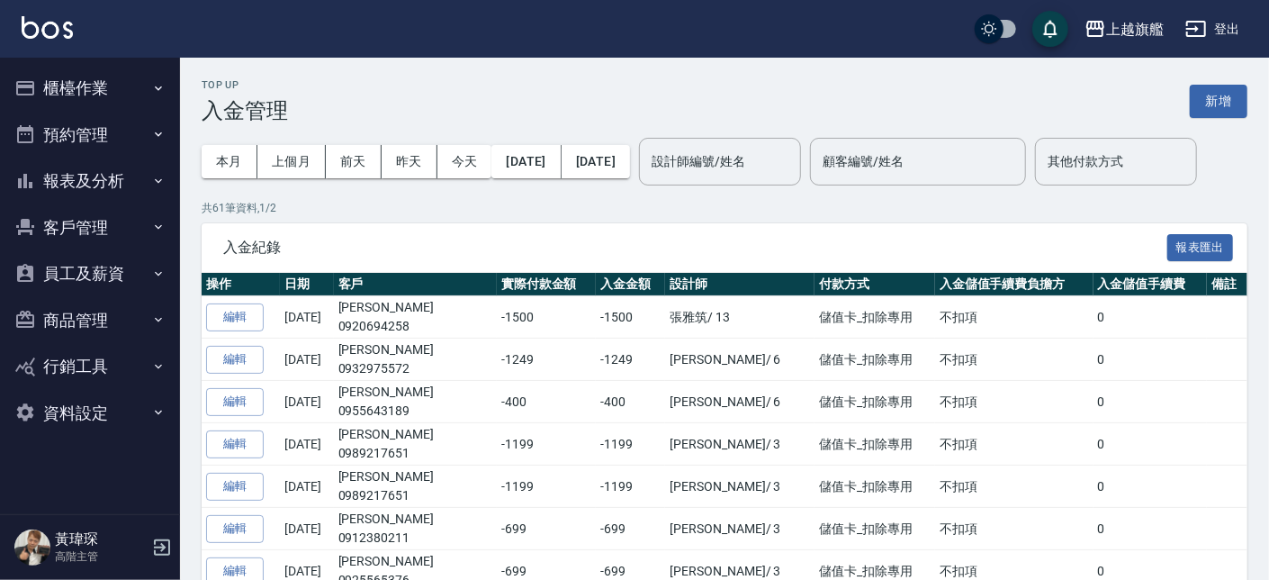
click at [79, 226] on button "客戶管理" at bounding box center [90, 227] width 166 height 47
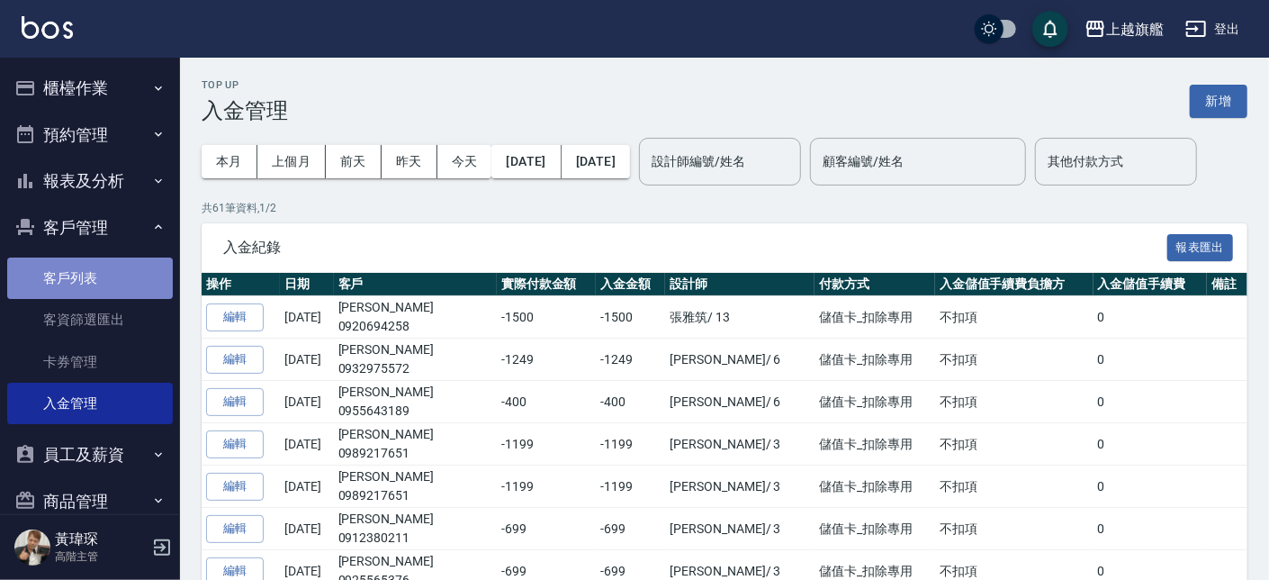
click at [88, 273] on link "客戶列表" at bounding box center [90, 277] width 166 height 41
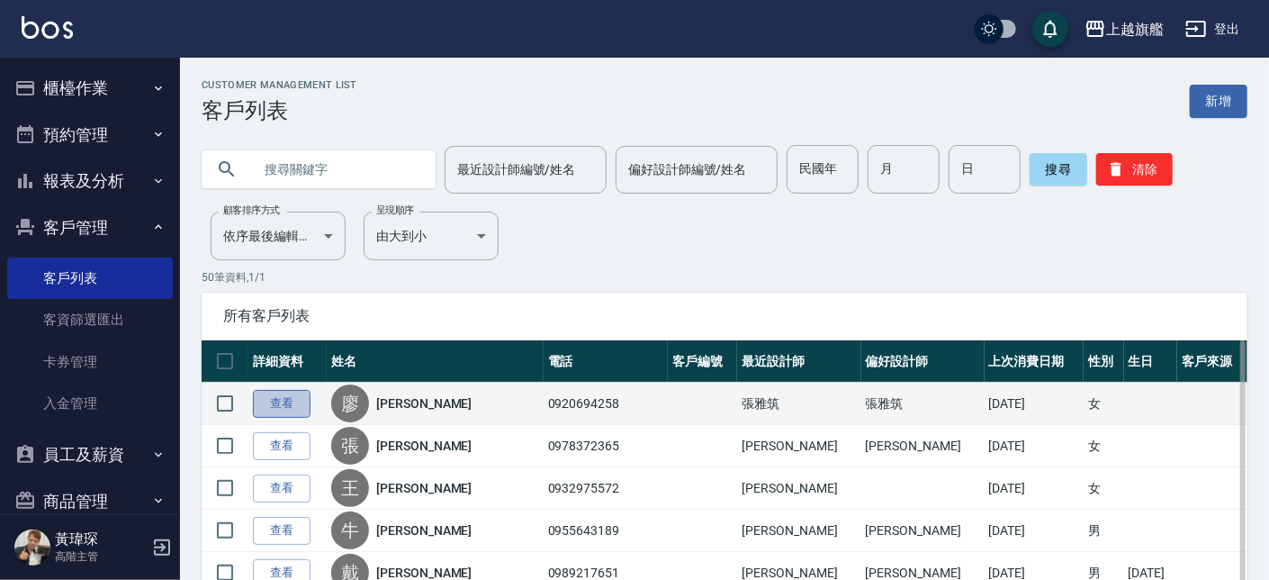
click at [279, 412] on link "查看" at bounding box center [282, 404] width 58 height 28
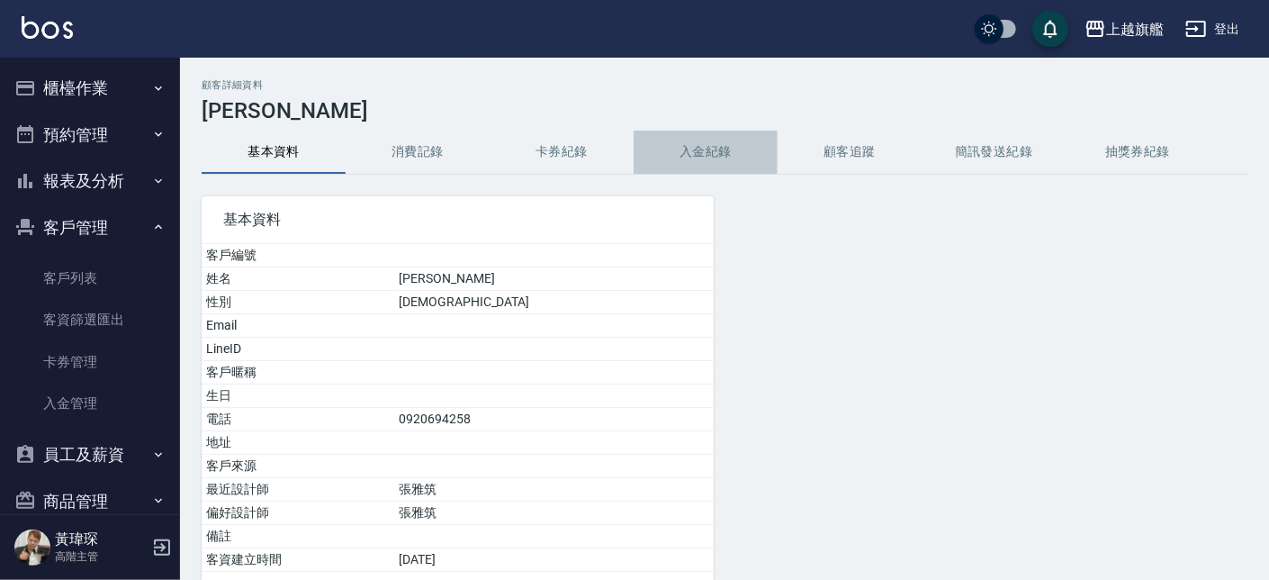
click at [724, 157] on button "入金紀錄" at bounding box center [706, 151] width 144 height 43
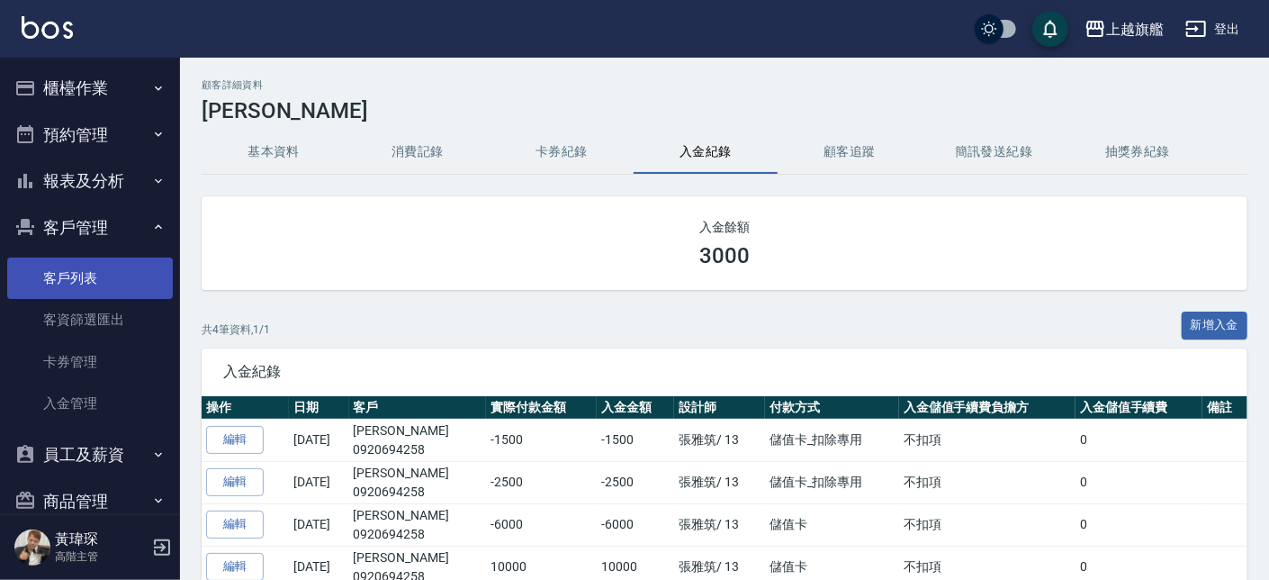
click at [67, 272] on link "客戶列表" at bounding box center [90, 277] width 166 height 41
